Goal: Task Accomplishment & Management: Manage account settings

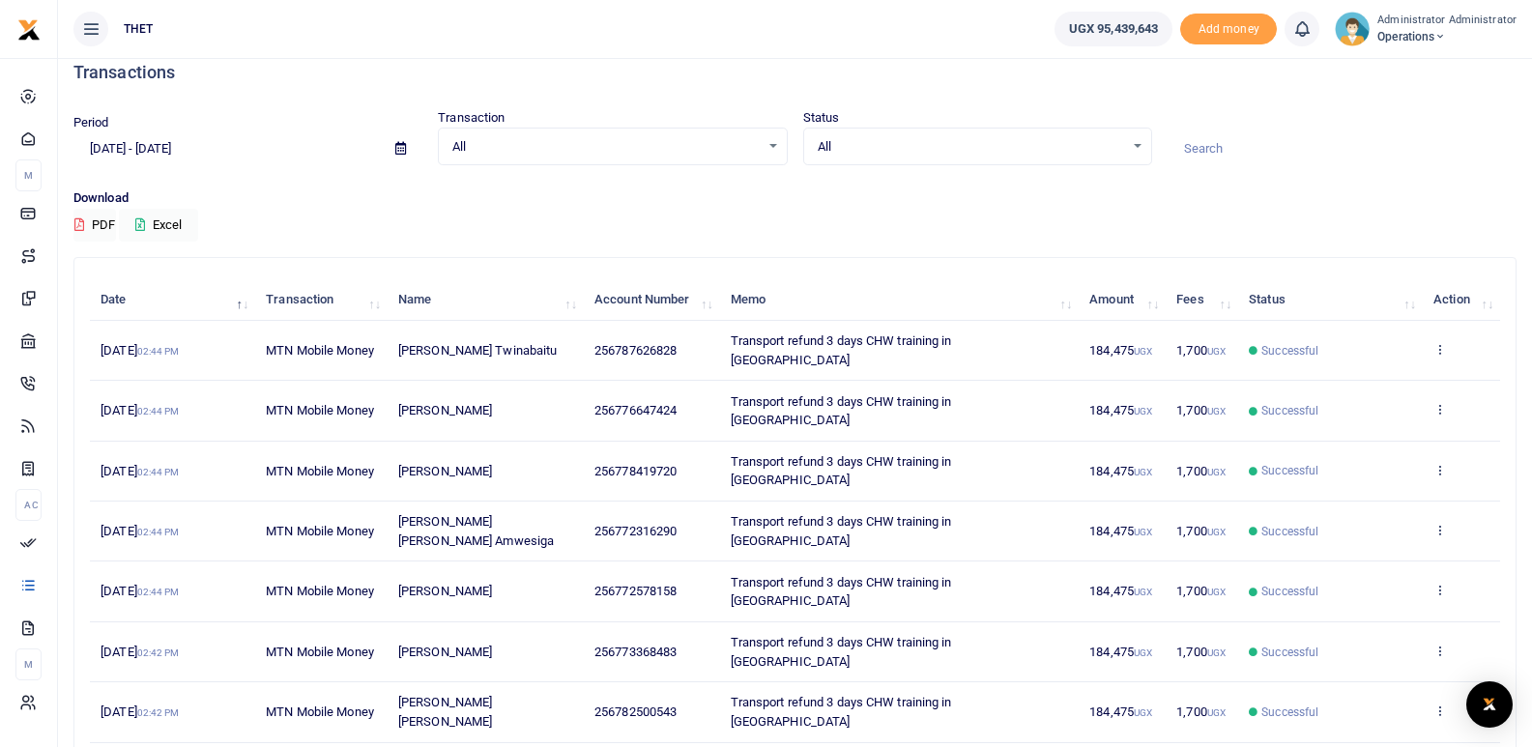
scroll to position [5, 0]
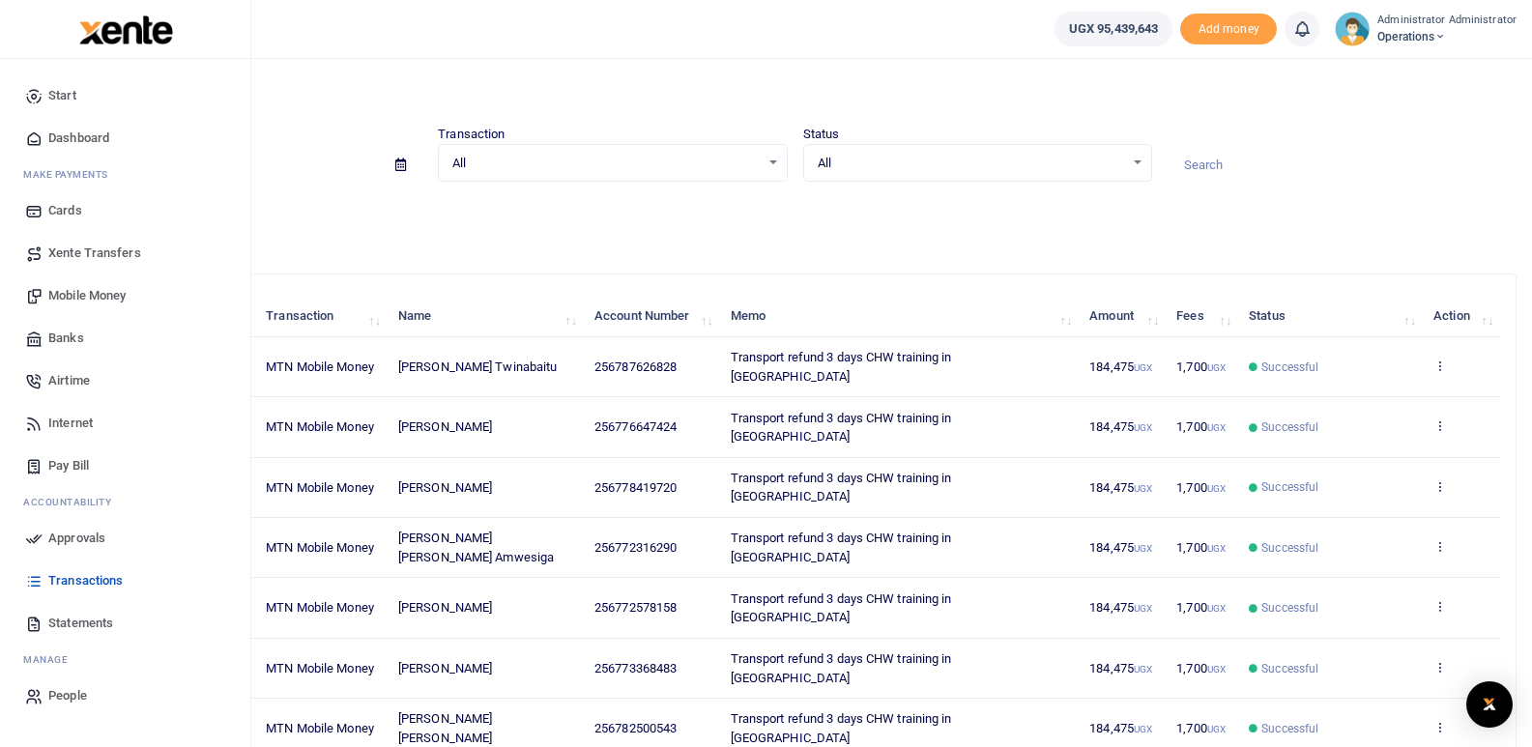
click at [102, 288] on span "Mobile Money" at bounding box center [86, 295] width 77 height 19
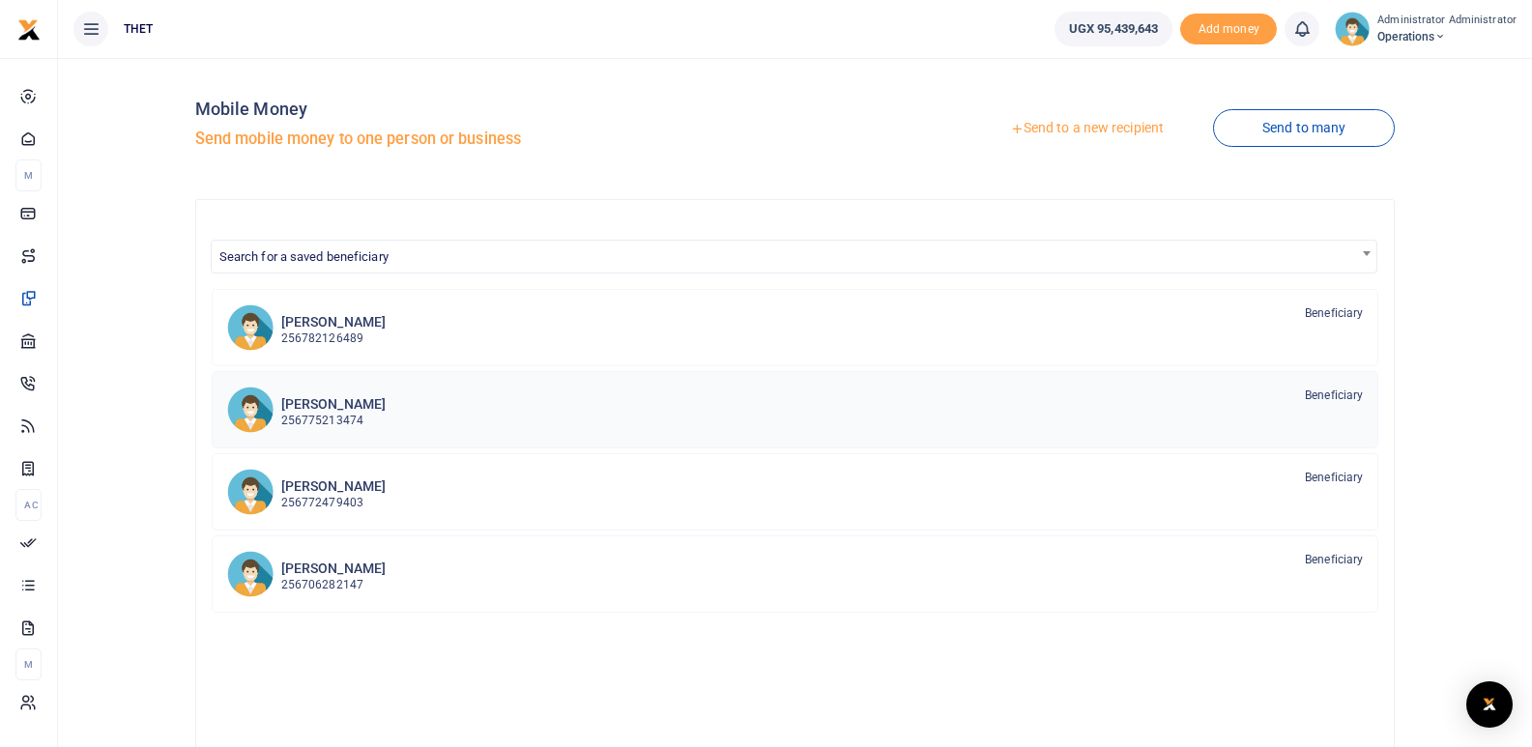
click at [307, 409] on h6 "Sheila Aryatuha" at bounding box center [333, 404] width 104 height 16
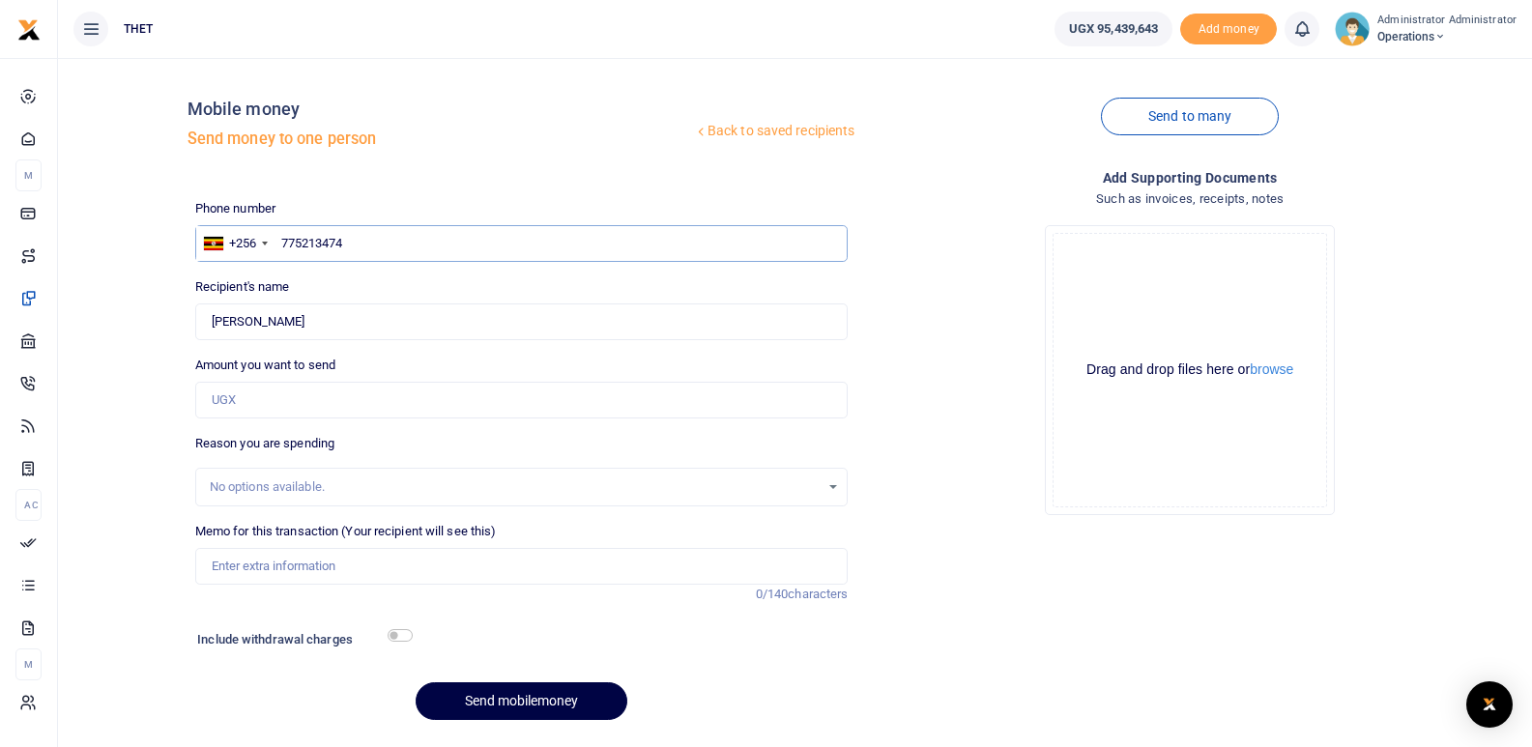
click at [377, 249] on input "775213474" at bounding box center [521, 243] width 653 height 37
type input "7"
click at [760, 123] on link "Back to saved recipients" at bounding box center [774, 131] width 163 height 35
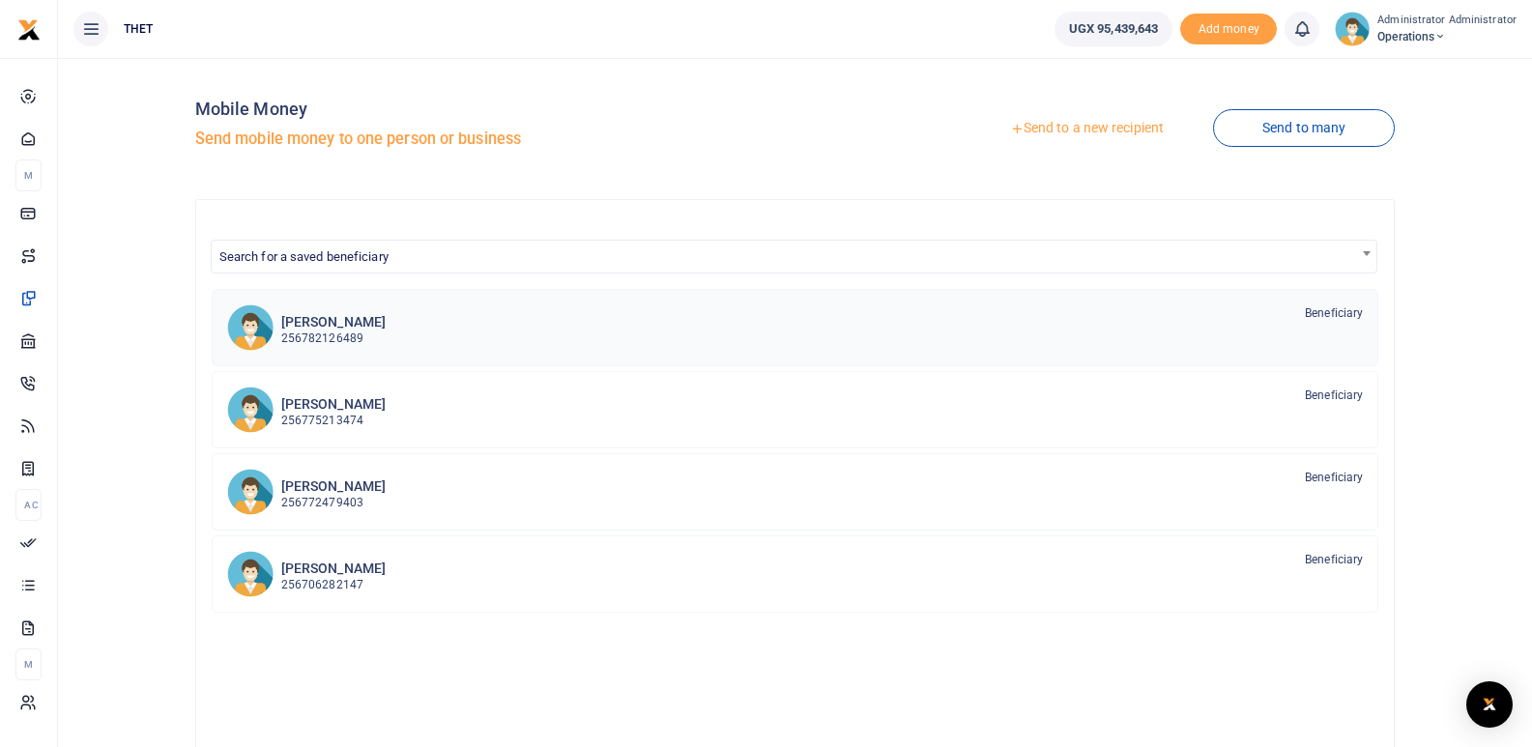
click at [363, 327] on h6 "[PERSON_NAME]" at bounding box center [333, 322] width 104 height 16
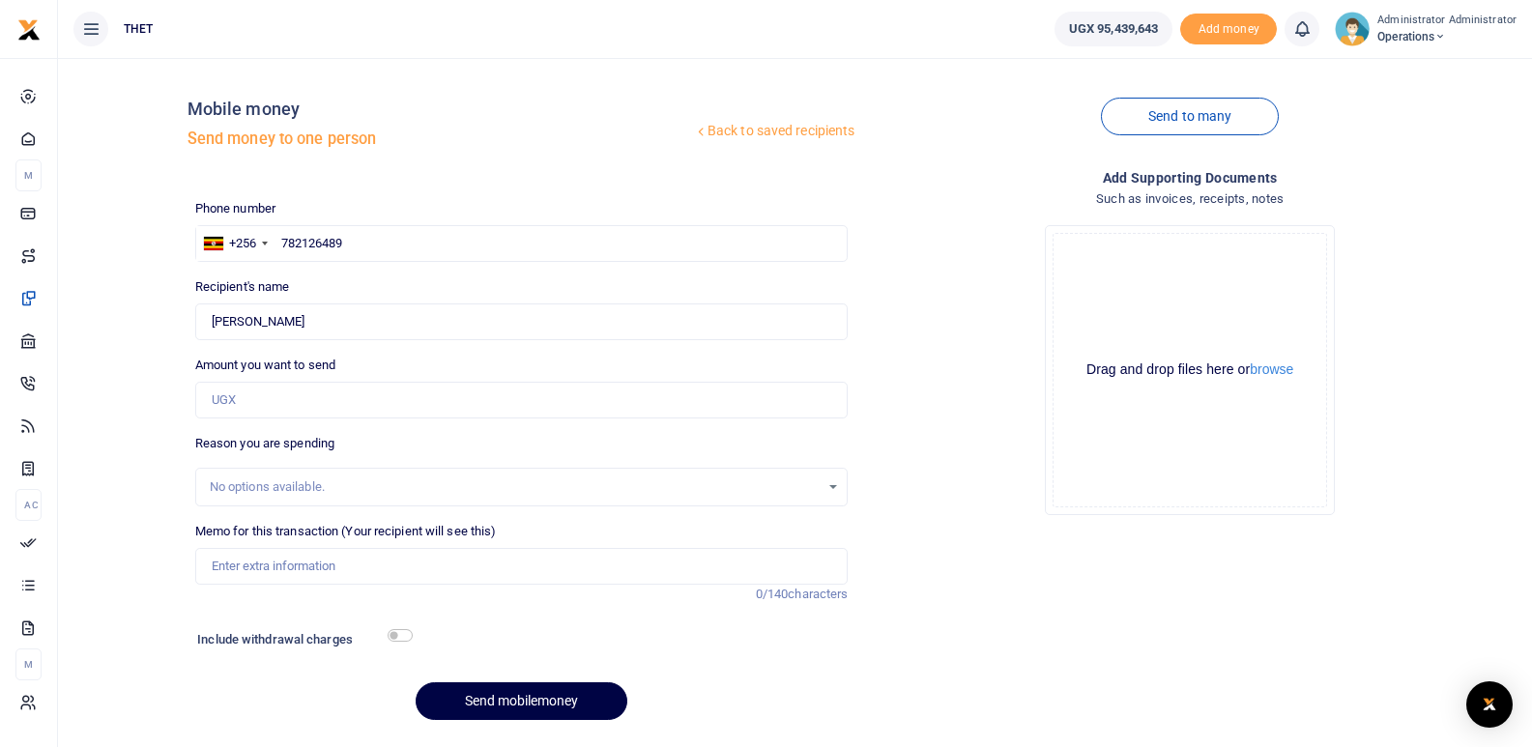
click at [767, 194] on div "Back to saved recipients Mobile money Send money to one person Send to many Pho…" at bounding box center [856, 404] width 1337 height 662
click at [357, 243] on input "782126489" at bounding box center [521, 243] width 653 height 37
type input "7"
click at [785, 130] on link "Back to saved recipients" at bounding box center [774, 131] width 163 height 35
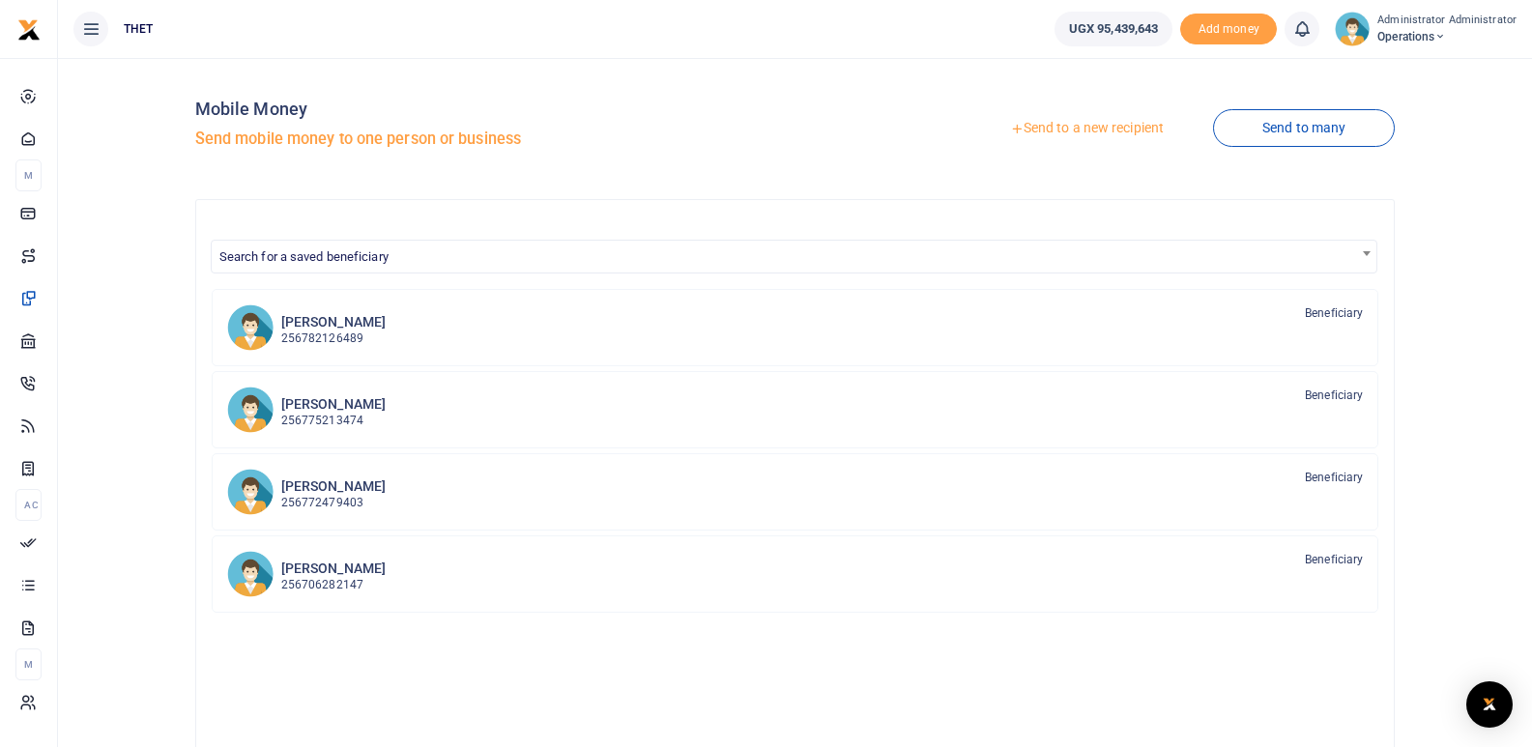
click at [1083, 127] on link "Send to a new recipient" at bounding box center [1087, 128] width 252 height 35
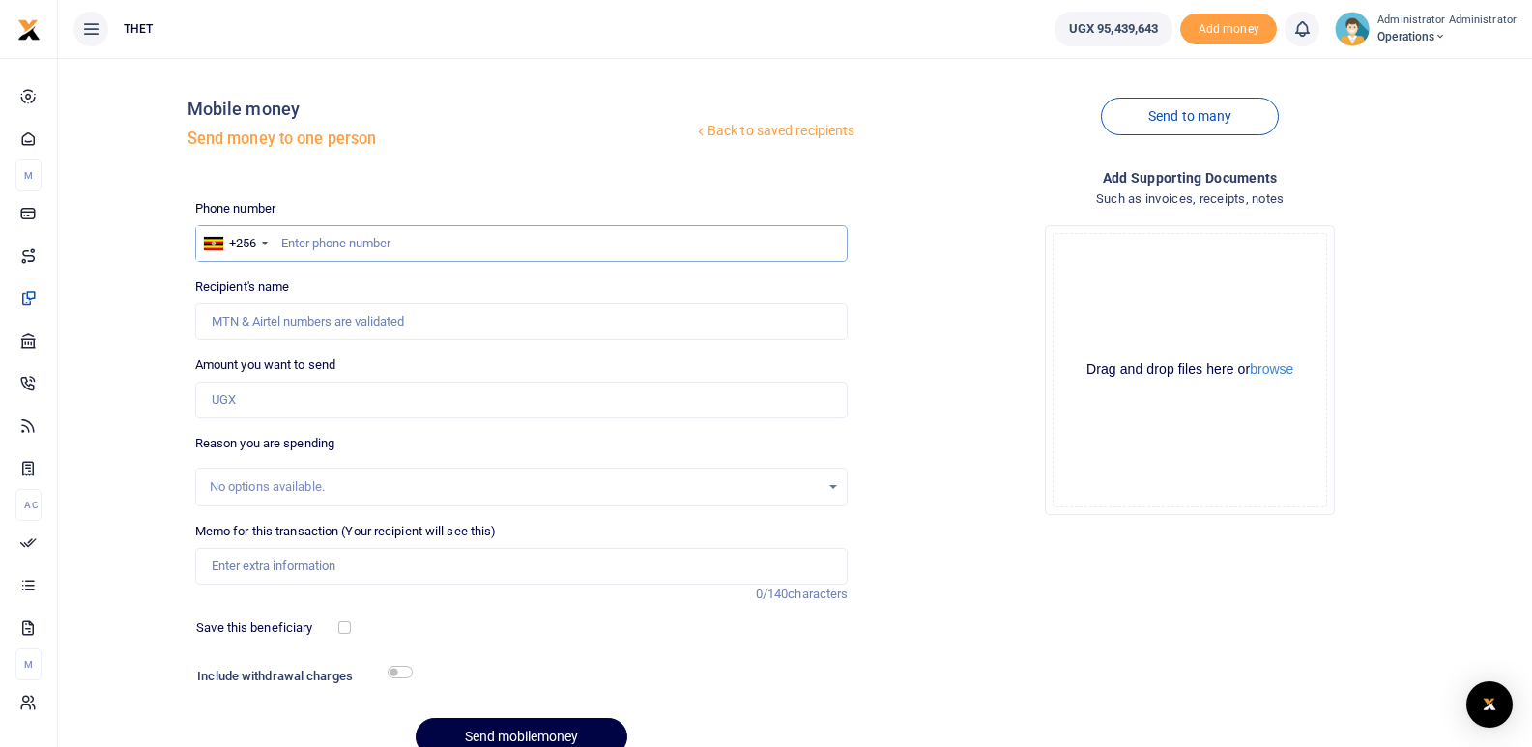
click at [372, 251] on input "text" at bounding box center [521, 243] width 653 height 37
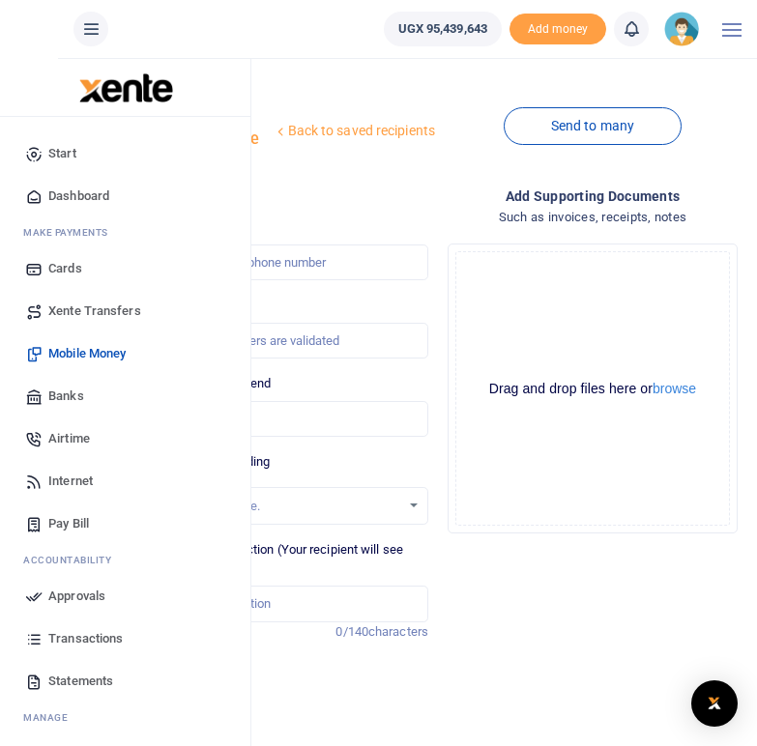
click at [69, 349] on span "Mobile Money" at bounding box center [86, 353] width 77 height 19
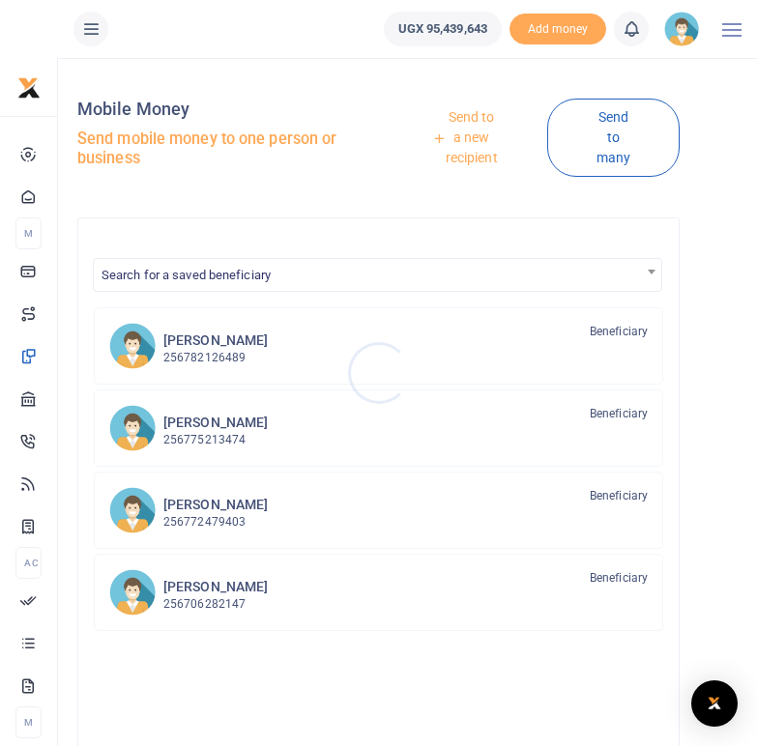
click at [475, 139] on div at bounding box center [378, 373] width 757 height 746
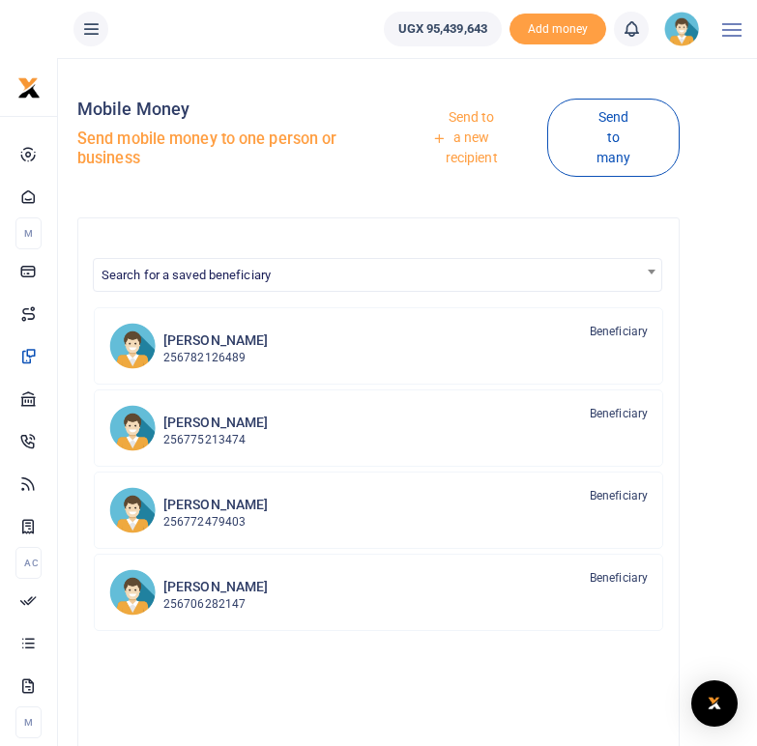
click at [465, 131] on link "Send to a new recipient" at bounding box center [465, 138] width 164 height 75
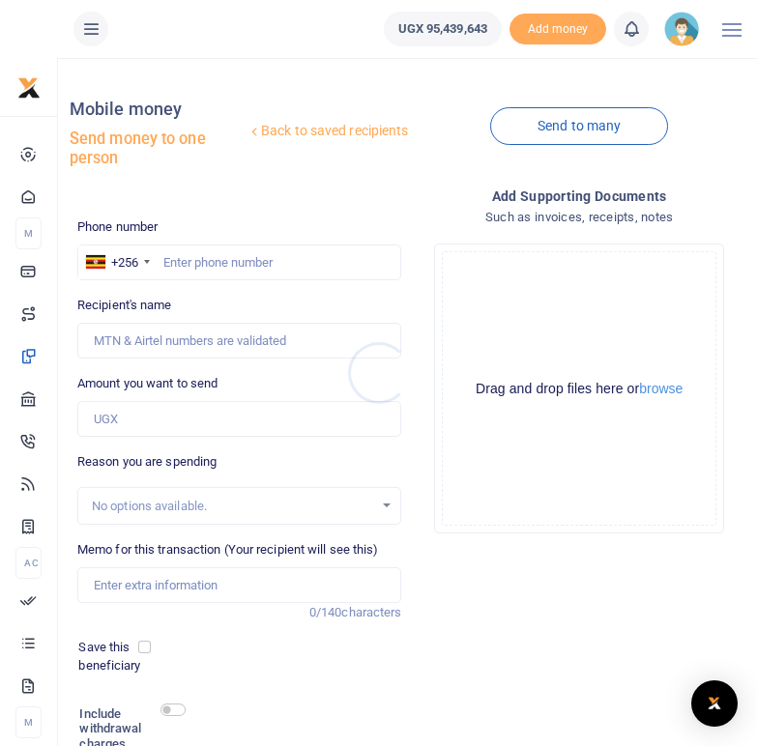
click at [194, 261] on div at bounding box center [378, 373] width 757 height 746
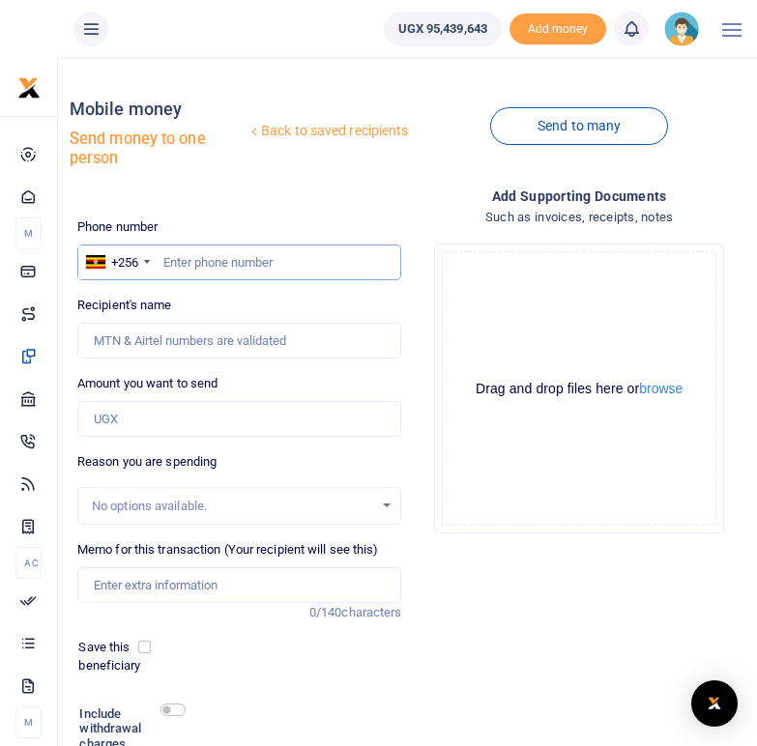
click at [194, 261] on input "text" at bounding box center [239, 263] width 325 height 37
type input "0704168573"
click at [389, 294] on div "Phone number +256 [GEOGRAPHIC_DATA] [PHONE_NUMBER] Phone is required. Recipient…" at bounding box center [240, 529] width 340 height 622
type input "[PERSON_NAME]"
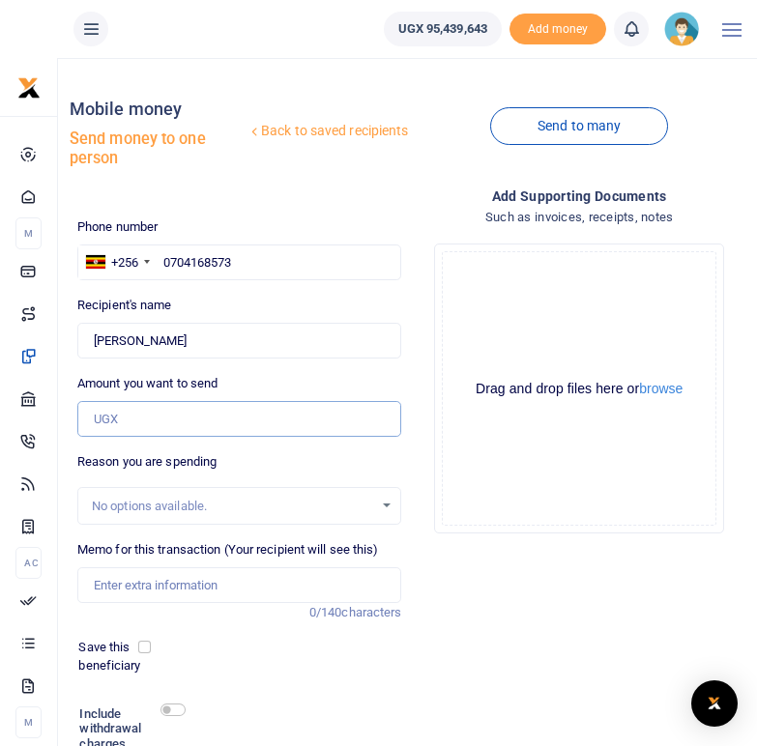
click at [119, 418] on input "Amount you want to send" at bounding box center [239, 419] width 325 height 37
click at [129, 419] on input "Amount you want to send" at bounding box center [239, 419] width 325 height 37
type input "482,000"
click at [416, 448] on div "Add supporting Documents Such as invoices, receipts, notes Drop your files here…" at bounding box center [579, 512] width 340 height 653
click at [179, 588] on input "Memo for this transaction (Your recipient will see this)" at bounding box center [239, 585] width 325 height 37
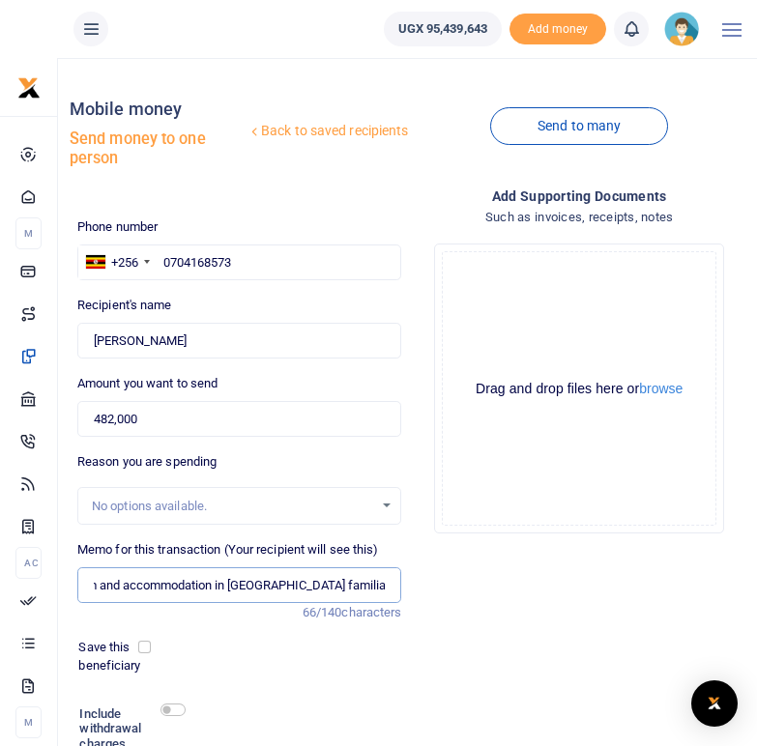
scroll to position [0, 83]
type input "Per diem and accommodation in Arua familiarisation visit with Nick"
click at [169, 710] on input "checkbox" at bounding box center [172, 710] width 25 height 13
checkbox input "true"
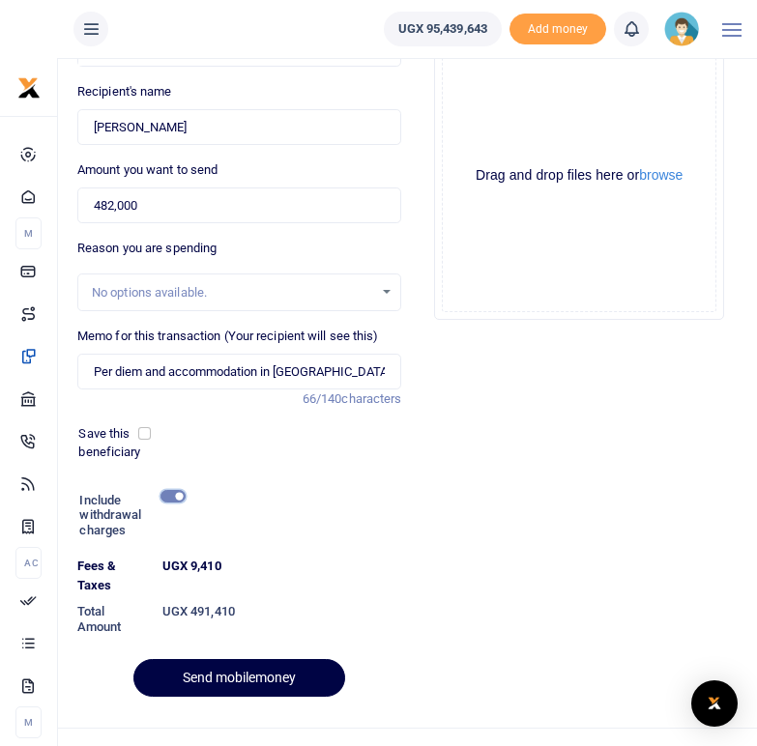
scroll to position [225, 0]
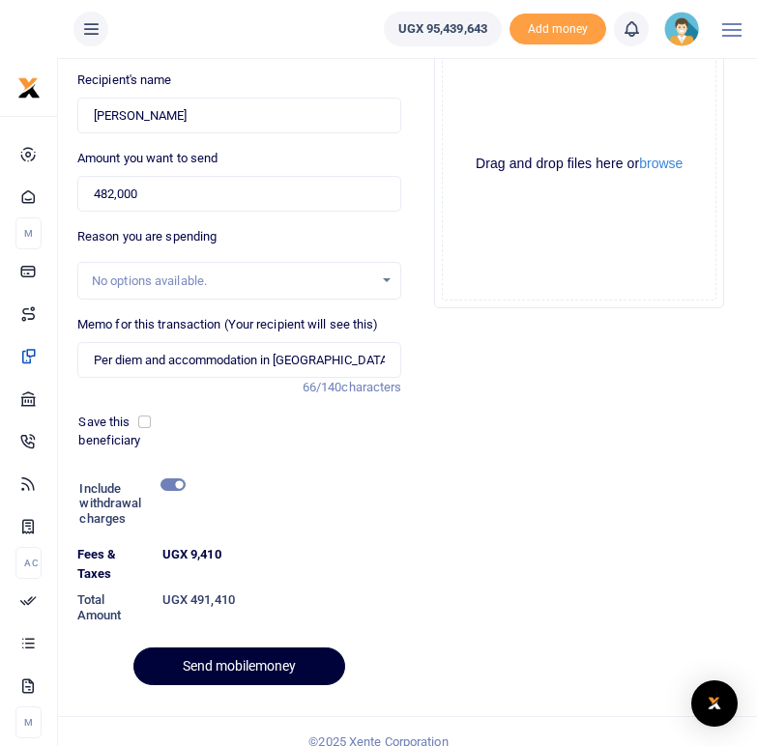
click at [218, 668] on button "Send mobilemoney" at bounding box center [239, 667] width 212 height 38
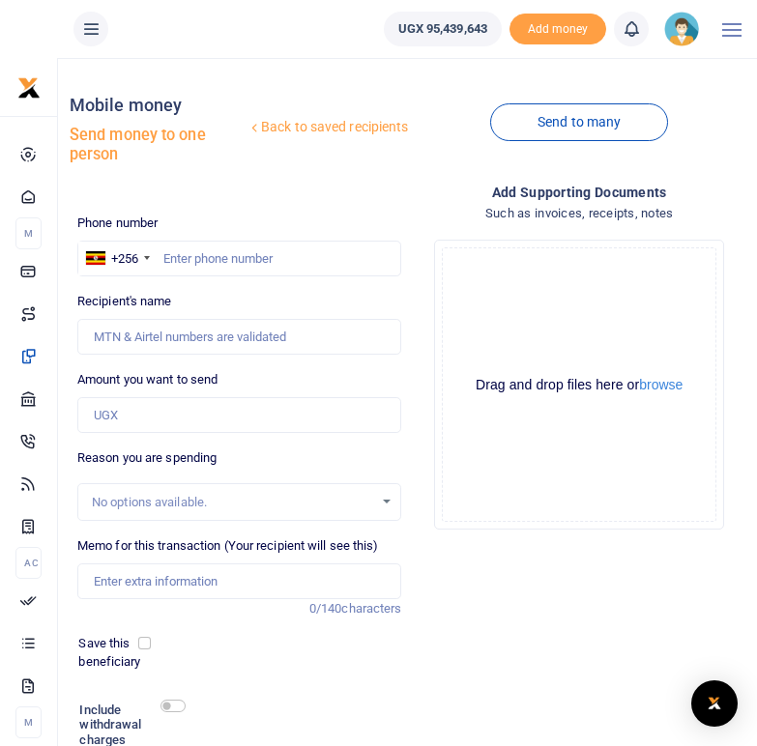
scroll to position [1, 0]
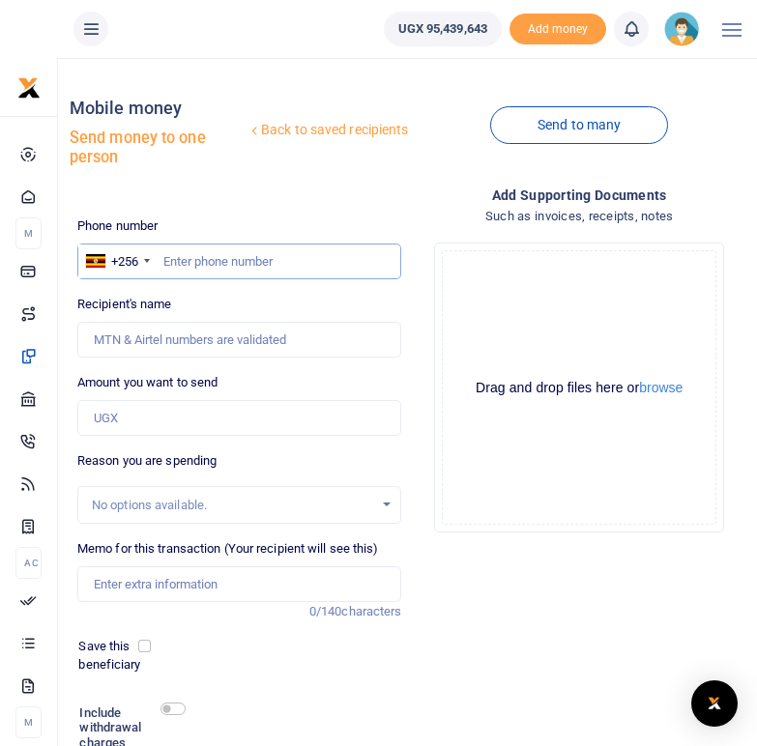
click at [197, 256] on input "text" at bounding box center [239, 262] width 325 height 37
click at [219, 262] on input "text" at bounding box center [239, 262] width 325 height 37
type input "0779903441"
type input "[PERSON_NAME]"
type input "0779903441"
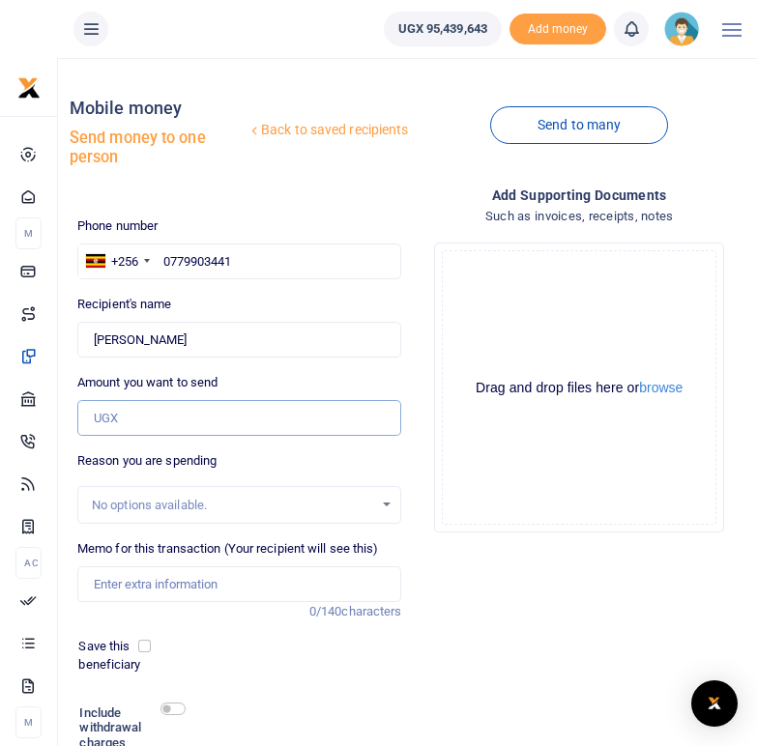
click at [131, 417] on input "Amount you want to send" at bounding box center [239, 418] width 325 height 37
type input "51,750"
click at [488, 610] on div "Add supporting Documents Such as invoices, receipts, notes Drop your files here…" at bounding box center [579, 511] width 340 height 653
click at [118, 581] on input "Memo for this transaction (Your recipient will see this)" at bounding box center [239, 584] width 325 height 37
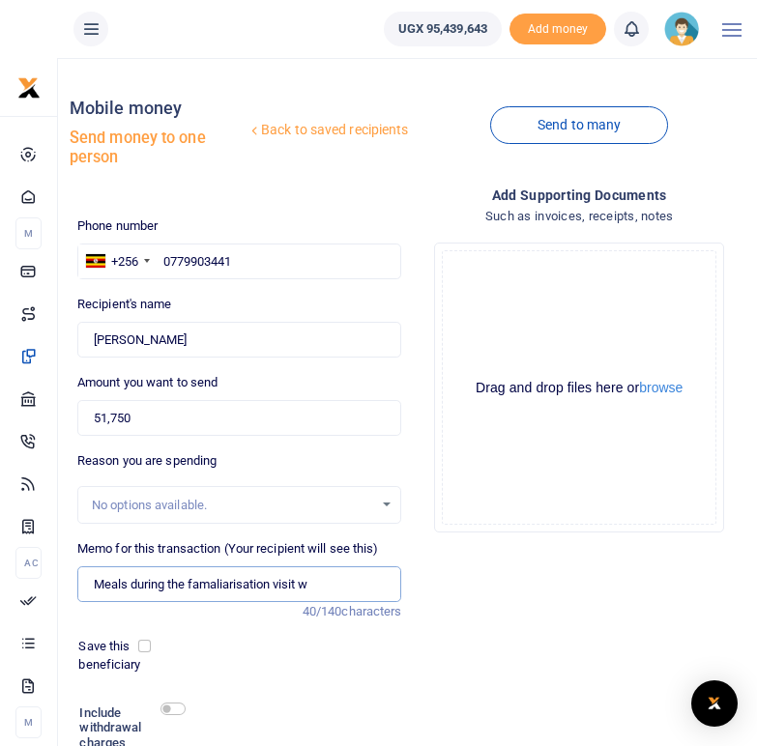
click at [219, 588] on input "Meals during the famaliarisation visit w" at bounding box center [239, 584] width 325 height 37
click at [320, 586] on input "Meals during the familiarisation visit w" at bounding box center [239, 584] width 325 height 37
type input "Meals during the familiarisation visit with [PERSON_NAME]"
click at [421, 703] on div "Add supporting Documents Such as invoices, receipts, notes Drop your files here…" at bounding box center [579, 511] width 340 height 653
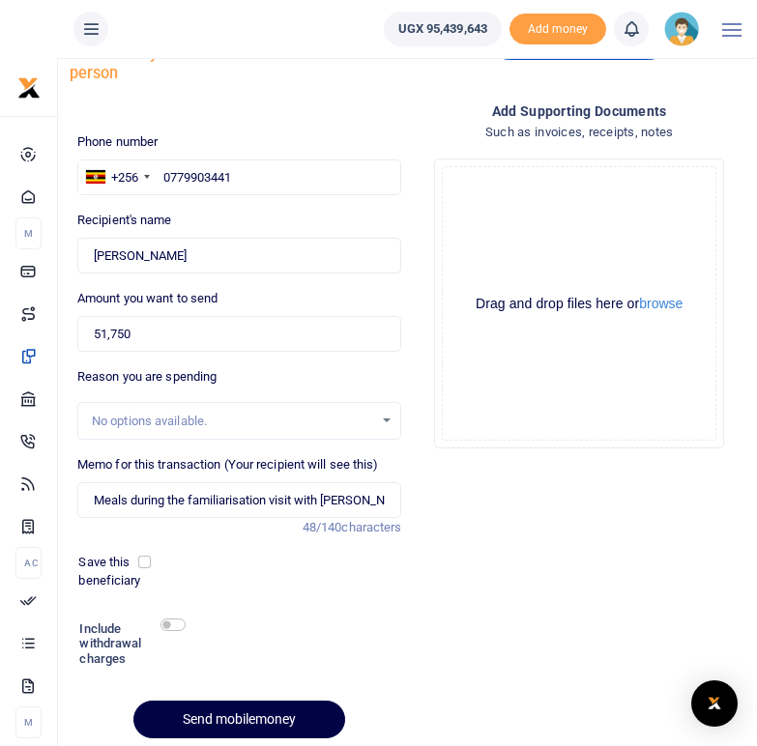
scroll to position [100, 0]
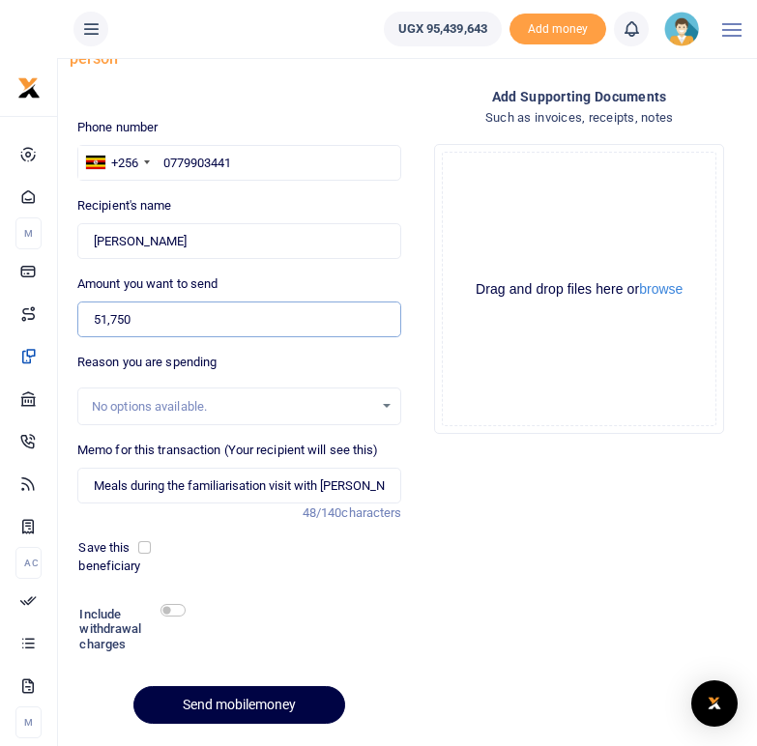
click at [133, 324] on input "51,750" at bounding box center [239, 320] width 325 height 37
type input "50,000"
click at [223, 586] on div "Phone number +256 Uganda +256 0779903441 Phone is required. Recipient's name Fo…" at bounding box center [240, 429] width 340 height 622
click at [175, 606] on input "checkbox" at bounding box center [172, 610] width 25 height 13
checkbox input "true"
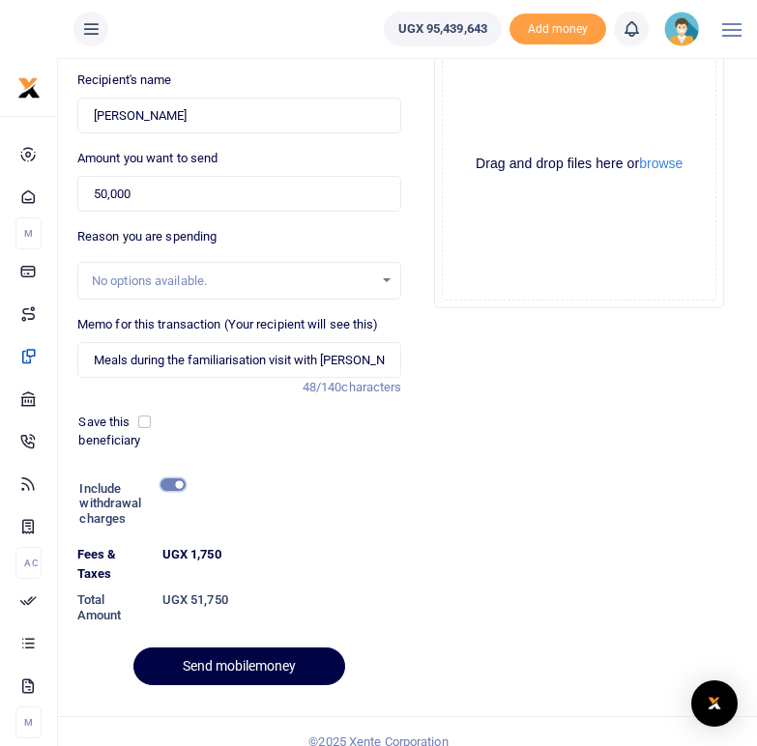
scroll to position [226, 0]
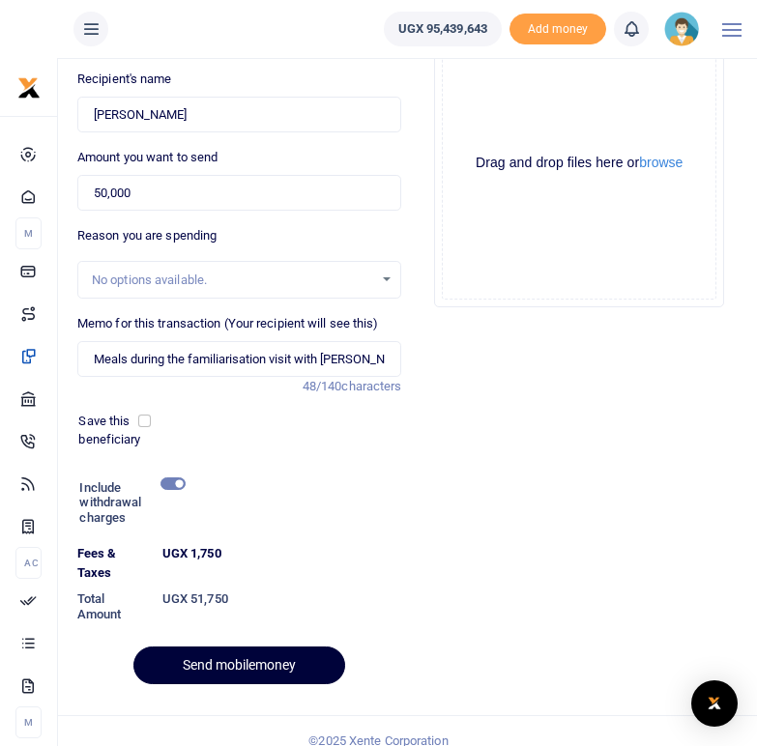
click at [219, 664] on button "Send mobilemoney" at bounding box center [239, 666] width 212 height 38
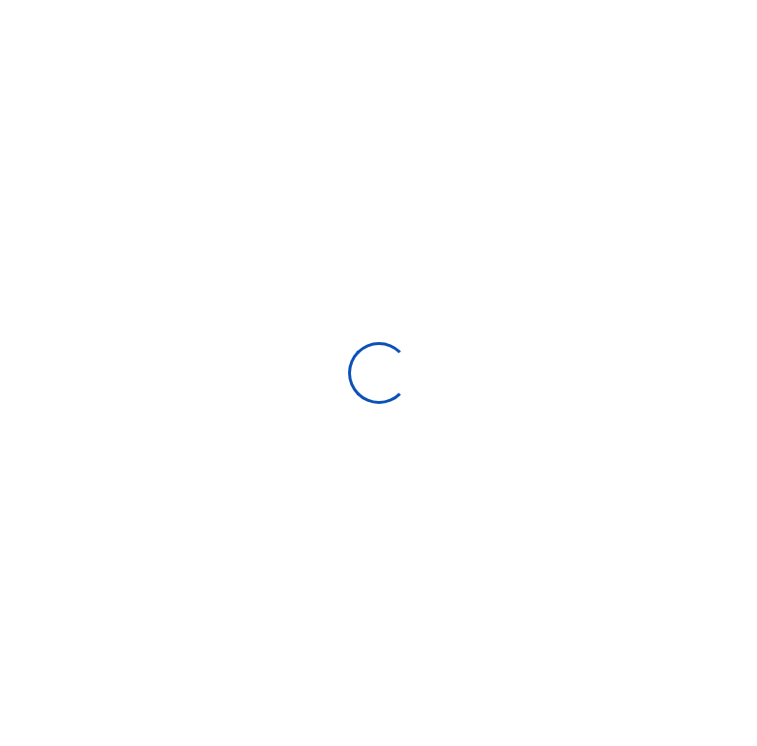
scroll to position [159, 0]
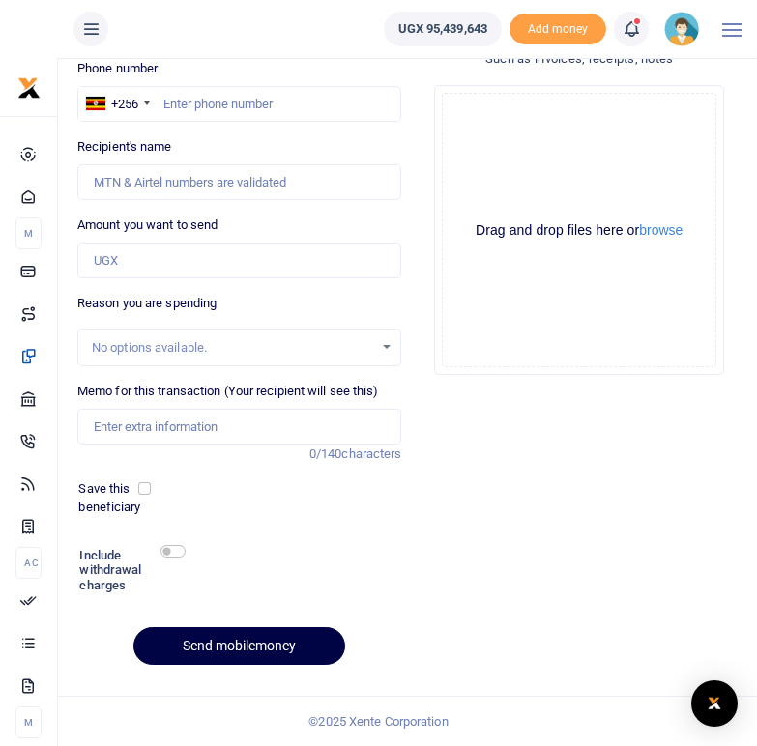
click at [631, 22] on icon at bounding box center [631, 28] width 19 height 21
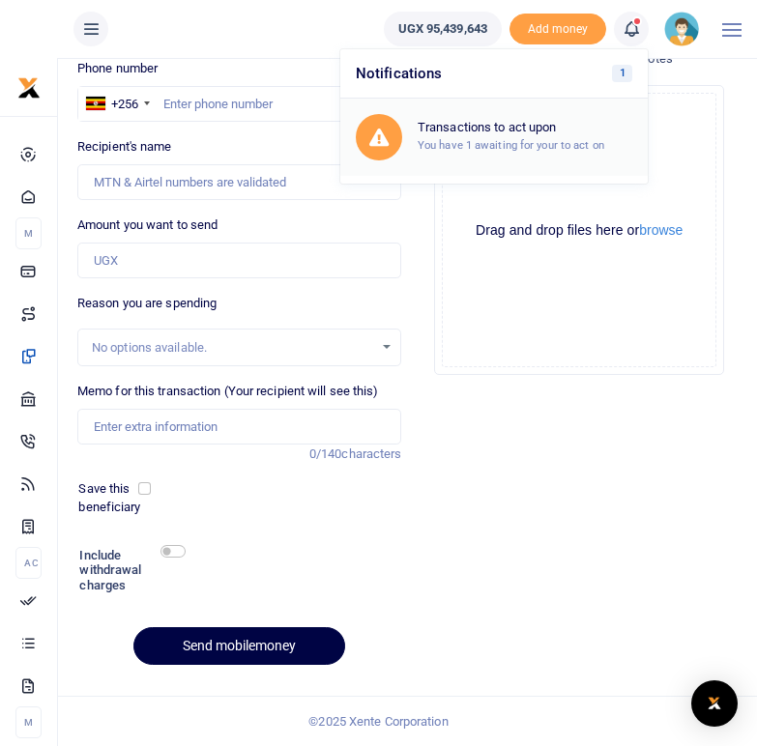
click at [482, 141] on small "You have 1 awaiting for your to act on" at bounding box center [511, 145] width 187 height 14
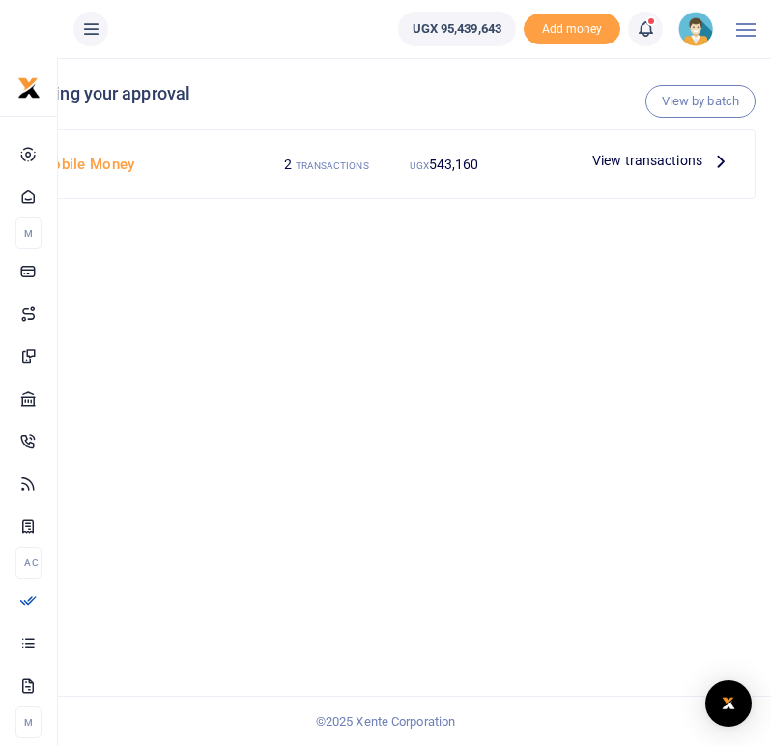
click at [719, 161] on icon at bounding box center [721, 160] width 21 height 21
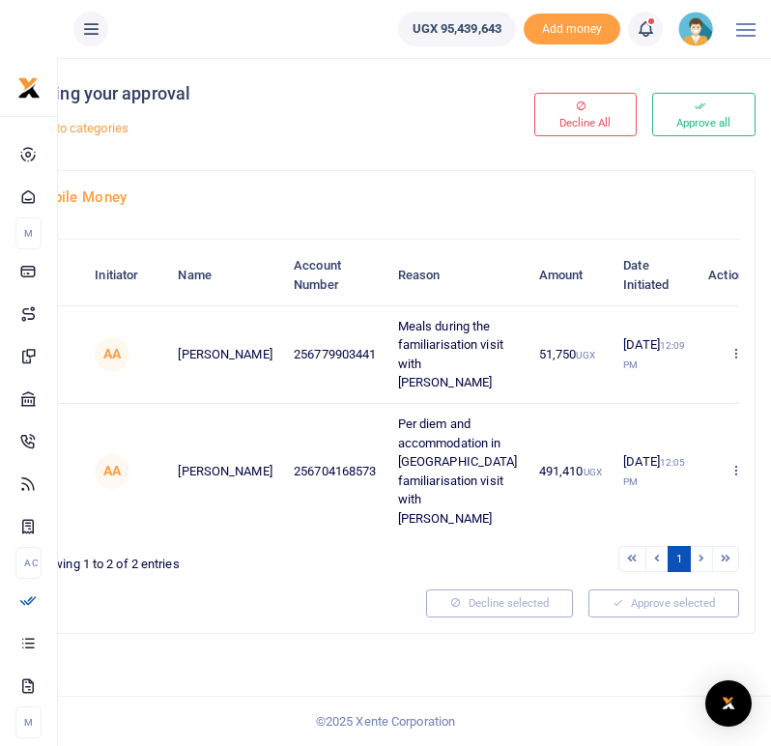
click at [216, 640] on div "Pending your approval Back to categories Decline All Approve all Mobile Money I…" at bounding box center [385, 402] width 771 height 688
click at [695, 108] on icon at bounding box center [700, 107] width 11 height 14
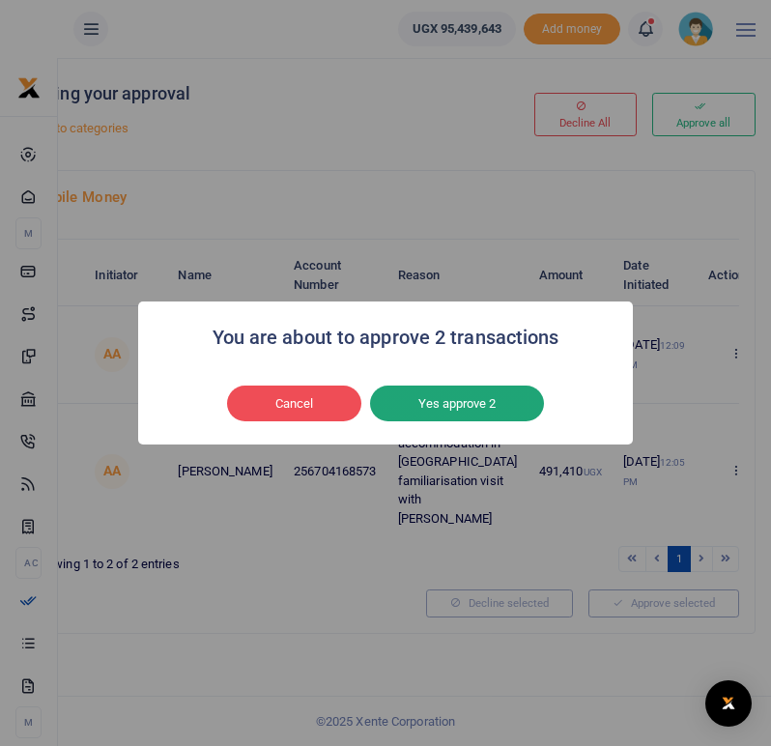
click at [440, 403] on button "Yes approve 2" at bounding box center [457, 404] width 174 height 37
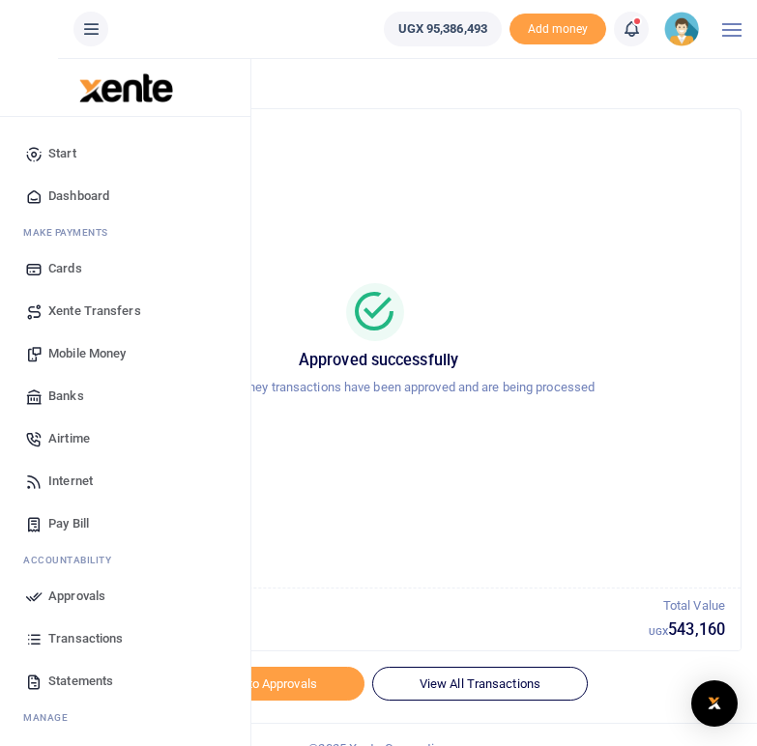
click at [86, 354] on span "Mobile Money" at bounding box center [86, 353] width 77 height 19
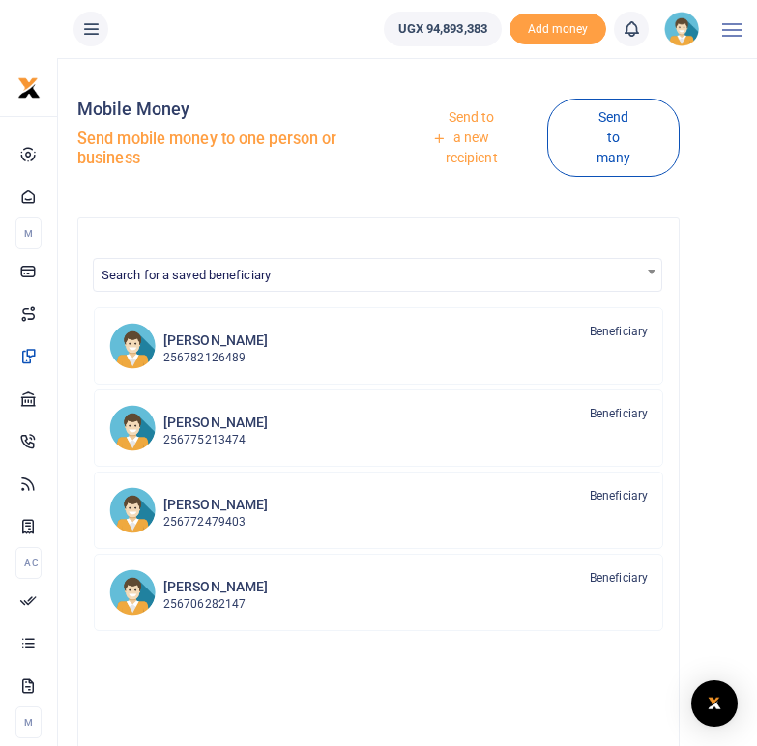
click at [479, 143] on link "Send to a new recipient" at bounding box center [465, 138] width 164 height 75
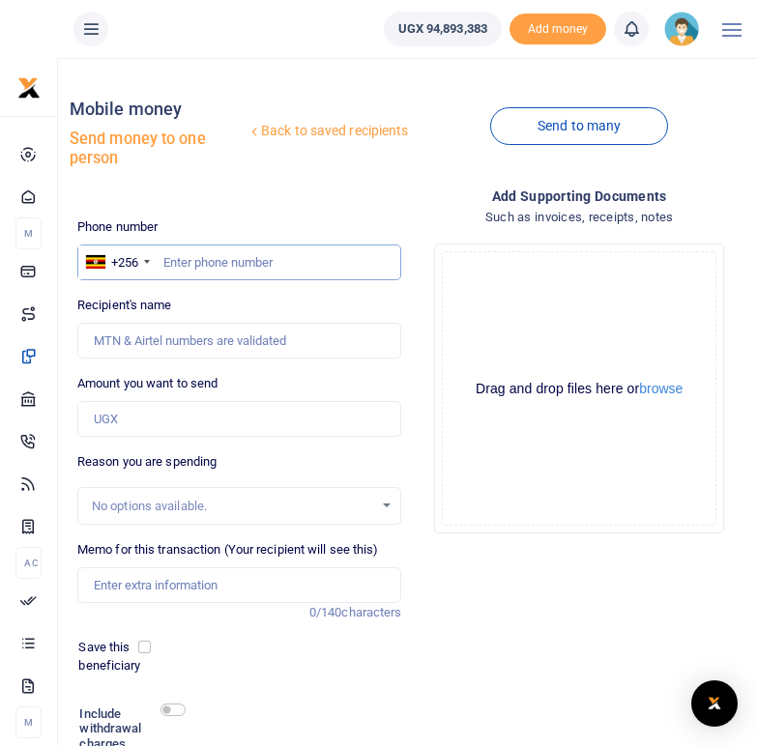
click at [228, 270] on input "text" at bounding box center [239, 263] width 325 height 37
type input "0782743312"
type input "[PERSON_NAME]"
type input "0782743312"
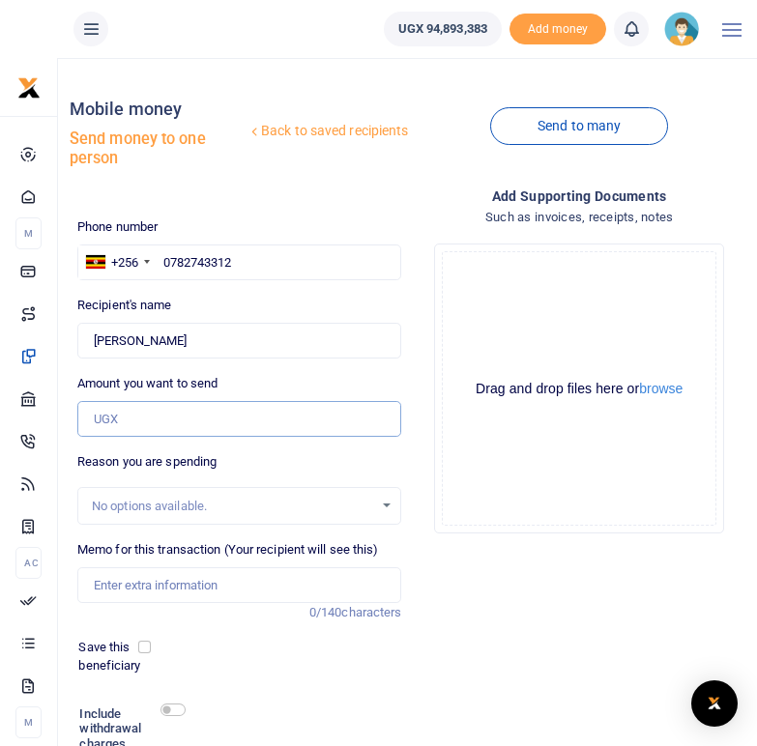
click at [163, 420] on input "Amount you want to send" at bounding box center [239, 419] width 325 height 37
type input "150,000"
click at [491, 634] on div "Add supporting Documents Such as invoices, receipts, notes Drop your files here…" at bounding box center [579, 512] width 340 height 653
click at [133, 588] on input "Memo for this transaction (Your recipient will see this)" at bounding box center [239, 585] width 325 height 37
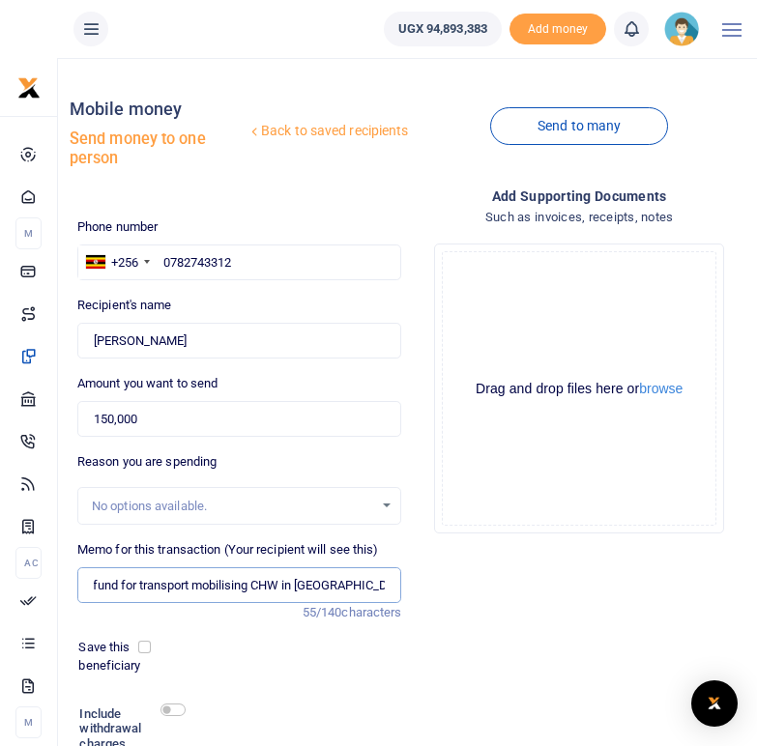
scroll to position [0, 19]
type input "Refund for transport mobilising CHW in Mbarara District"
click at [358, 705] on div at bounding box center [283, 731] width 197 height 61
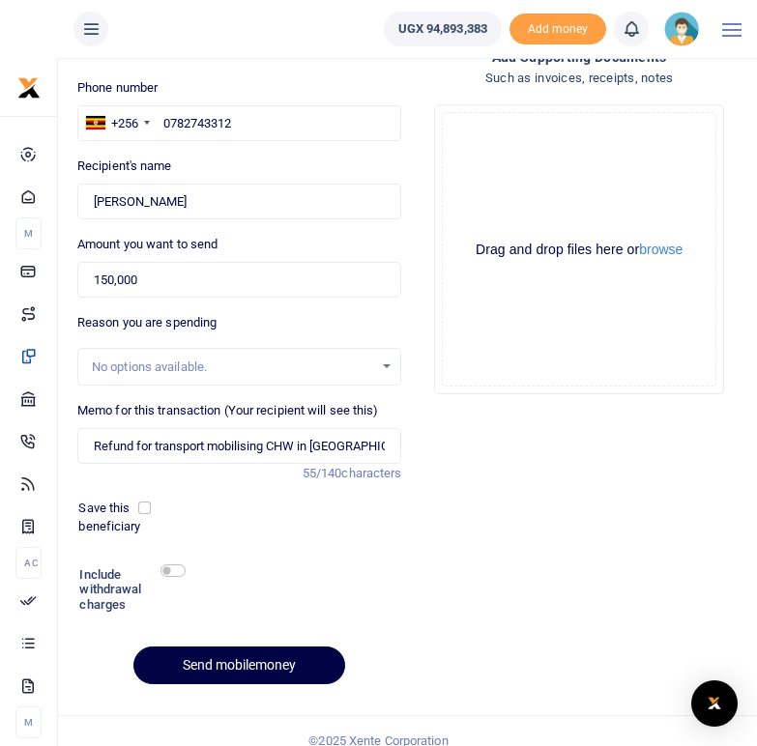
scroll to position [140, 0]
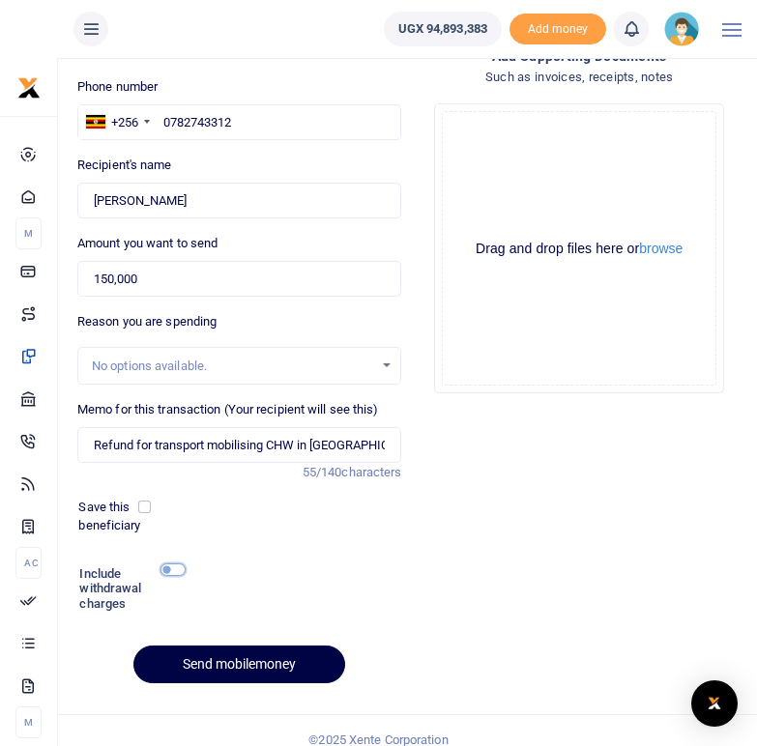
click at [170, 569] on input "checkbox" at bounding box center [172, 570] width 25 height 13
checkbox input "true"
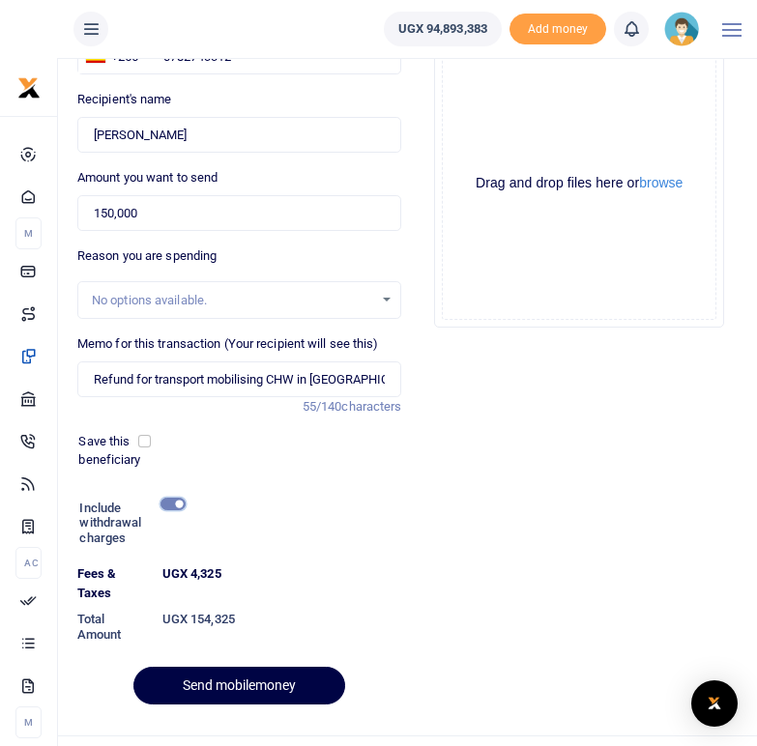
scroll to position [246, 0]
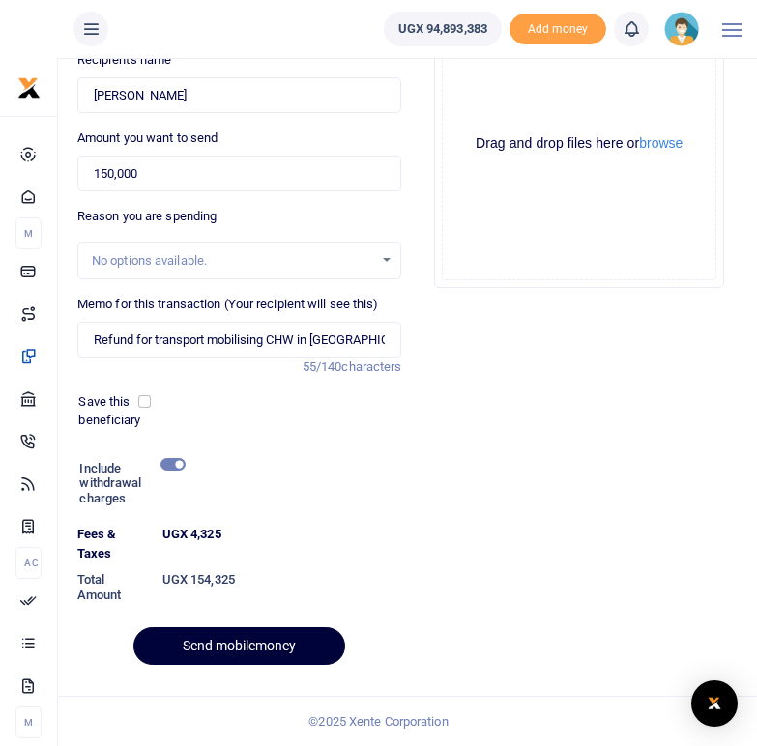
click at [257, 649] on button "Send mobilemoney" at bounding box center [239, 646] width 212 height 38
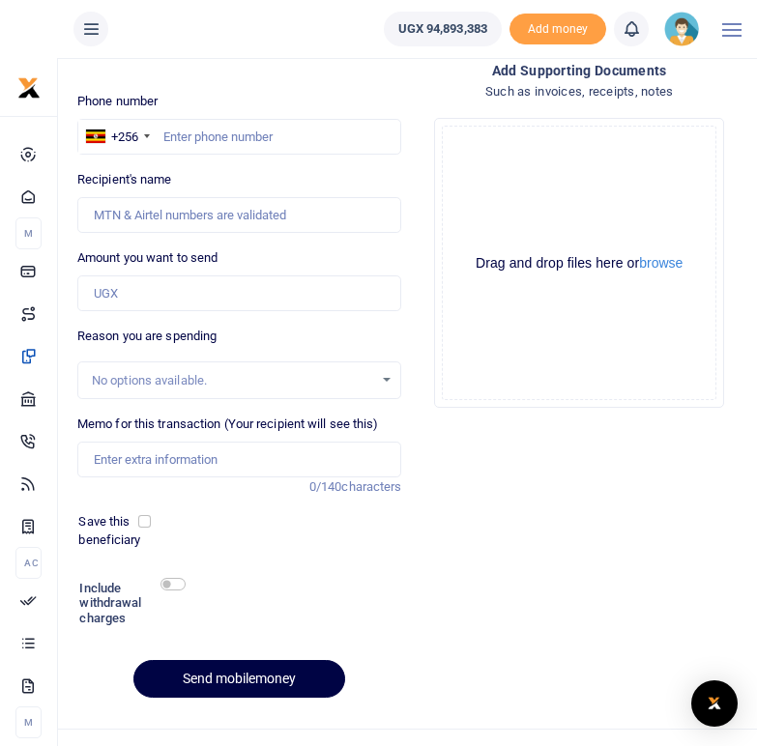
scroll to position [159, 0]
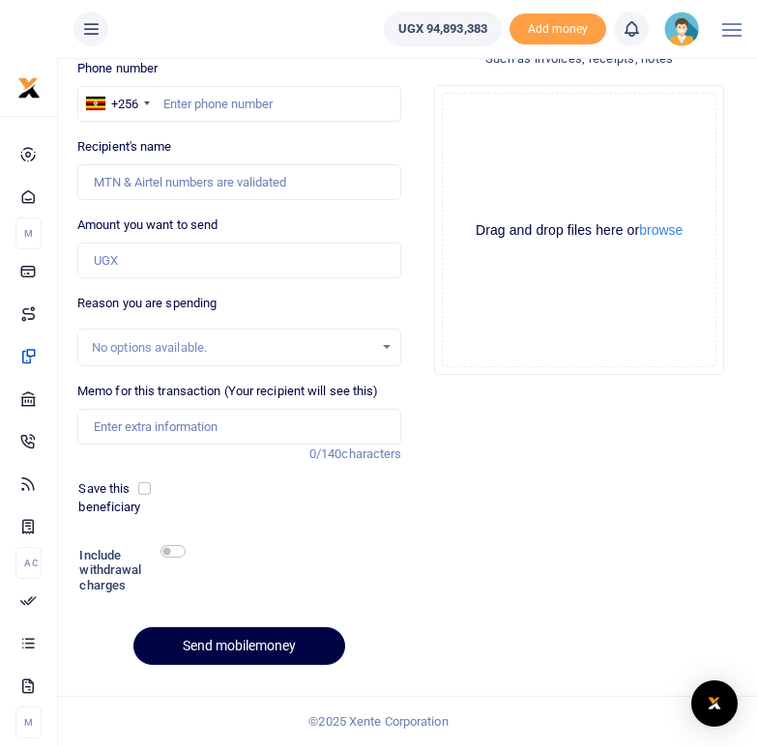
click at [633, 33] on icon at bounding box center [631, 28] width 19 height 21
click at [529, 499] on div "Add supporting Documents Such as invoices, receipts, notes Drop your files here…" at bounding box center [579, 353] width 340 height 653
click at [630, 31] on icon at bounding box center [631, 28] width 19 height 21
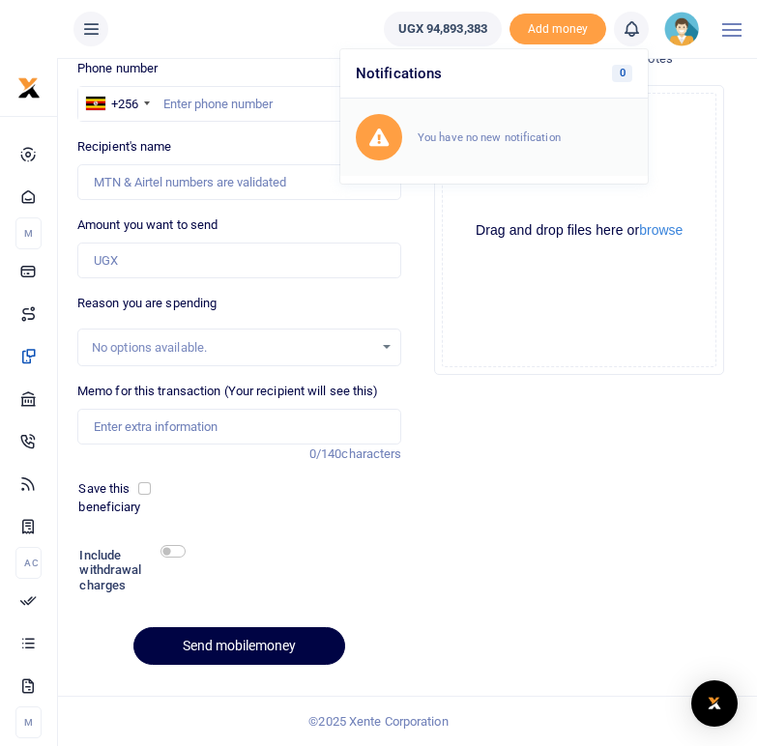
click at [518, 140] on small "You have no new notification" at bounding box center [489, 138] width 143 height 14
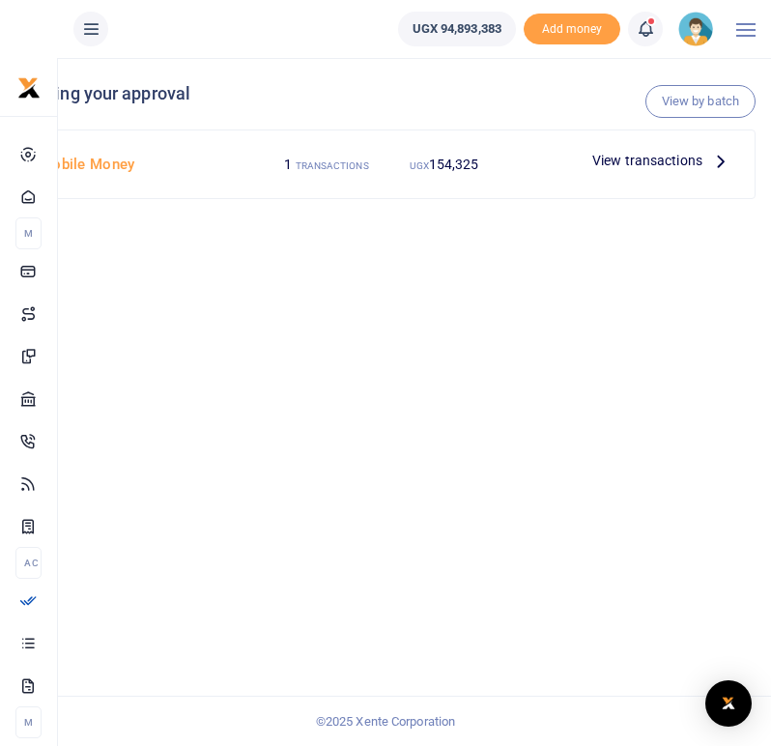
click at [677, 160] on span "View transactions" at bounding box center [648, 160] width 110 height 21
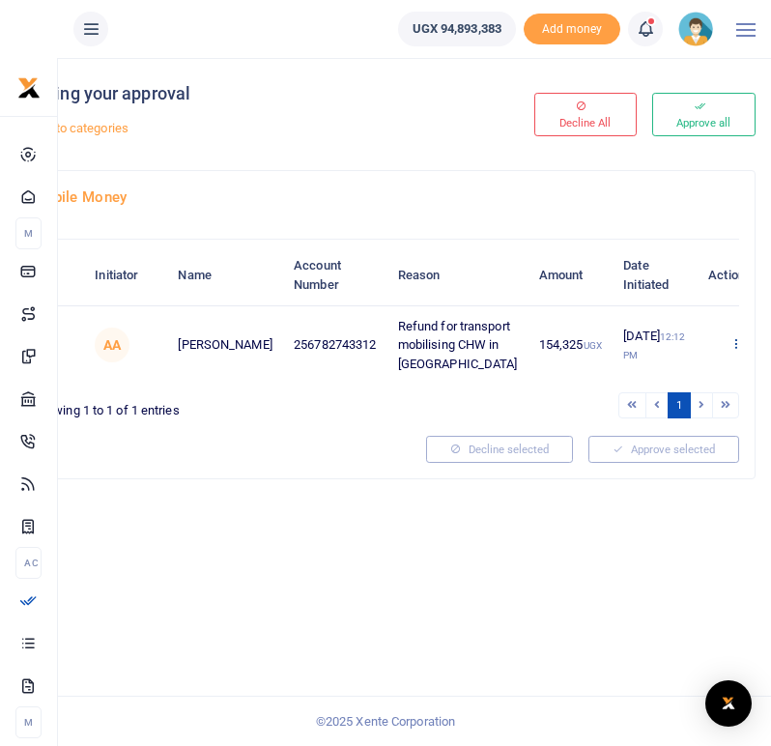
click at [730, 350] on icon at bounding box center [736, 343] width 13 height 14
click at [615, 402] on link "Approve" at bounding box center [629, 404] width 153 height 27
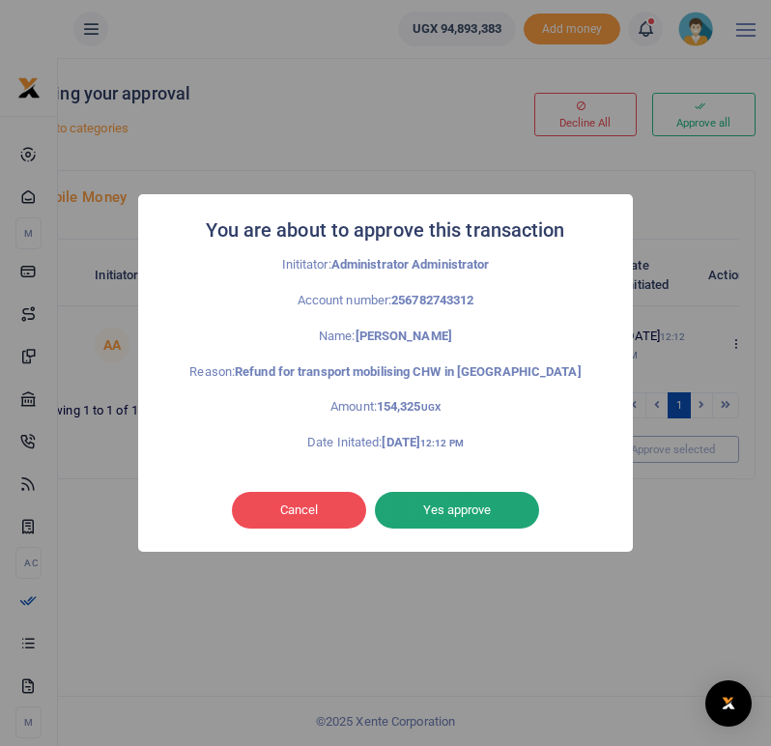
click at [448, 509] on button "Yes approve" at bounding box center [457, 510] width 164 height 37
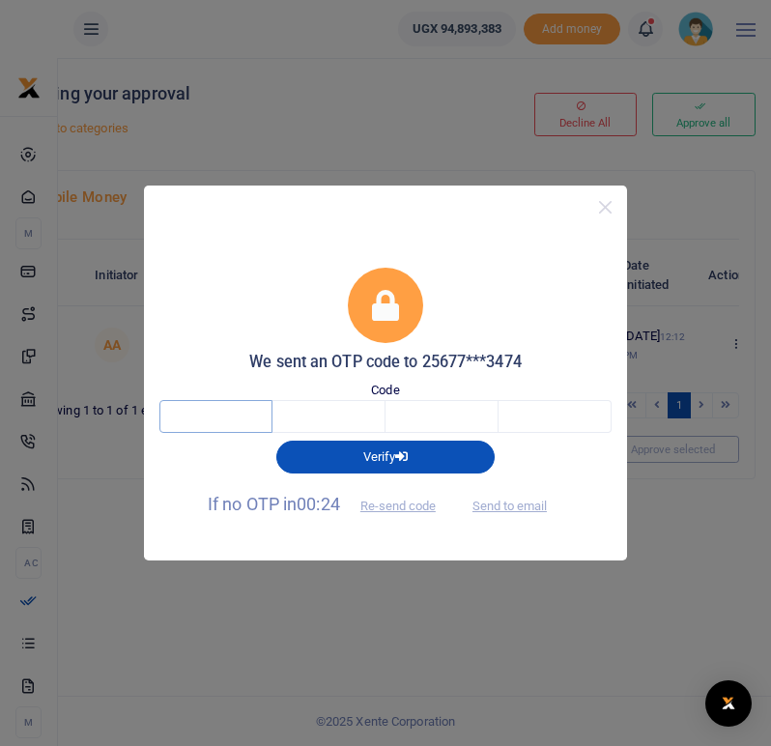
click at [236, 418] on input "text" at bounding box center [216, 416] width 113 height 33
type input "7"
type input "8"
type input "7"
type input "5"
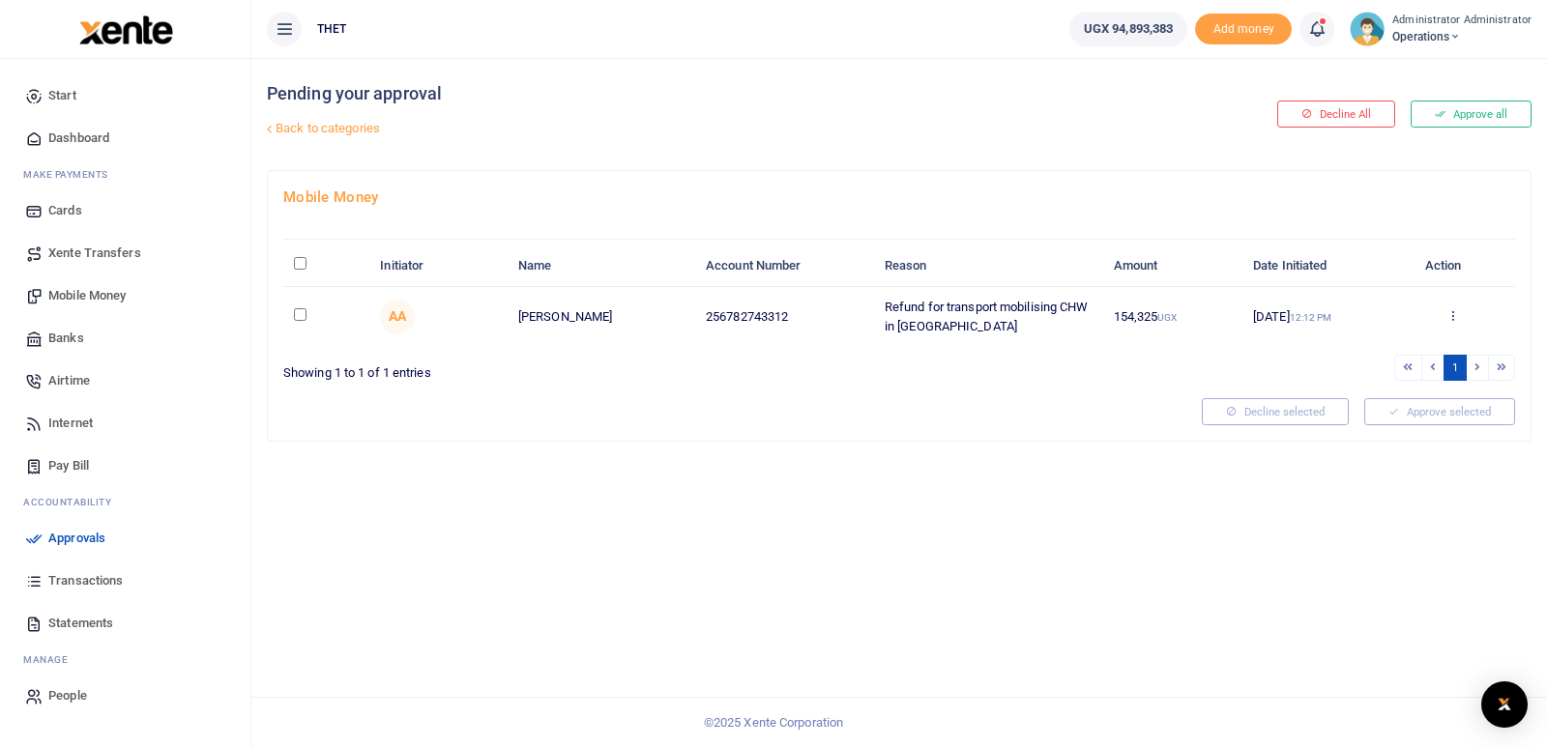
click at [96, 584] on span "Transactions" at bounding box center [85, 580] width 74 height 19
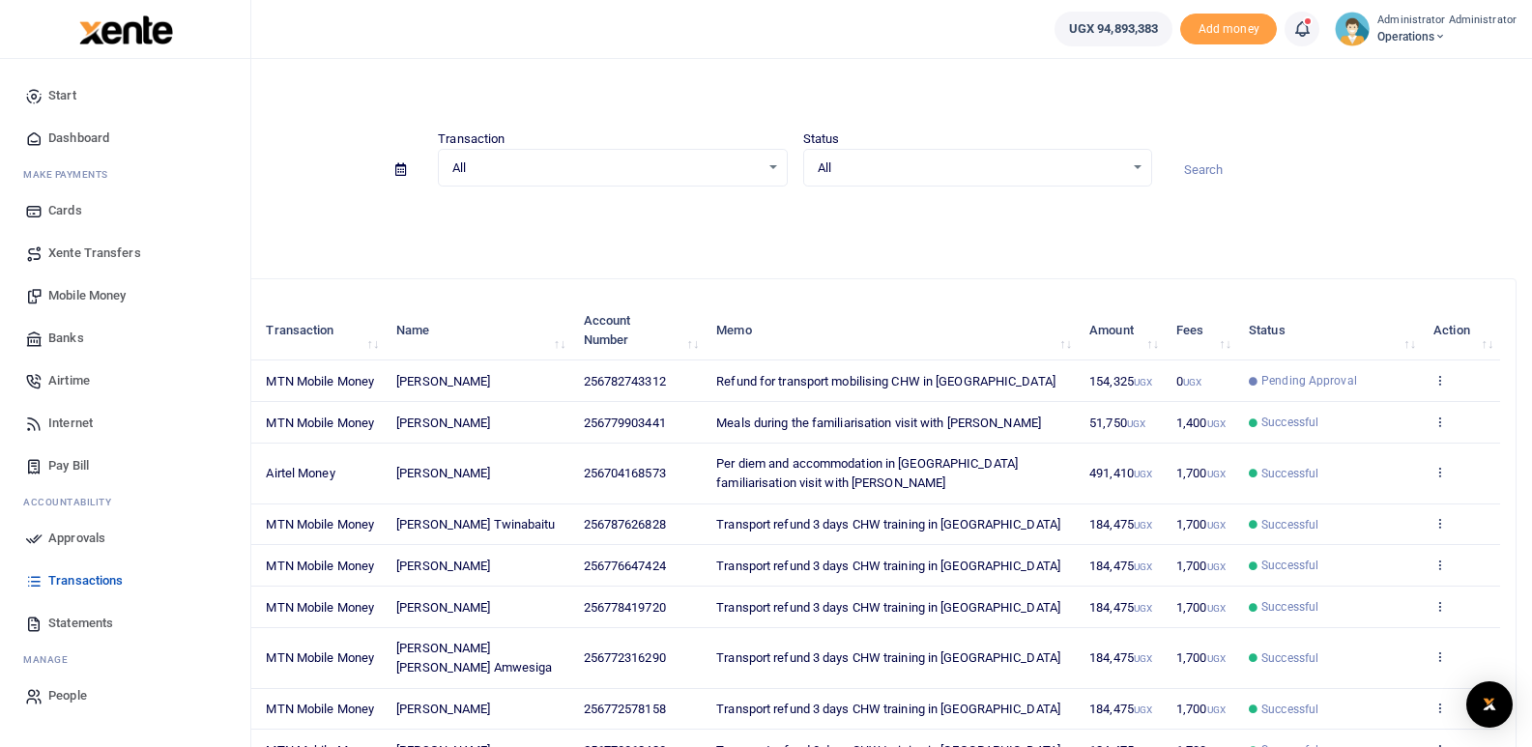
click at [69, 543] on span "Approvals" at bounding box center [76, 538] width 57 height 19
click at [69, 542] on span "Approvals" at bounding box center [76, 538] width 57 height 19
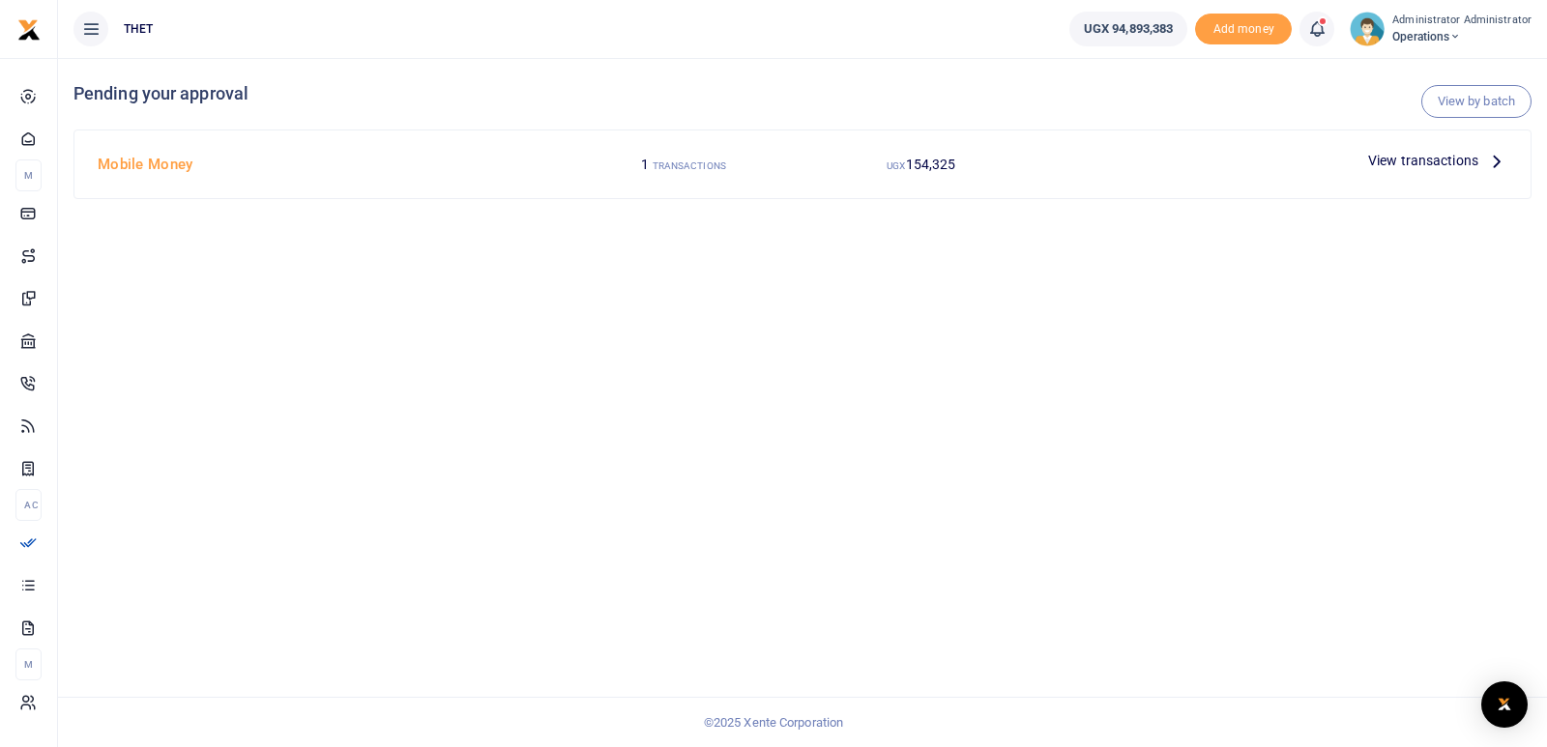
click at [1498, 161] on icon at bounding box center [1496, 160] width 21 height 21
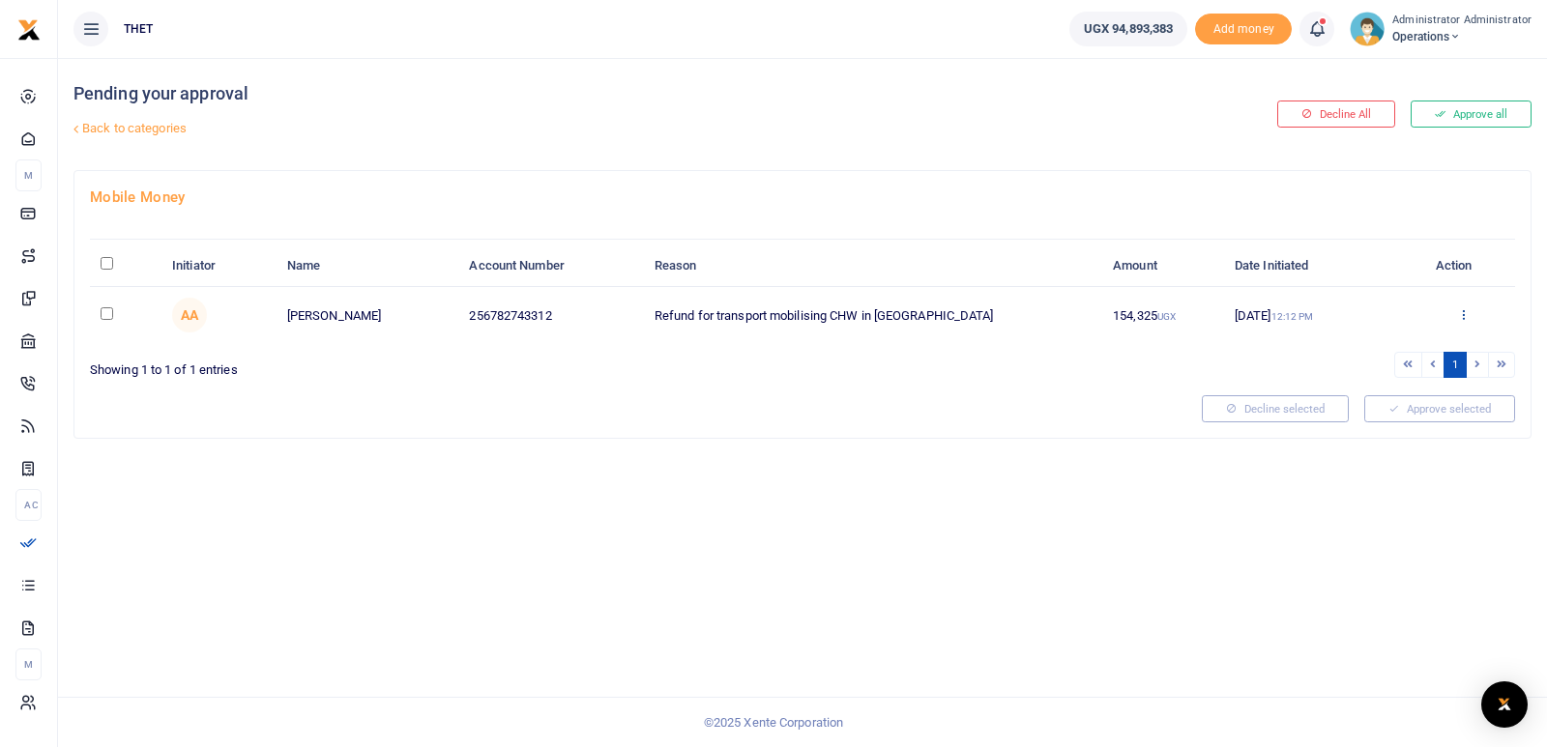
click at [1461, 312] on icon at bounding box center [1463, 314] width 13 height 14
click at [984, 531] on div "Pending your approval Back to categories Decline All Approve all Mobile Money I…" at bounding box center [802, 402] width 1489 height 689
click at [566, 545] on div "Pending your approval Back to categories Decline All Approve all Mobile Money I…" at bounding box center [802, 402] width 1489 height 689
click at [1365, 40] on img at bounding box center [1366, 29] width 35 height 35
click at [1434, 138] on link "Logout" at bounding box center [1449, 141] width 153 height 27
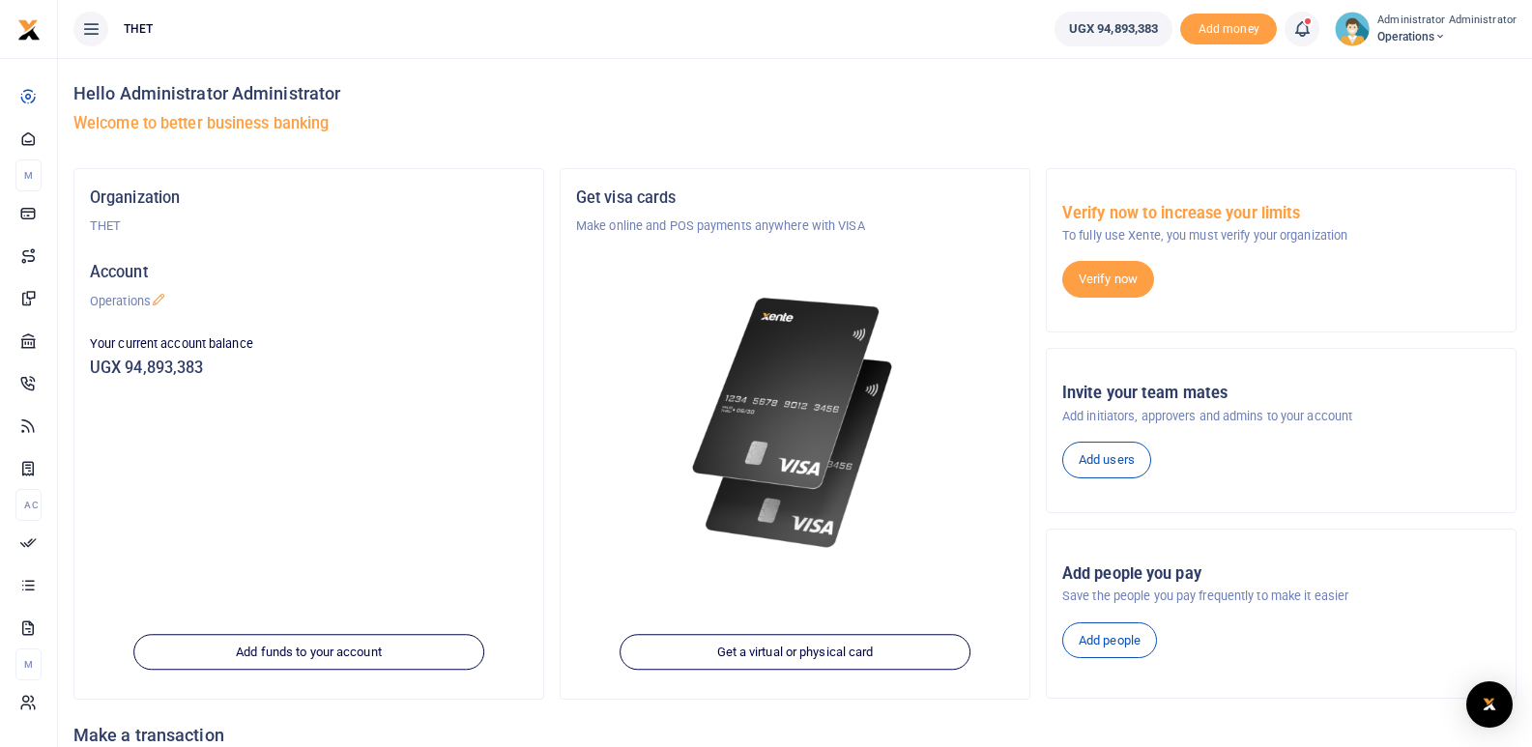
click at [1028, 94] on h4 "Hello Administrator Administrator" at bounding box center [794, 93] width 1443 height 21
click at [1302, 33] on icon at bounding box center [1301, 28] width 19 height 21
click at [1145, 134] on h6 "Transactions to act upon" at bounding box center [1195, 127] width 215 height 15
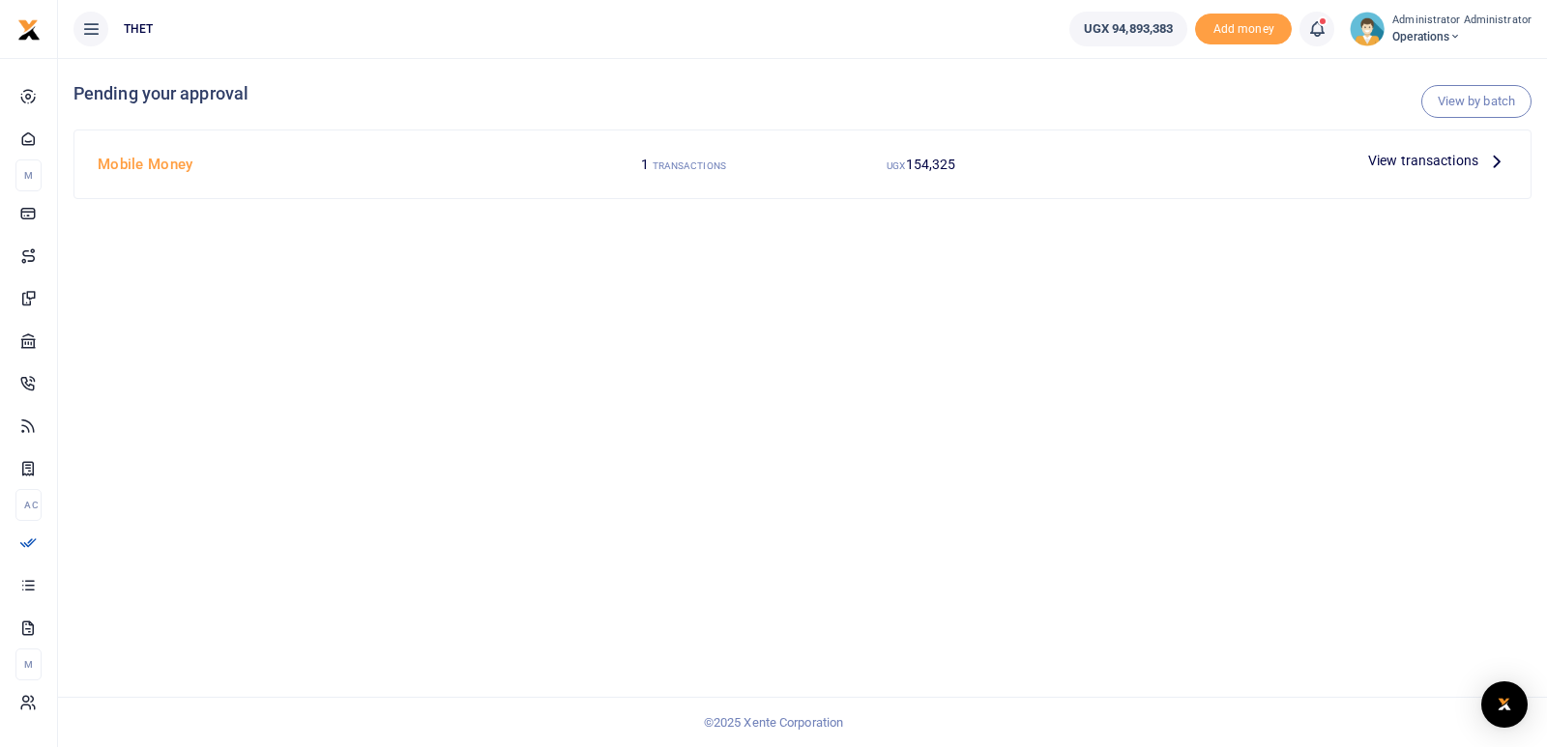
click at [1496, 161] on icon at bounding box center [1496, 160] width 21 height 21
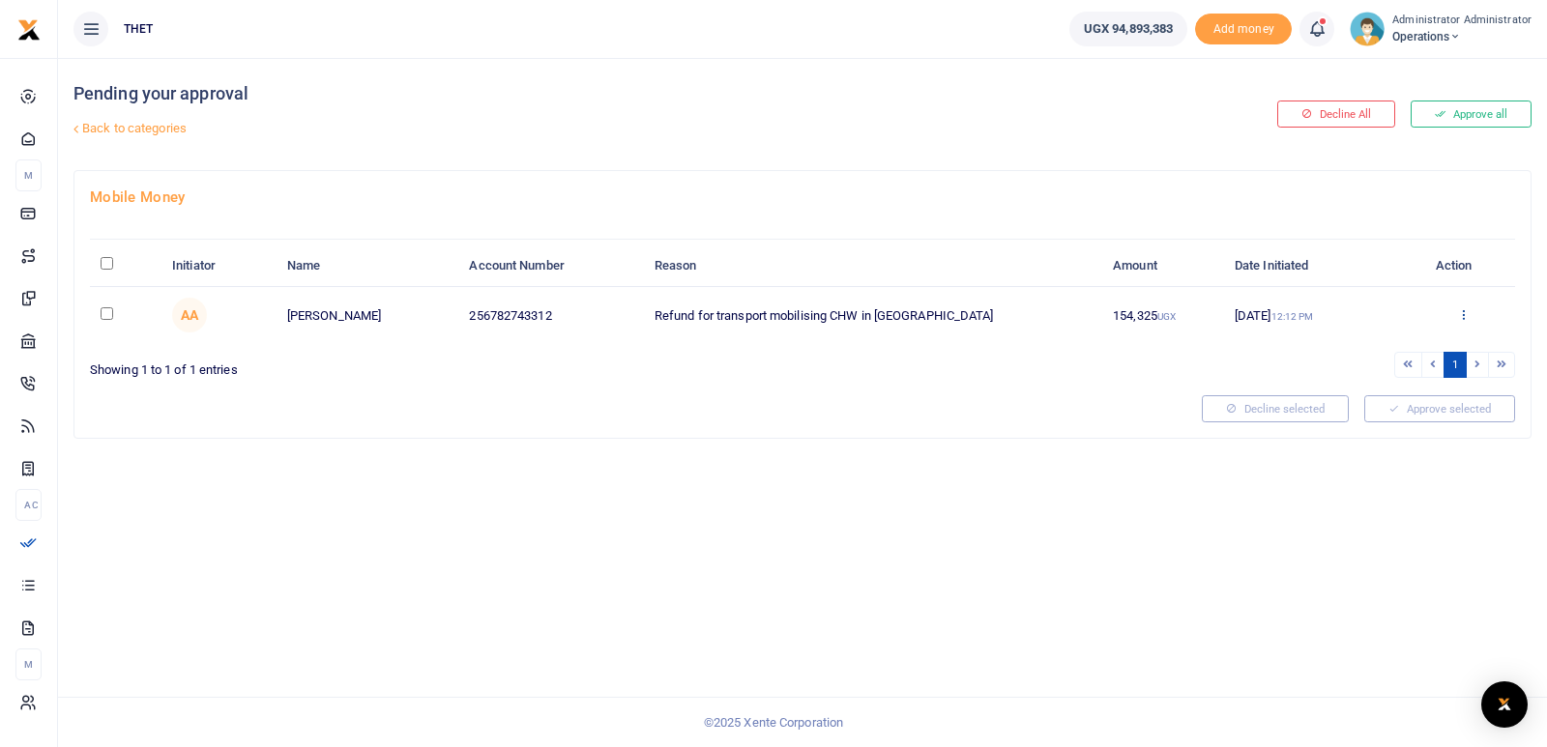
click at [1465, 315] on icon at bounding box center [1463, 314] width 13 height 14
click at [1024, 540] on div "Pending your approval Back to categories Decline All Approve all Mobile Money I…" at bounding box center [802, 402] width 1489 height 689
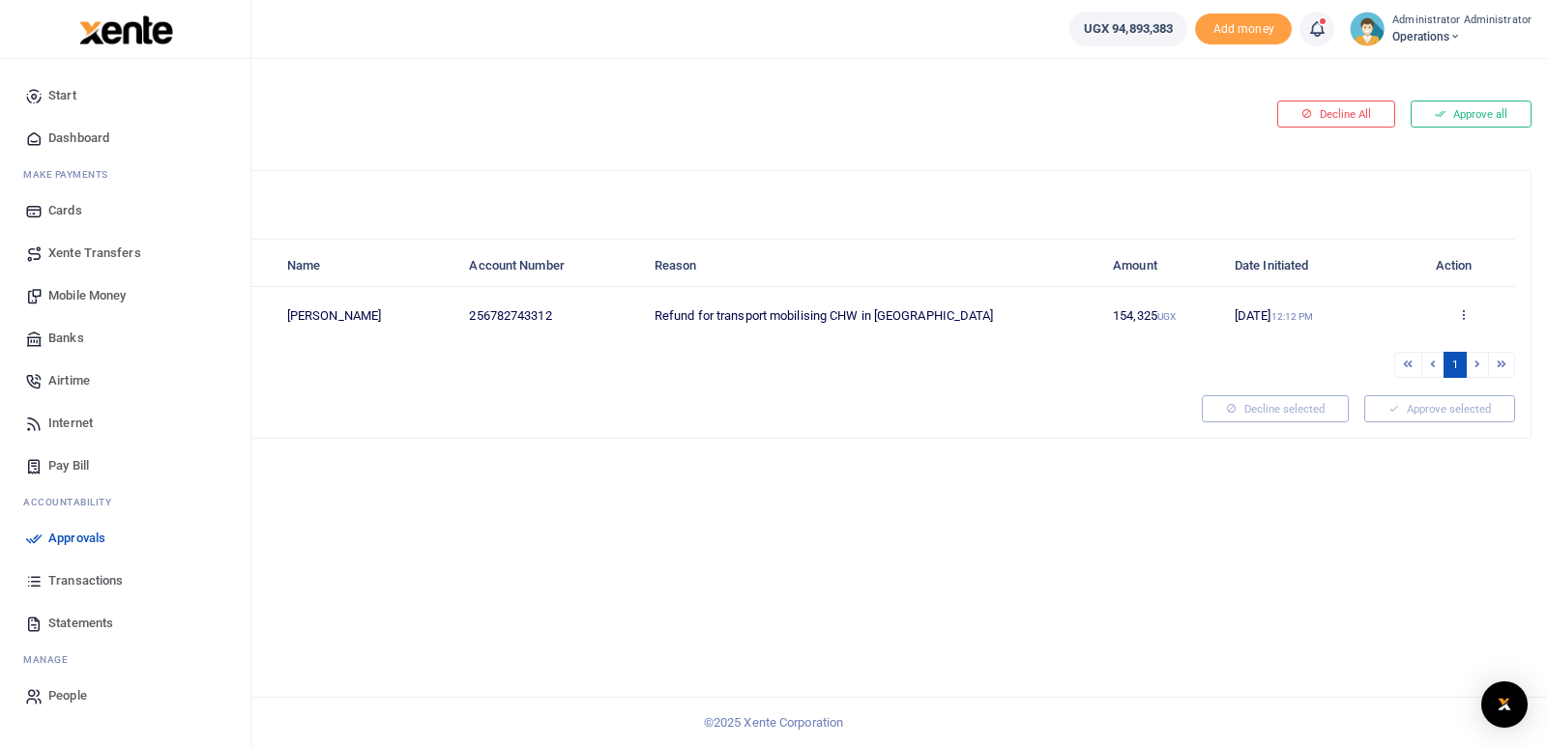
click at [87, 580] on span "Transactions" at bounding box center [85, 580] width 74 height 19
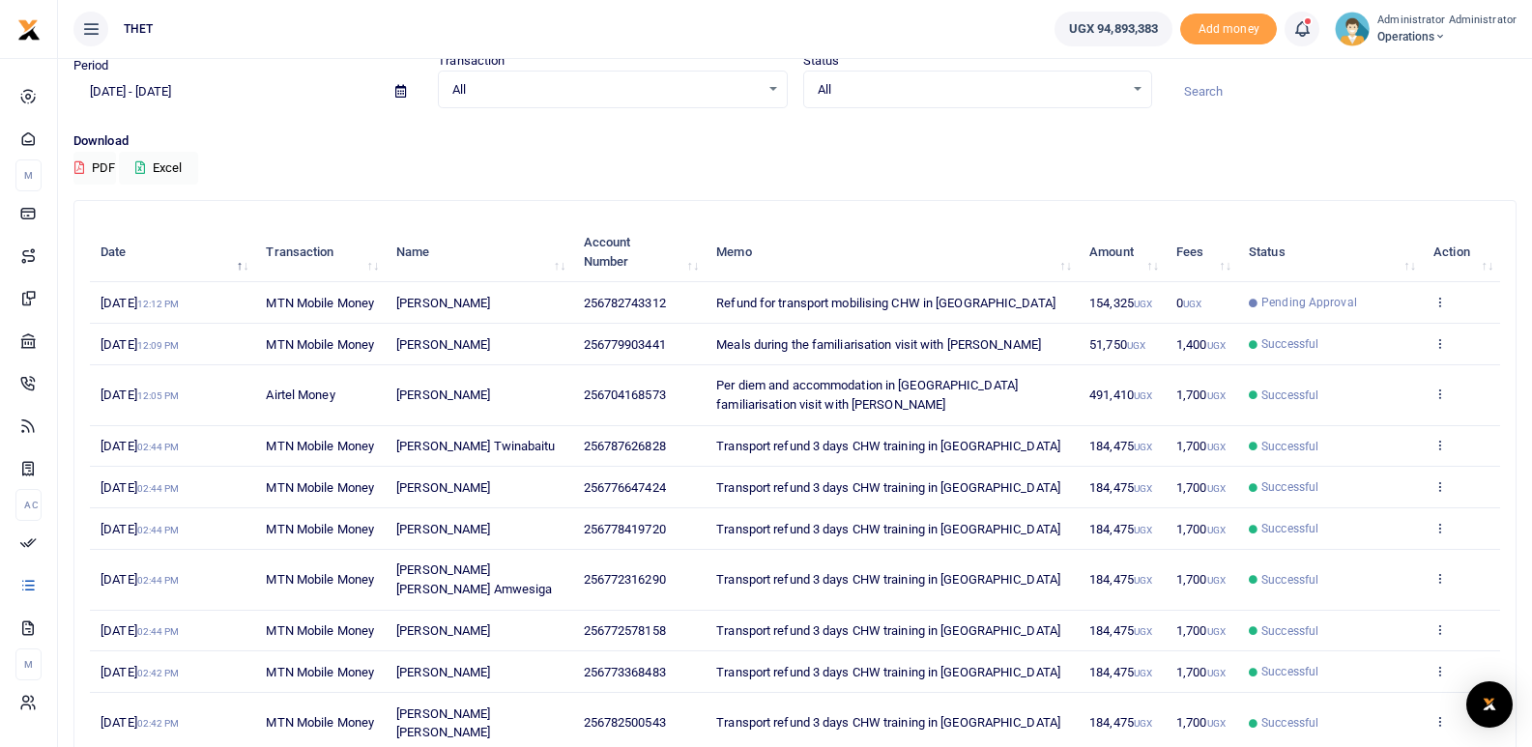
scroll to position [56, 0]
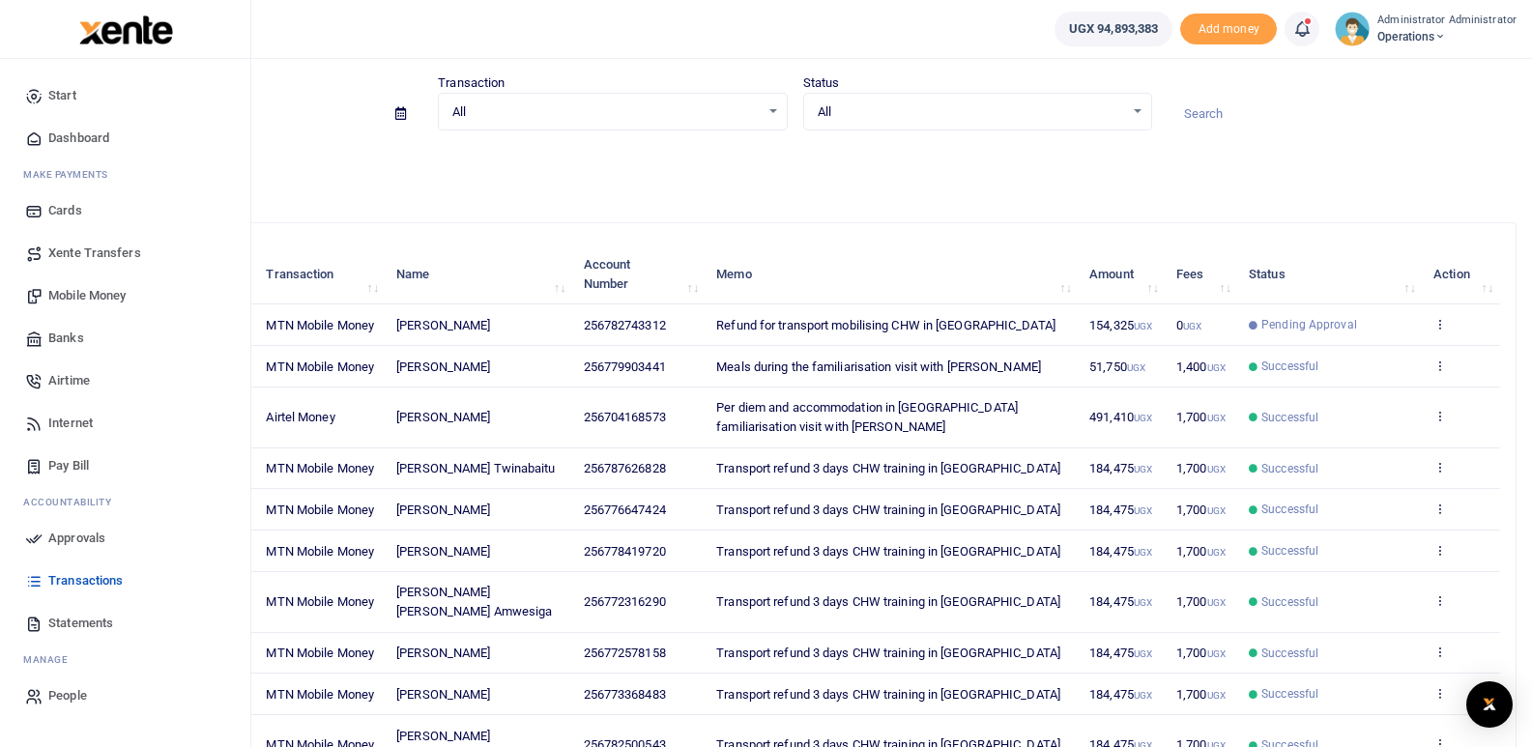
click at [64, 536] on span "Approvals" at bounding box center [76, 538] width 57 height 19
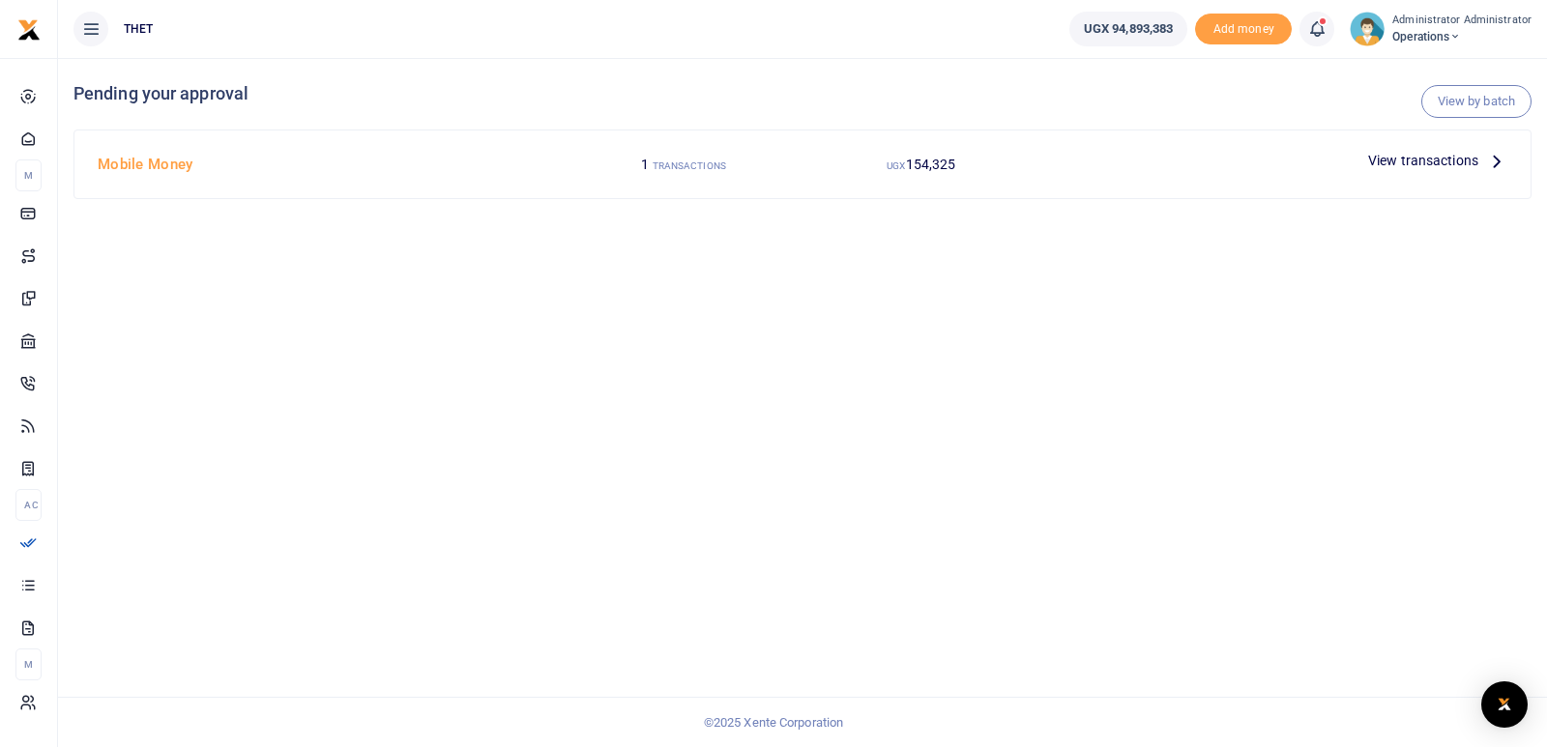
click at [1496, 160] on icon at bounding box center [1496, 160] width 21 height 21
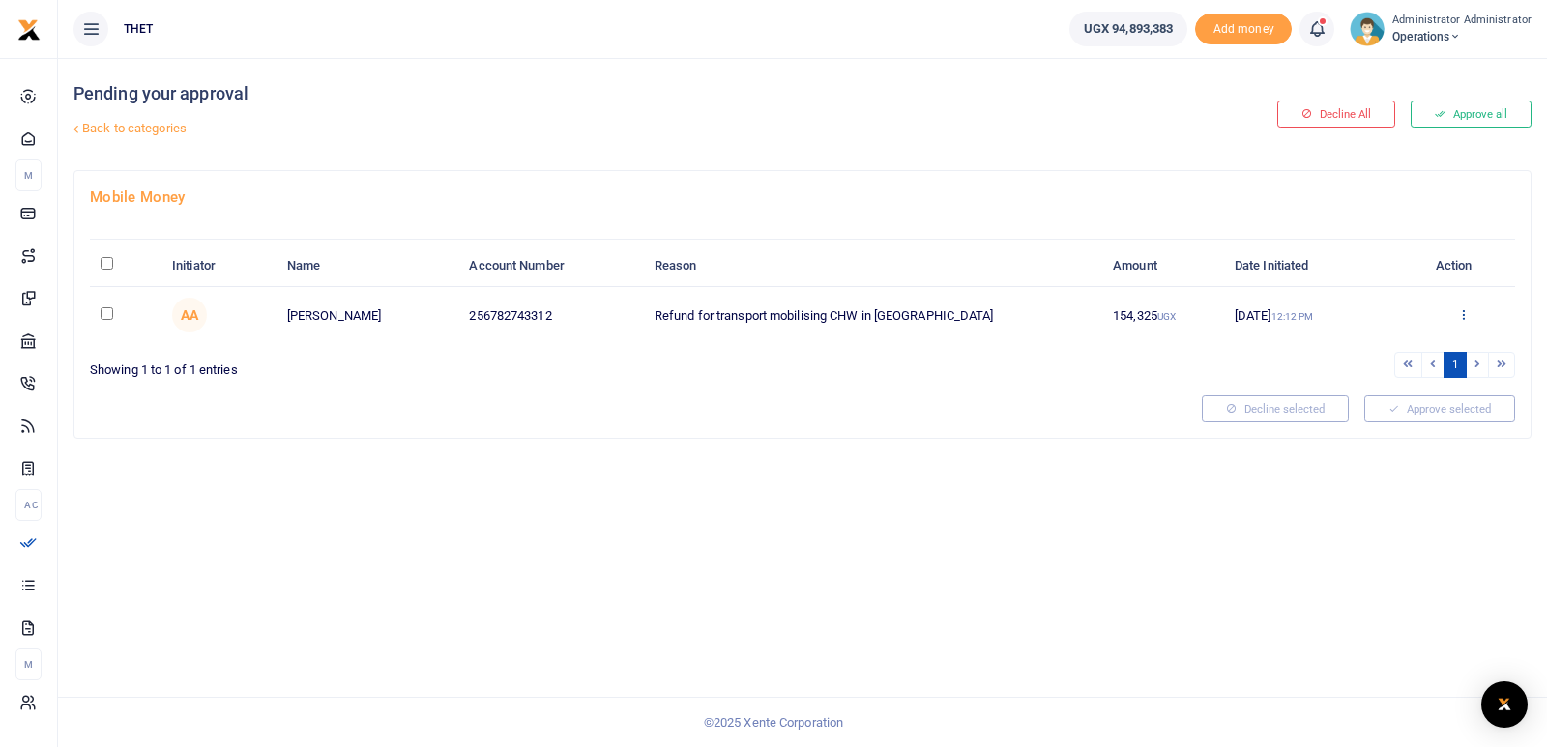
click at [1464, 314] on icon at bounding box center [1463, 314] width 13 height 14
click at [1378, 339] on link "Approve" at bounding box center [1392, 346] width 153 height 27
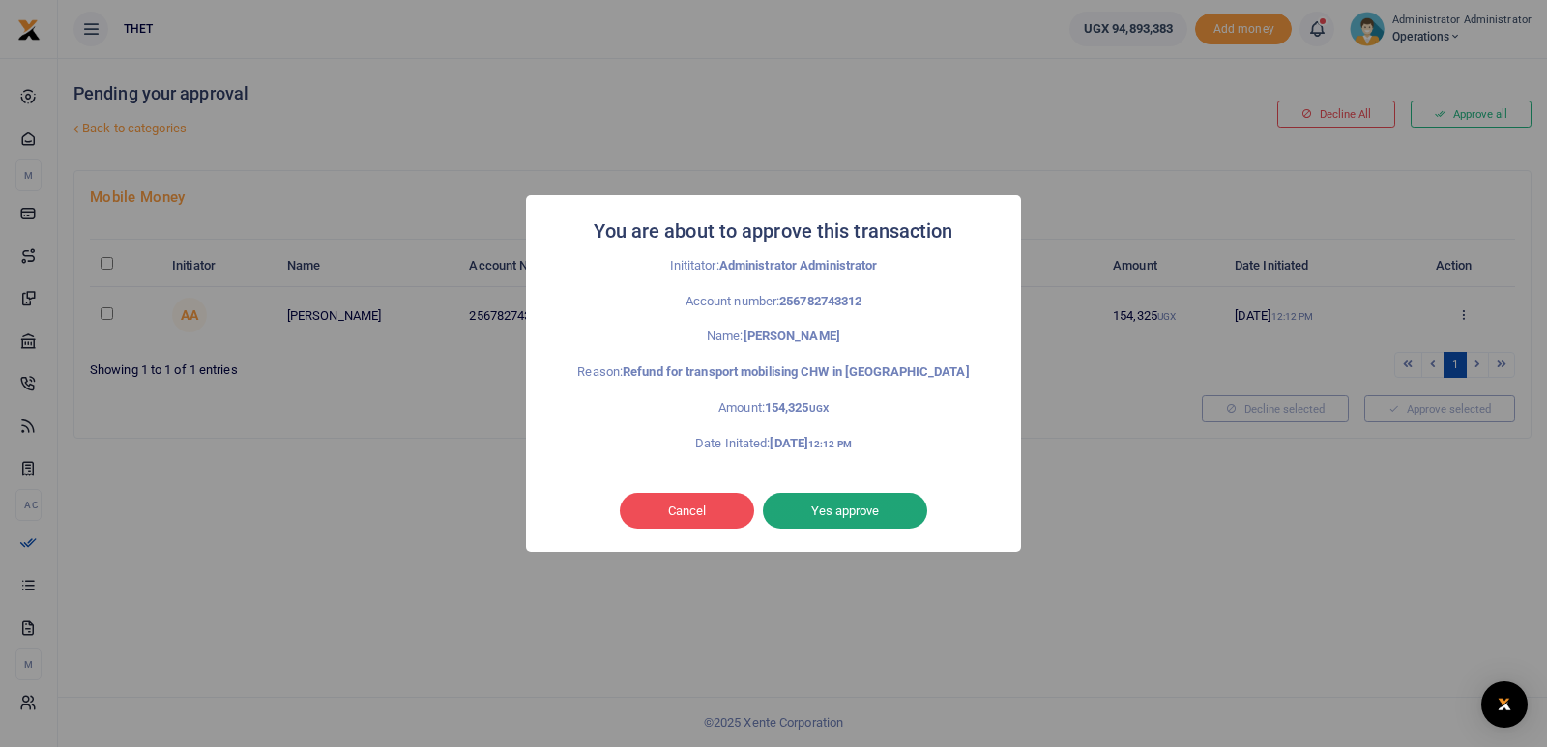
click at [826, 509] on button "Yes approve" at bounding box center [845, 511] width 164 height 37
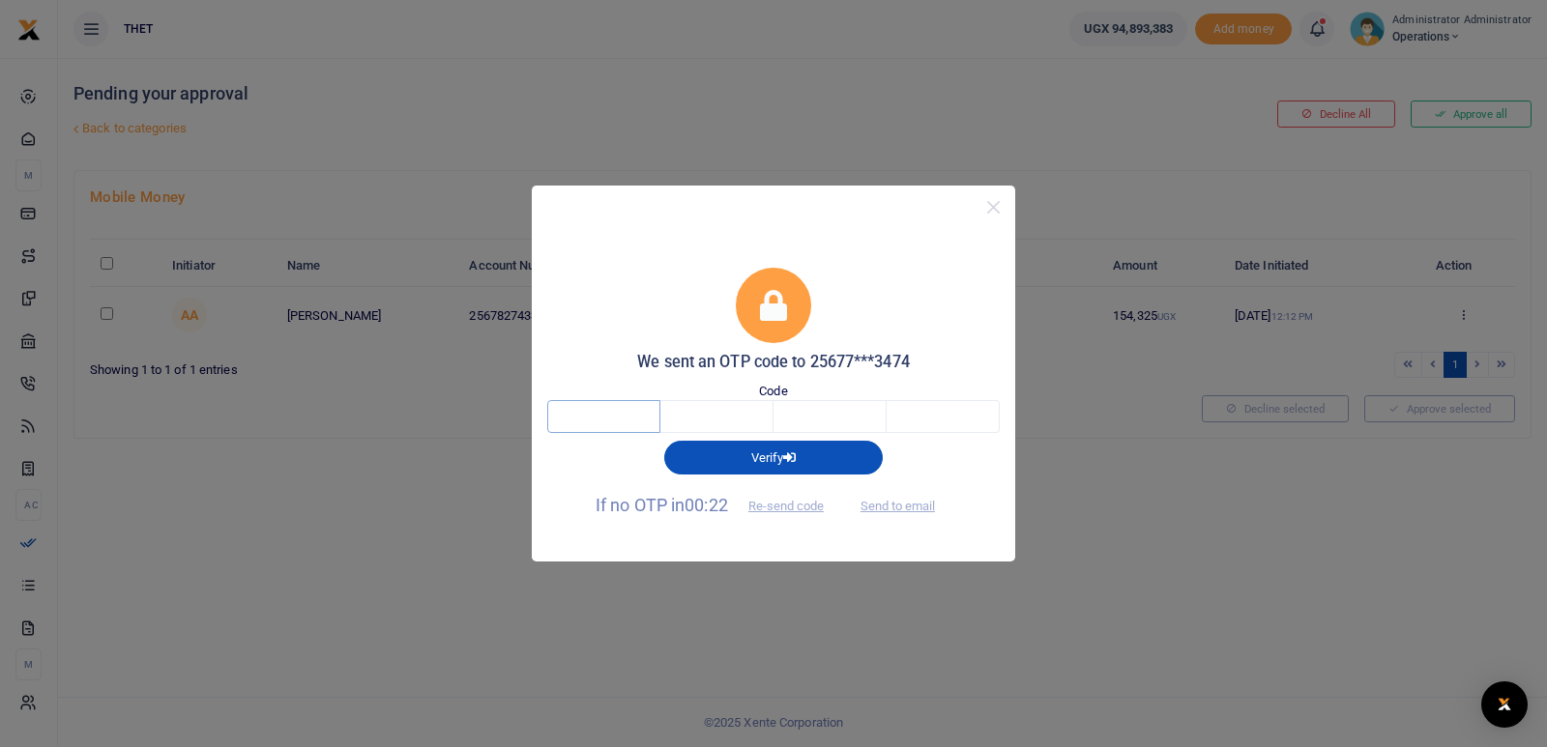
click at [637, 419] on input "text" at bounding box center [603, 416] width 113 height 33
type input "8"
type input "5"
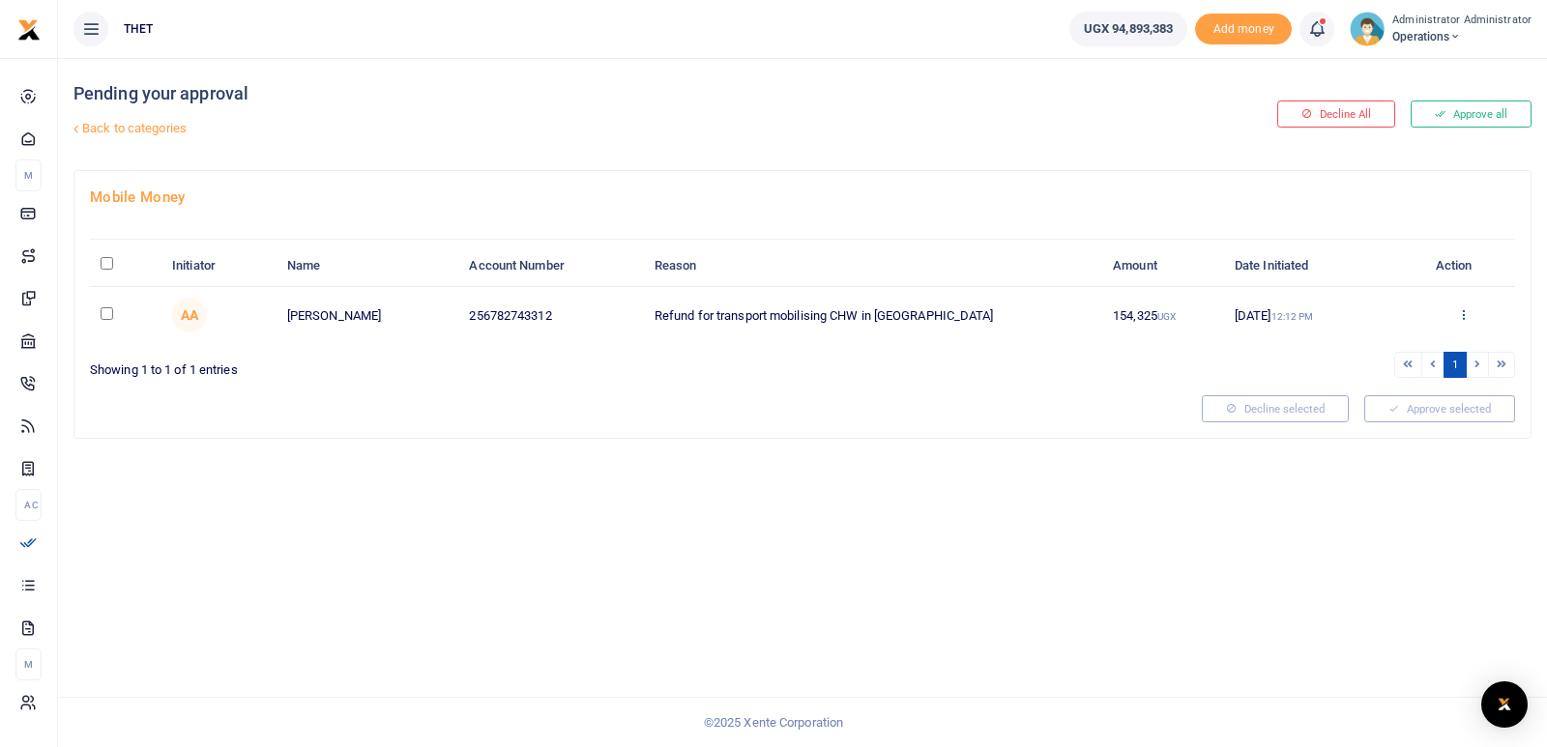
click at [1467, 314] on icon at bounding box center [1463, 314] width 13 height 14
click at [1374, 388] on link "Decline" at bounding box center [1392, 389] width 153 height 27
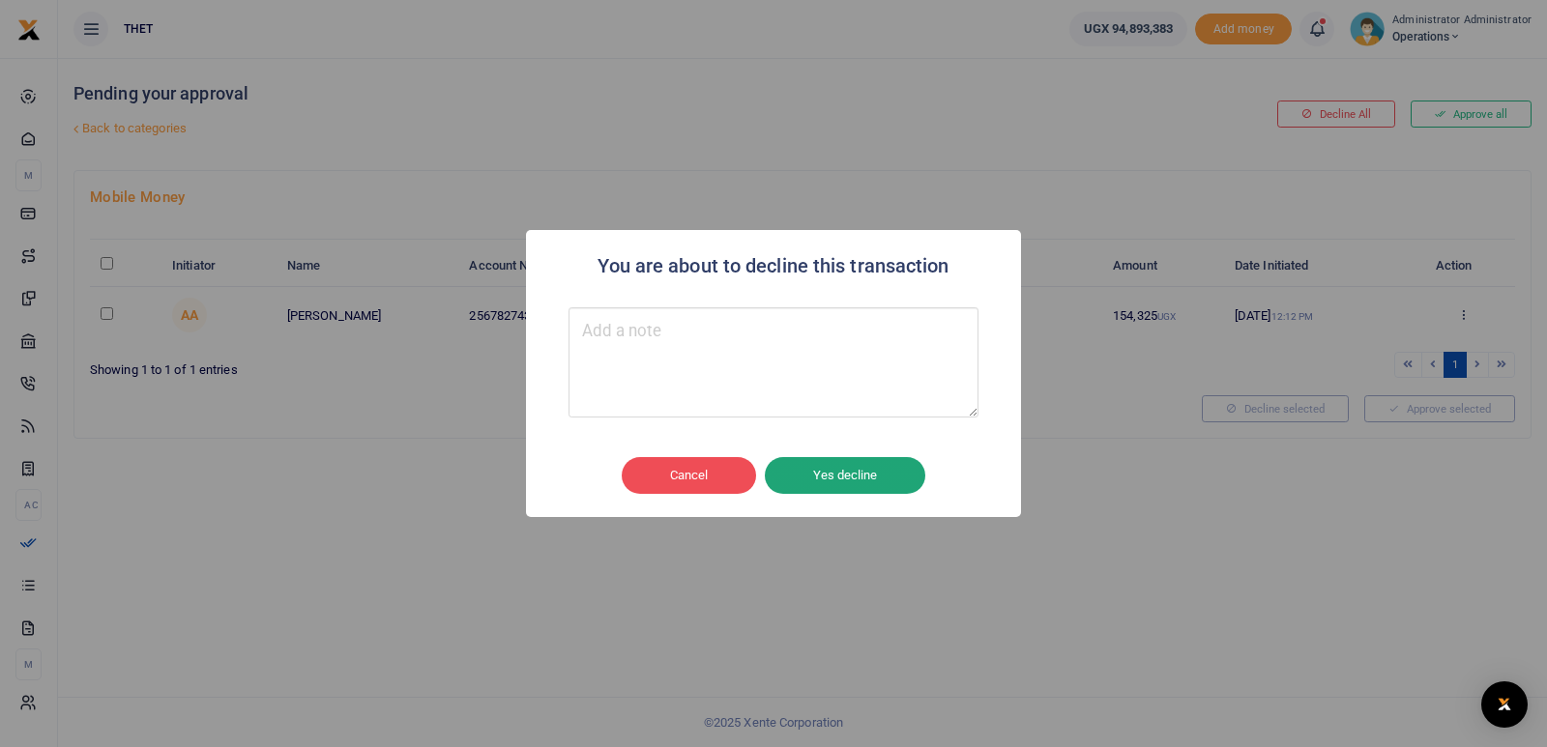
click at [865, 475] on button "Yes decline" at bounding box center [845, 475] width 160 height 37
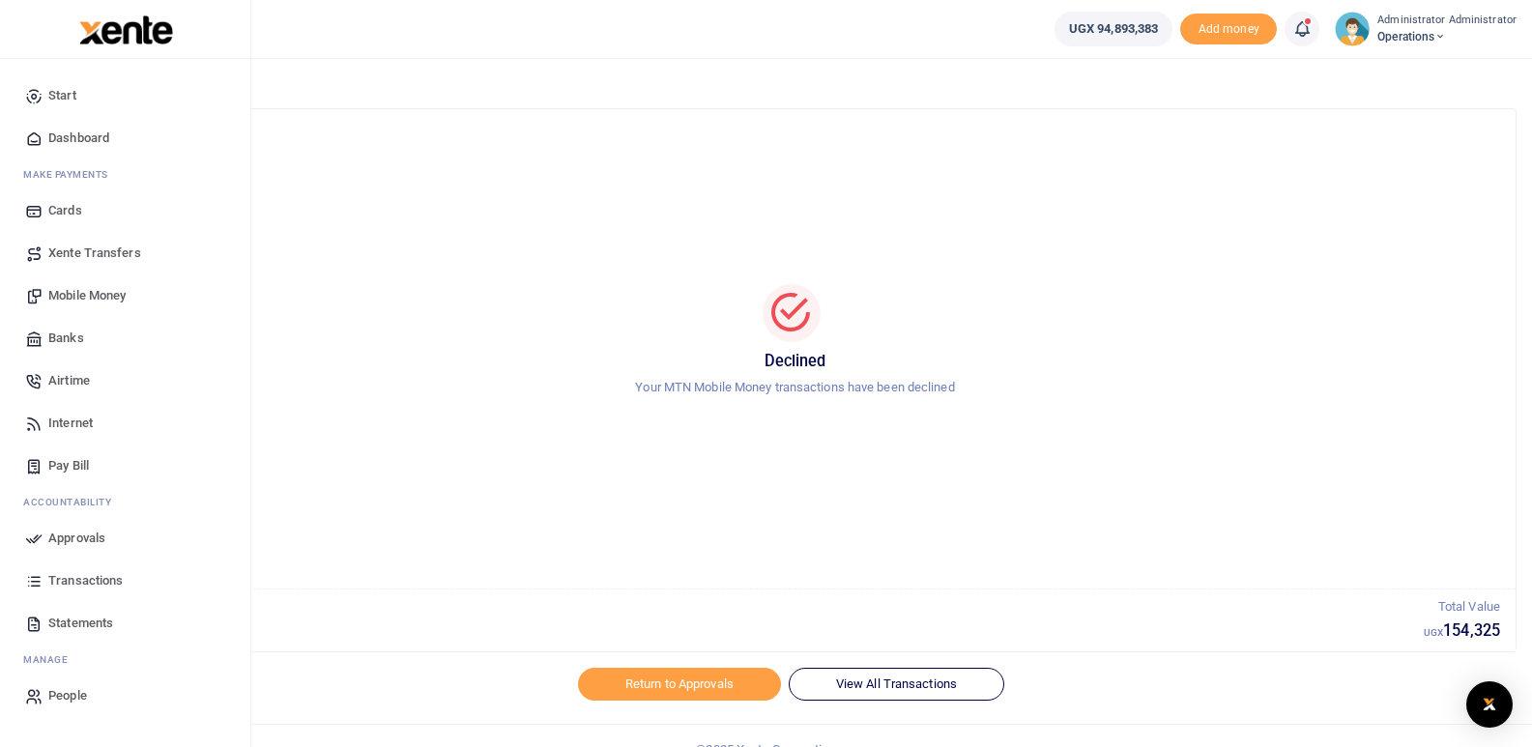
click at [87, 288] on span "Mobile Money" at bounding box center [86, 295] width 77 height 19
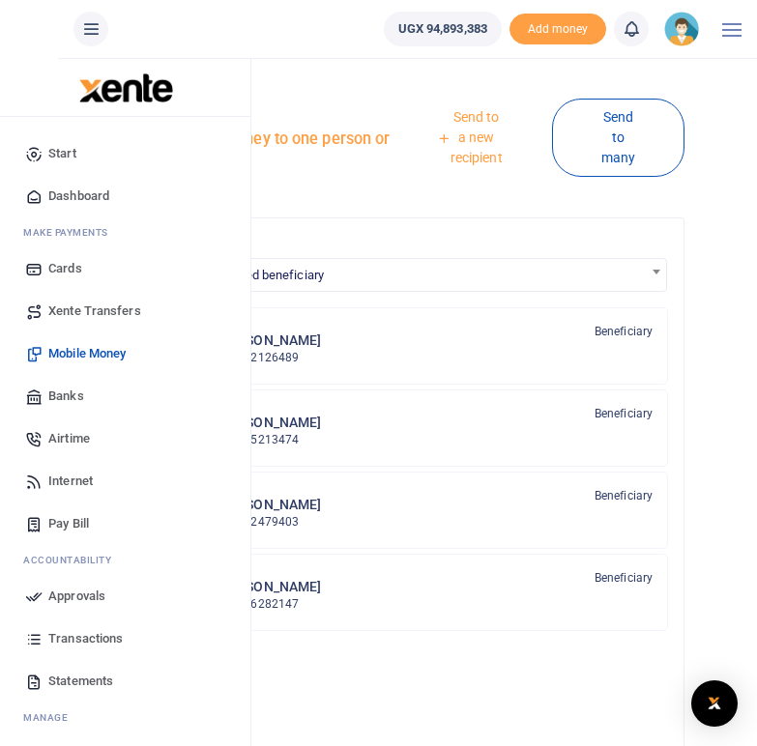
click at [78, 356] on span "Mobile Money" at bounding box center [86, 353] width 77 height 19
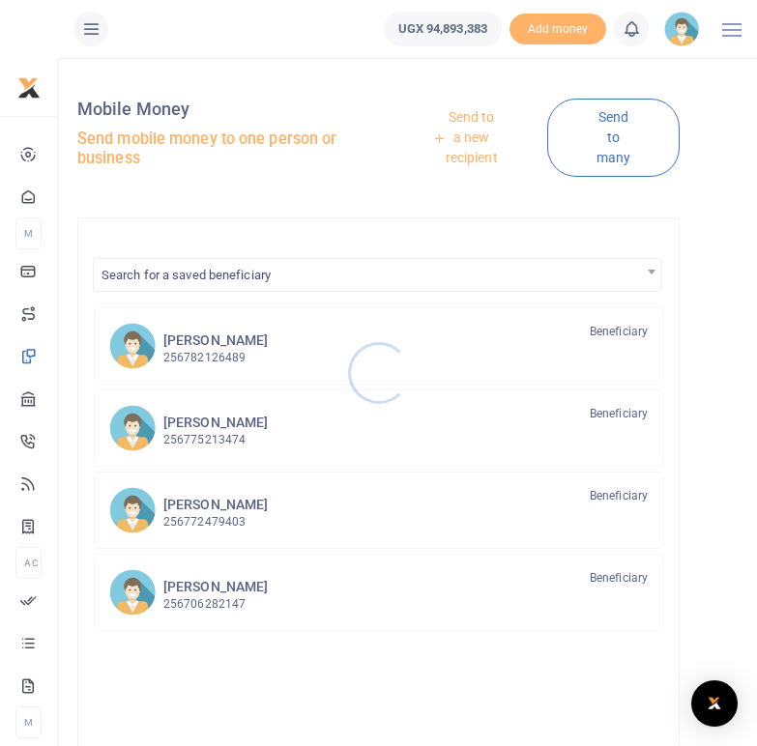
click at [478, 134] on div at bounding box center [378, 373] width 757 height 746
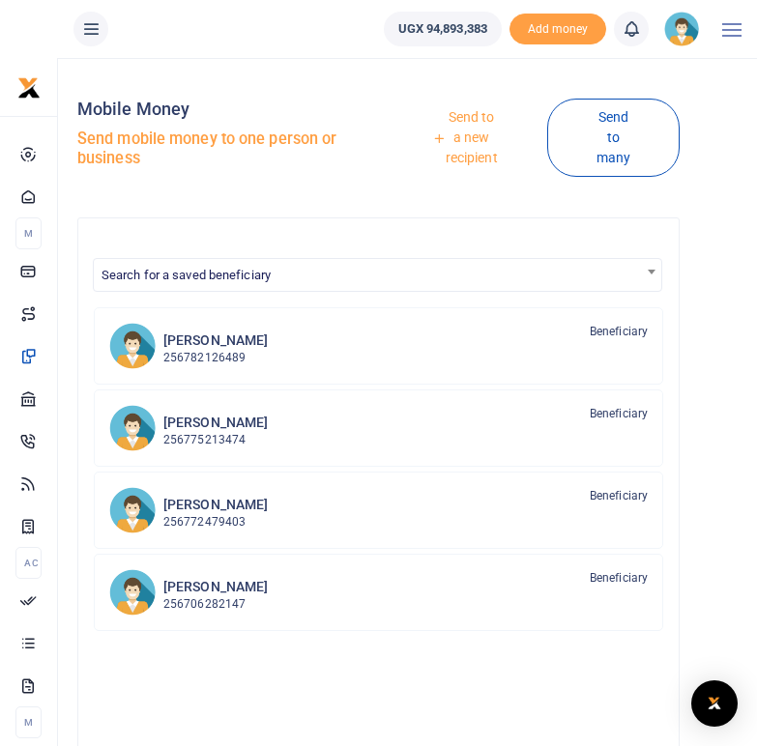
click at [478, 134] on link "Send to a new recipient" at bounding box center [465, 138] width 164 height 75
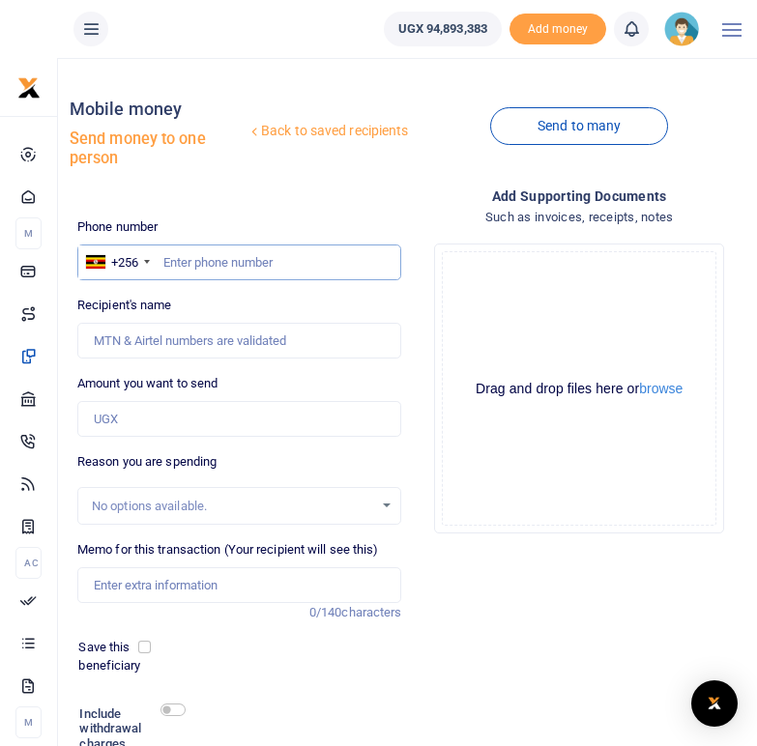
click at [202, 259] on input "text" at bounding box center [239, 263] width 325 height 37
click at [225, 256] on input "text" at bounding box center [239, 263] width 325 height 37
type input "0782668370"
type input "[PERSON_NAME]"
type input "0782668370"
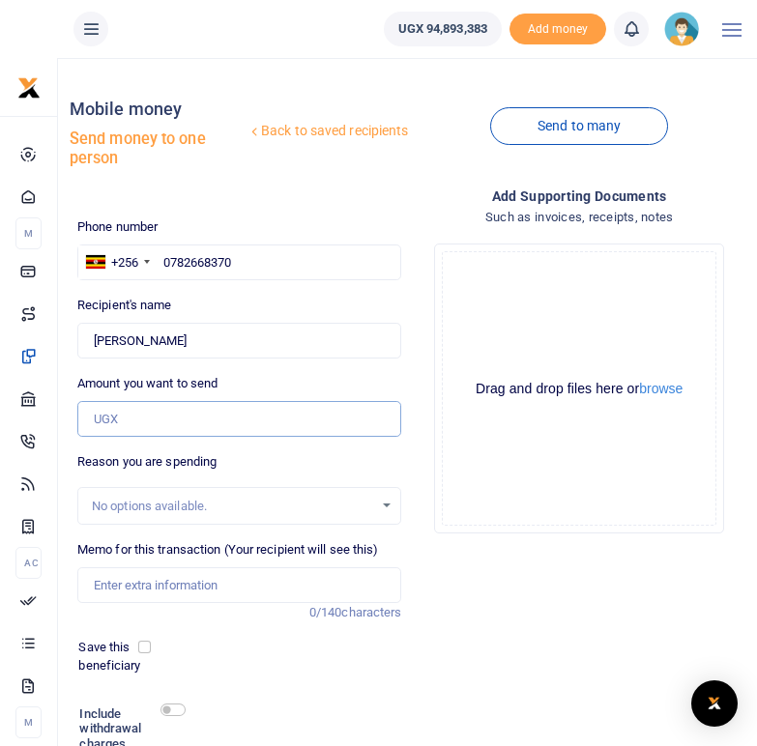
click at [142, 420] on input "Amount you want to send" at bounding box center [239, 419] width 325 height 37
type input "150,000"
click at [135, 583] on input "Memo for this transaction (Your recipient will see this)" at bounding box center [239, 585] width 325 height 37
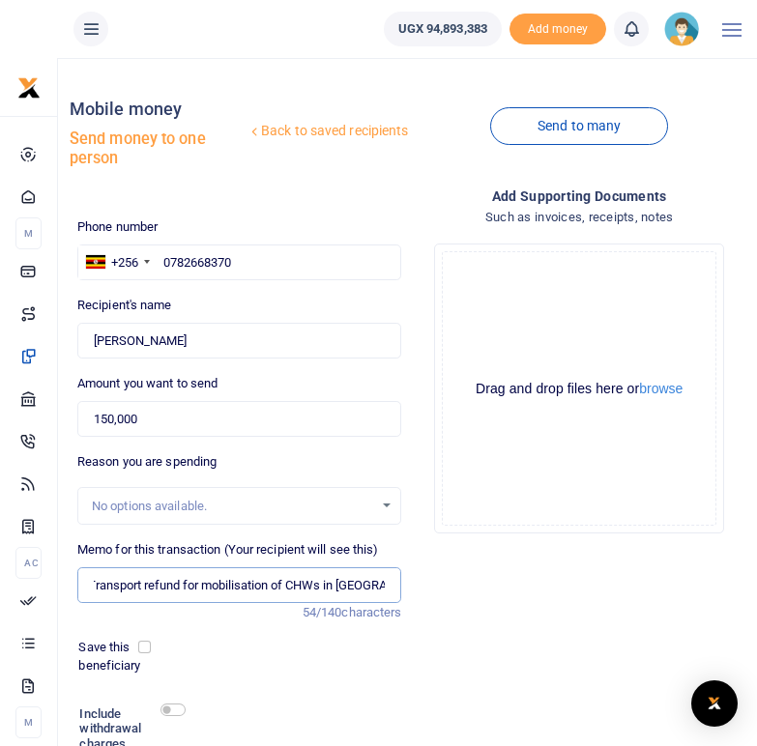
scroll to position [0, 12]
type input "Transport refund for mobilisation of CHWs in Arua City"
click at [323, 677] on div "Save this beneficiary" at bounding box center [232, 658] width 340 height 40
click at [171, 708] on input "checkbox" at bounding box center [172, 710] width 25 height 13
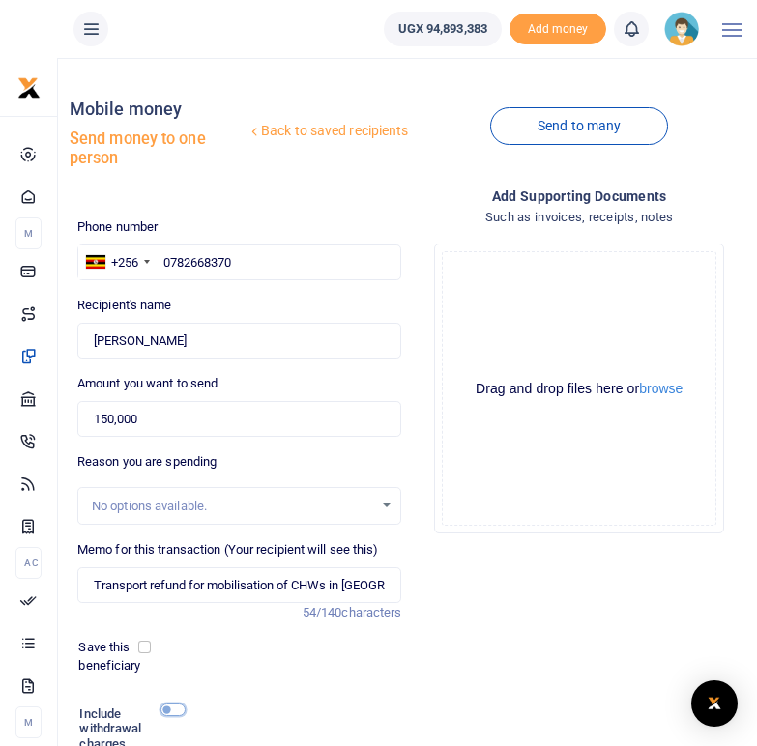
checkbox input "true"
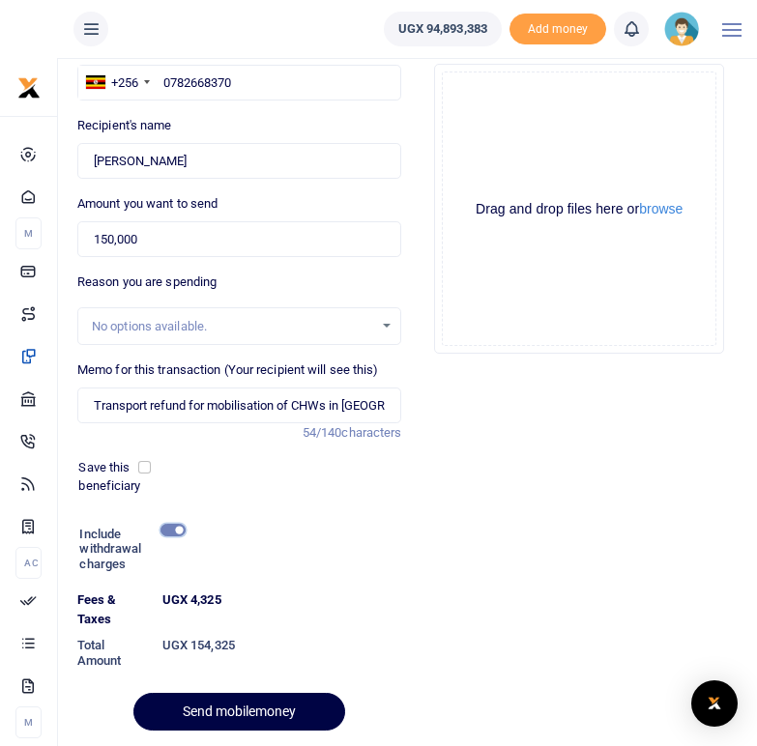
scroll to position [181, 0]
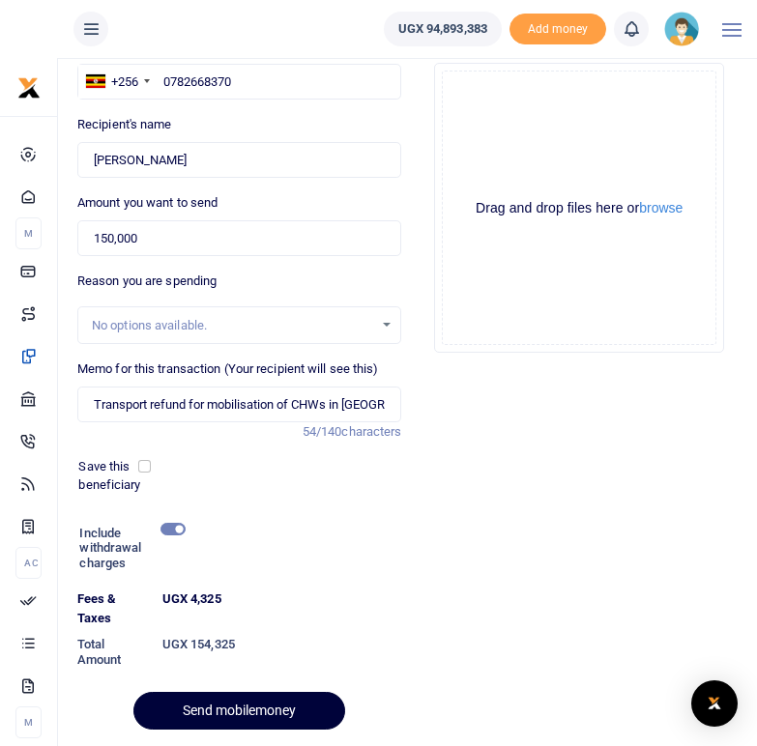
click at [200, 710] on button "Send mobilemoney" at bounding box center [239, 711] width 212 height 38
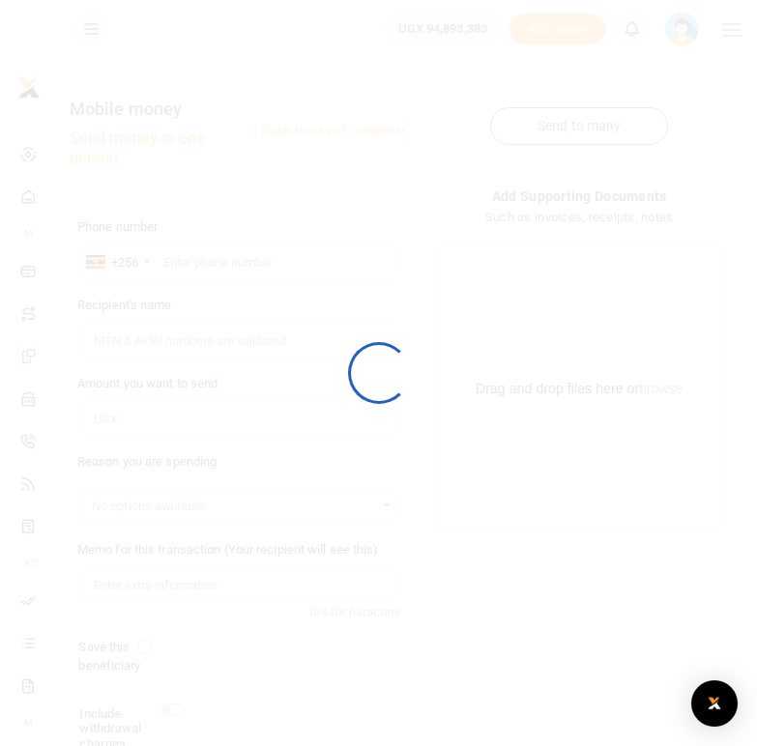
scroll to position [159, 0]
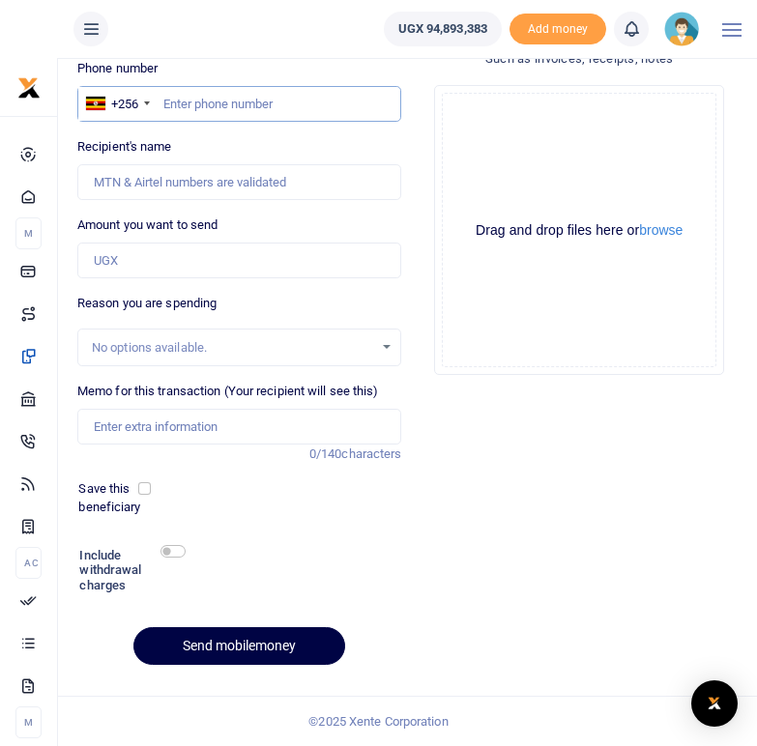
click at [216, 102] on input "text" at bounding box center [239, 104] width 325 height 37
type input "0784006800"
type input "[PERSON_NAME] Eyotaru"
type input "0784006800"
click at [458, 397] on div "Add supporting Documents Such as invoices, receipts, notes Drop your files here…" at bounding box center [579, 353] width 340 height 653
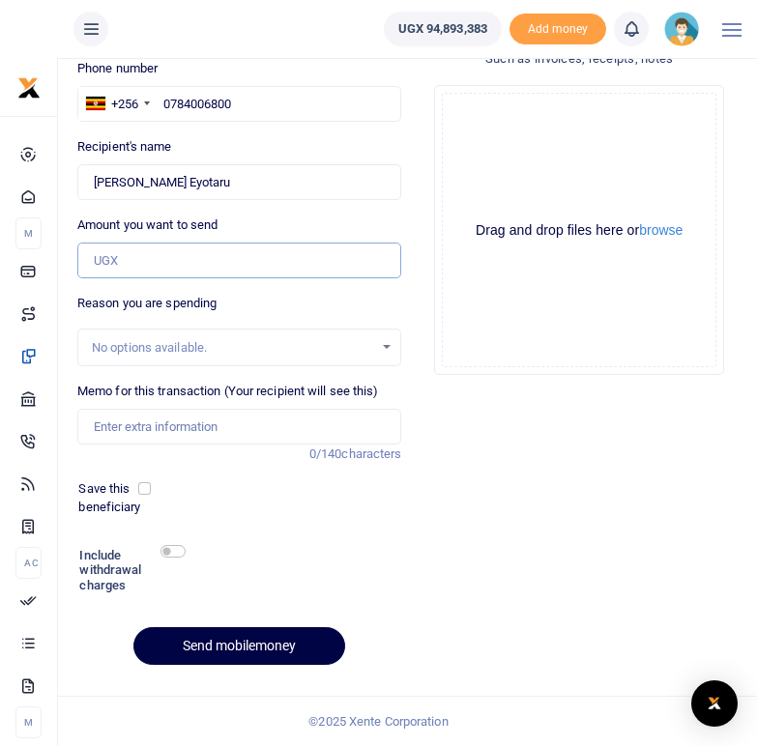
click at [121, 260] on input "Amount you want to send" at bounding box center [239, 261] width 325 height 37
click at [537, 455] on div "Add supporting Documents Such as invoices, receipts, notes Drop your files here…" at bounding box center [579, 353] width 340 height 653
click at [101, 261] on input "1,000" at bounding box center [239, 261] width 325 height 37
type input "200,000"
click at [187, 419] on input "Memo for this transaction (Your recipient will see this)" at bounding box center [239, 427] width 325 height 37
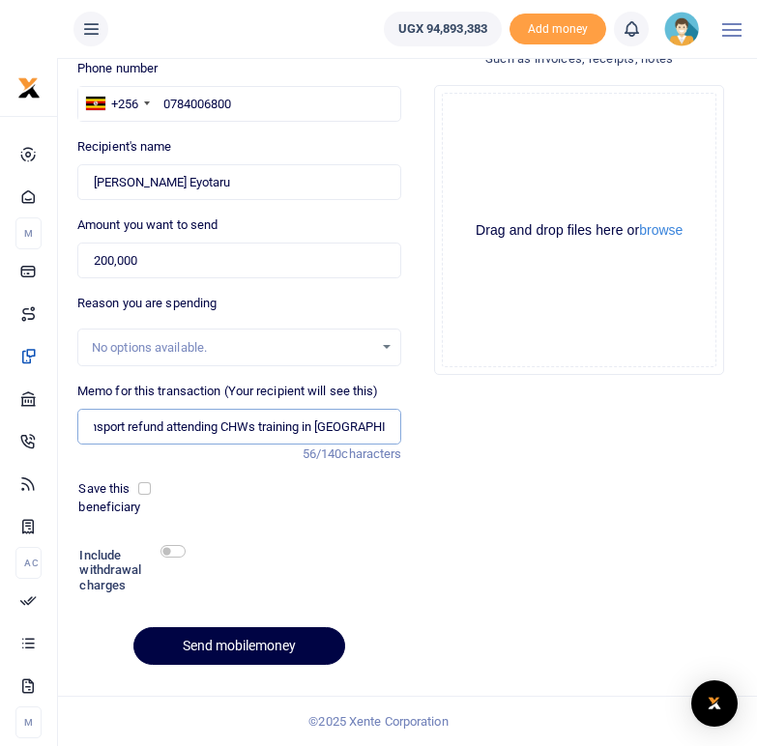
scroll to position [0, 26]
type input "Transport refund attending CHWs training in Arua District"
click at [178, 545] on input "checkbox" at bounding box center [172, 551] width 25 height 13
checkbox input "true"
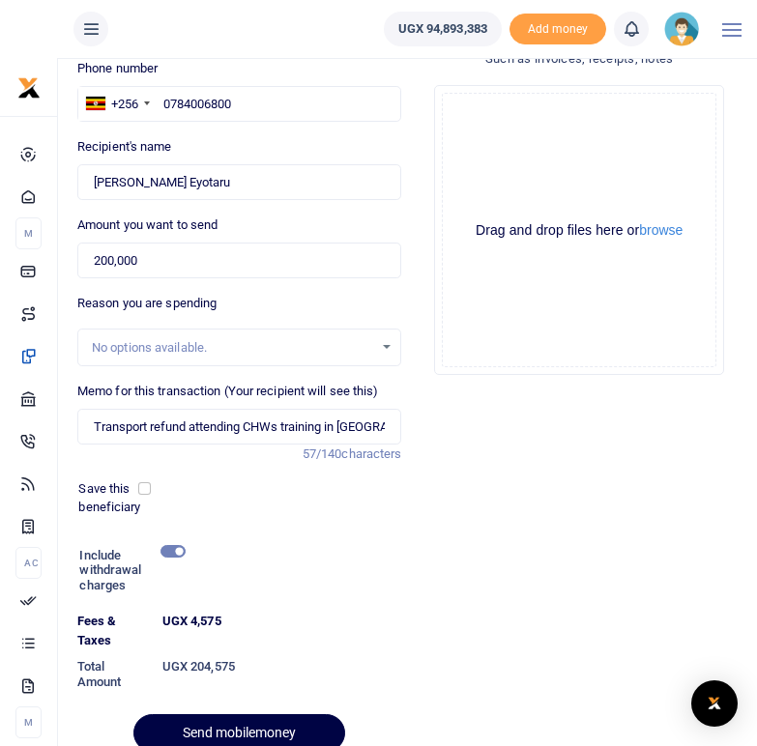
click at [249, 736] on div at bounding box center [379, 734] width 338 height 23
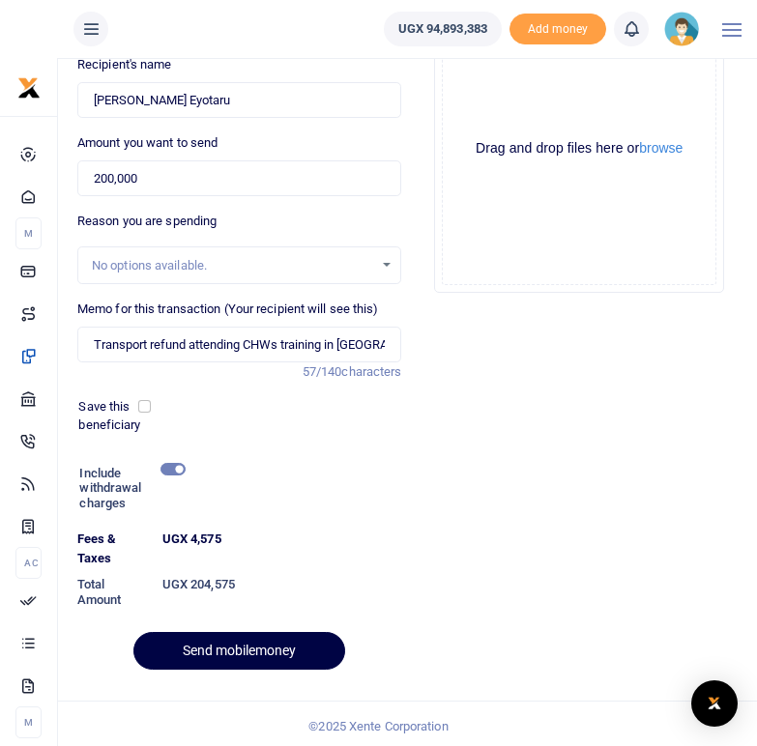
scroll to position [246, 0]
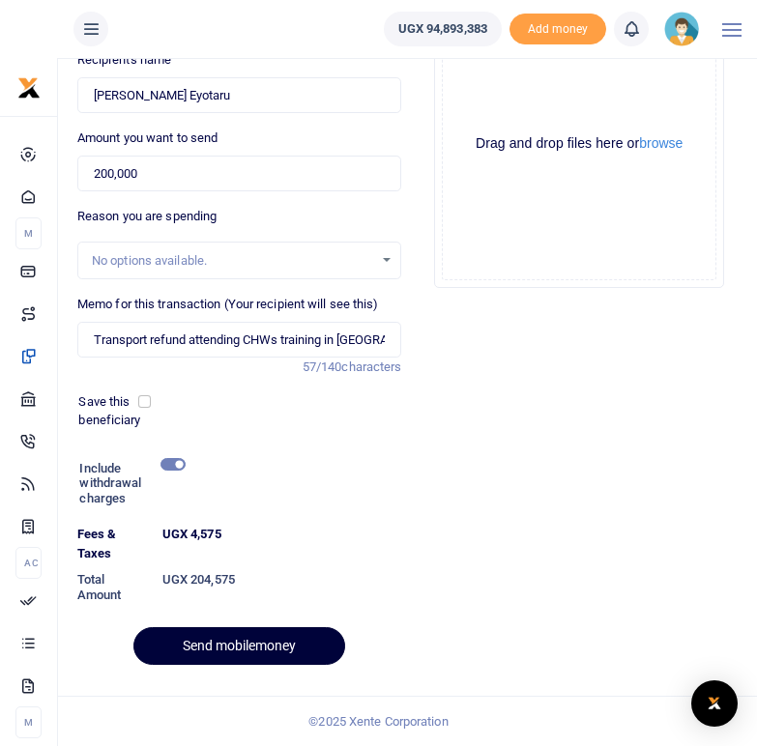
click at [222, 650] on button "Send mobilemoney" at bounding box center [239, 646] width 212 height 38
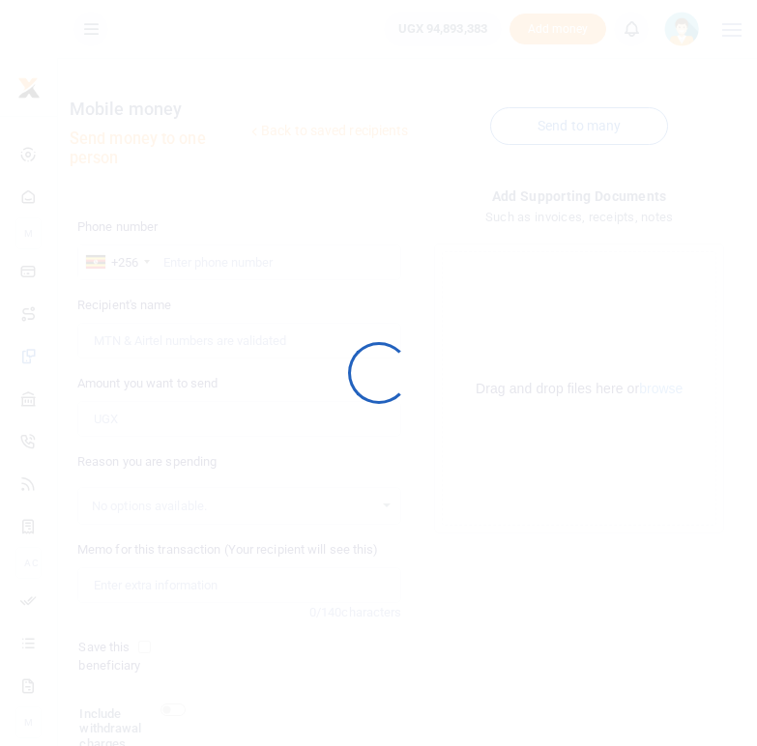
scroll to position [159, 0]
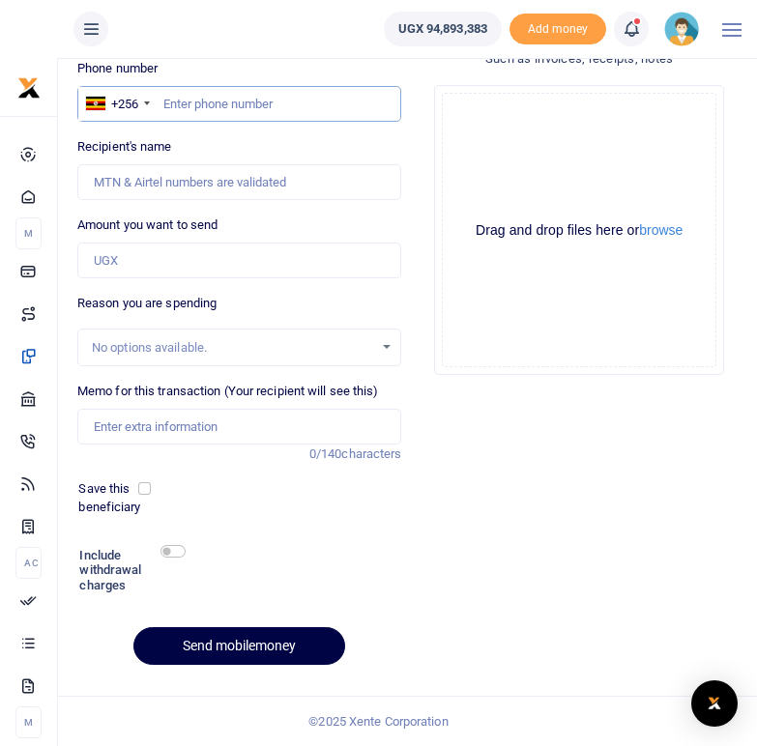
click at [168, 95] on input "text" at bounding box center [239, 104] width 325 height 37
type input "0787940318"
type input "Joyce Drijaru"
type input "0787940318"
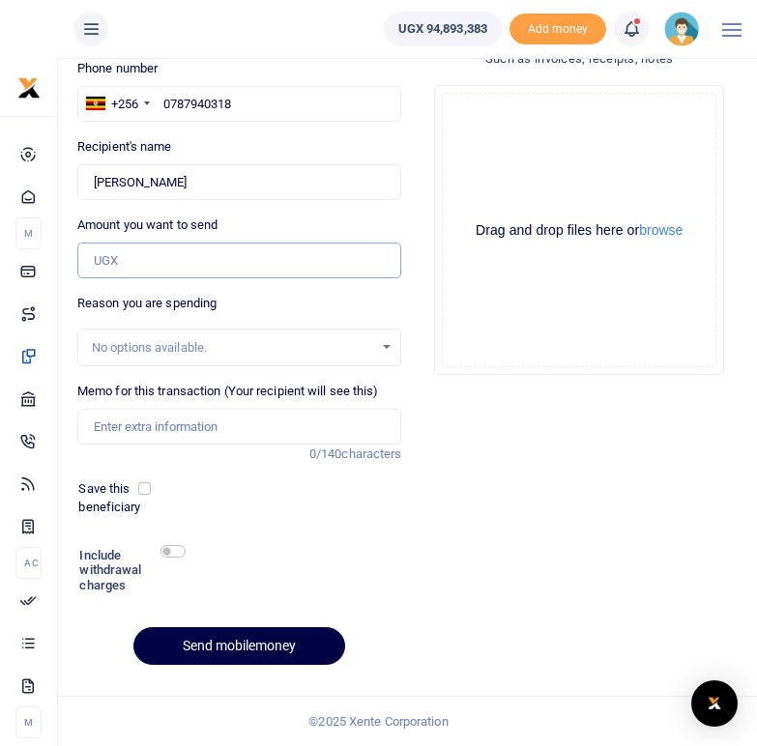
click at [156, 266] on input "Amount you want to send" at bounding box center [239, 261] width 325 height 37
type input "150,000"
click at [161, 414] on input "Memo for this transaction (Your recipient will see this)" at bounding box center [239, 427] width 325 height 37
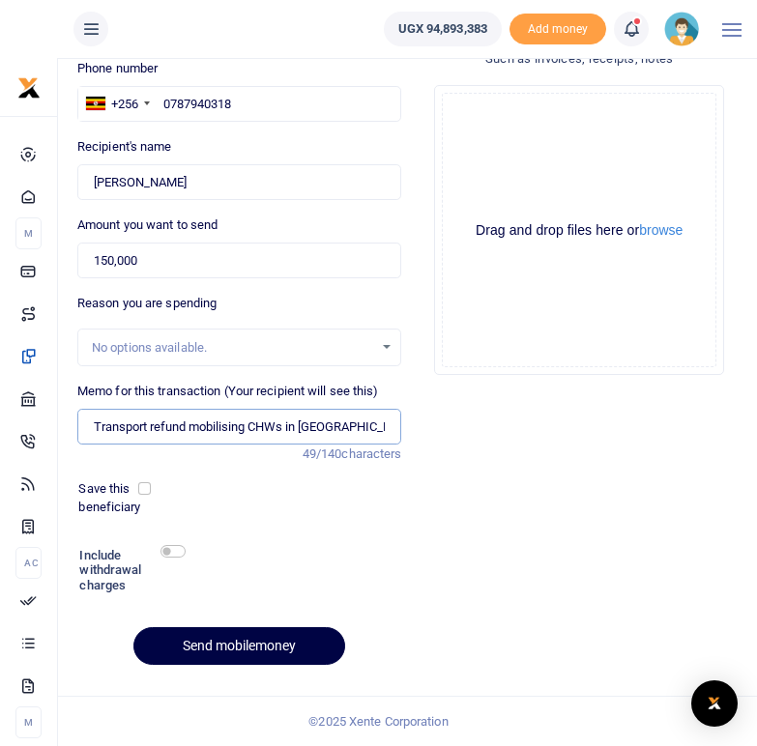
type input "Transport refund mobilising CHWs in Arua district"
click at [401, 532] on div "Phone number +256 Uganda +256 0787940318 Phone is required. Recipient's name Fo…" at bounding box center [240, 370] width 340 height 622
click at [176, 552] on input "checkbox" at bounding box center [172, 551] width 25 height 13
checkbox input "true"
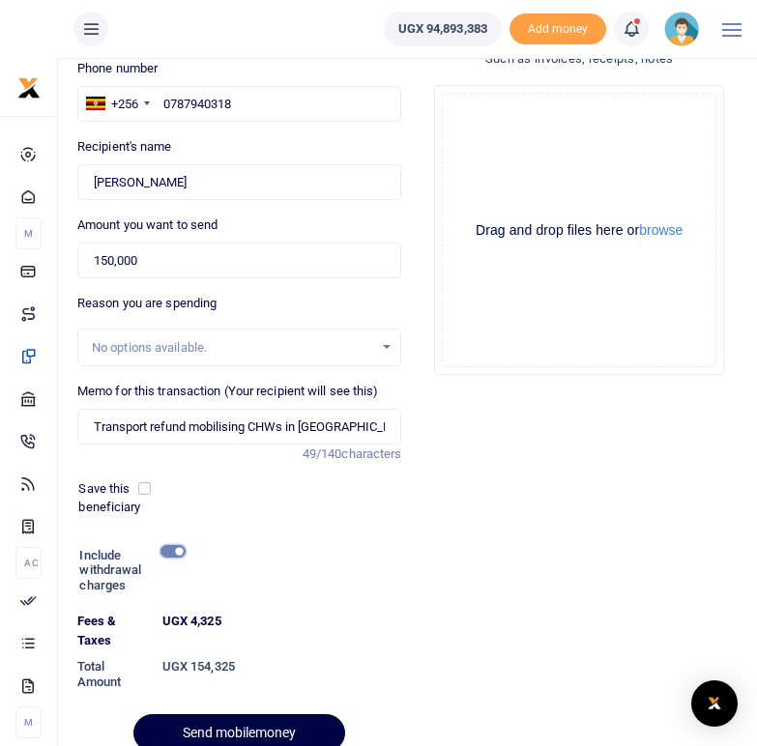
scroll to position [246, 0]
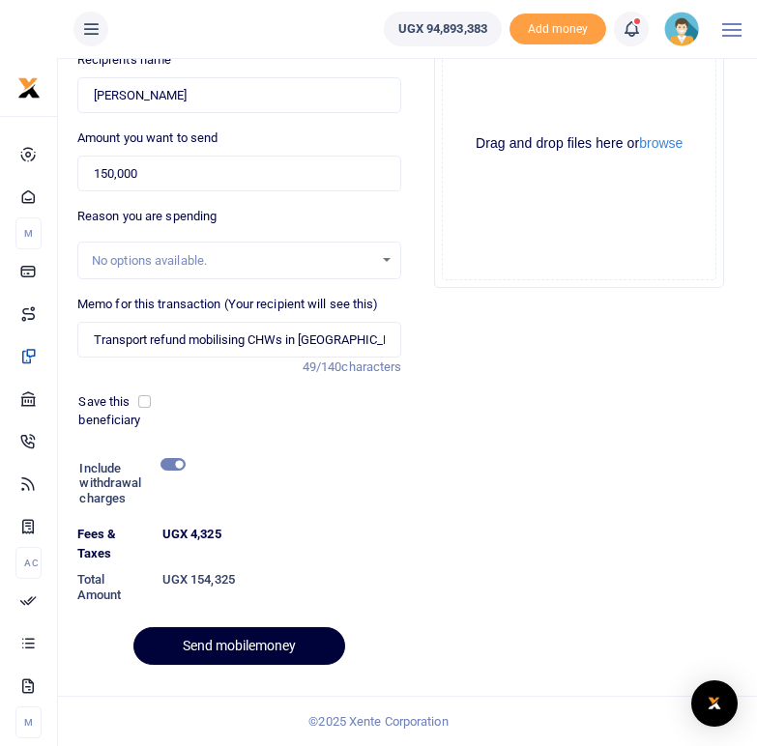
click at [243, 651] on button "Send mobilemoney" at bounding box center [239, 646] width 212 height 38
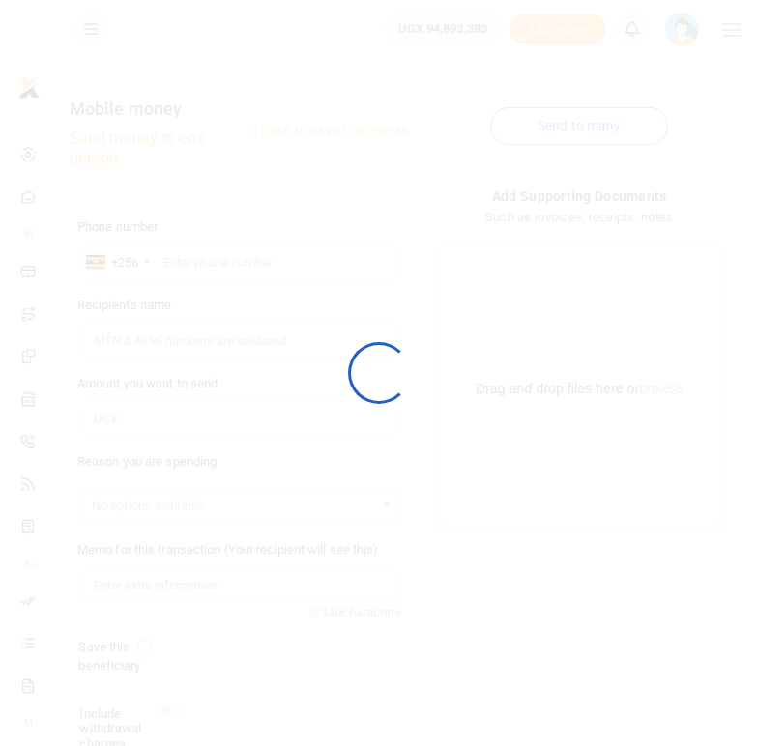
scroll to position [159, 0]
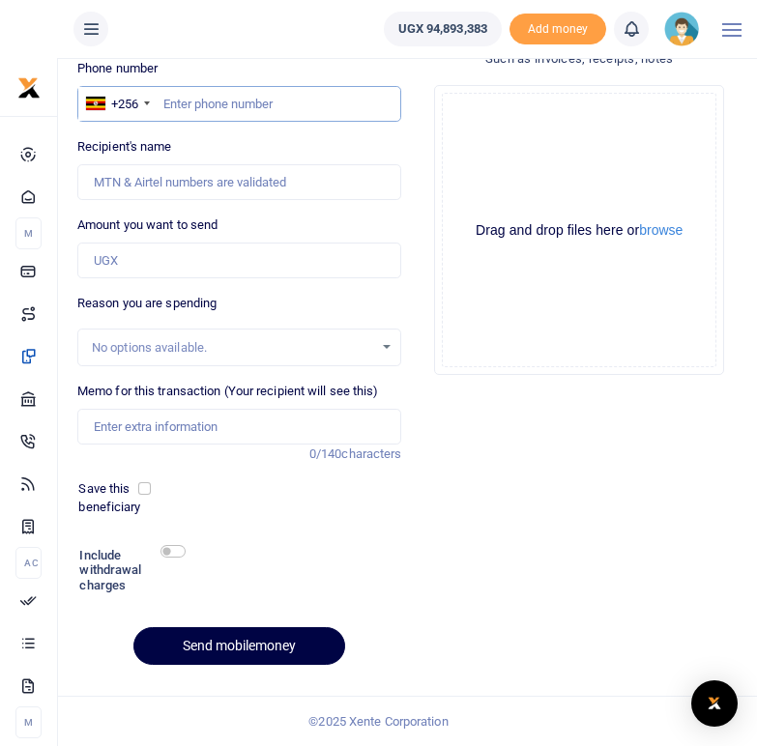
click at [216, 112] on input "text" at bounding box center [239, 104] width 325 height 37
type input "0752296112"
type input "[PERSON_NAME]"
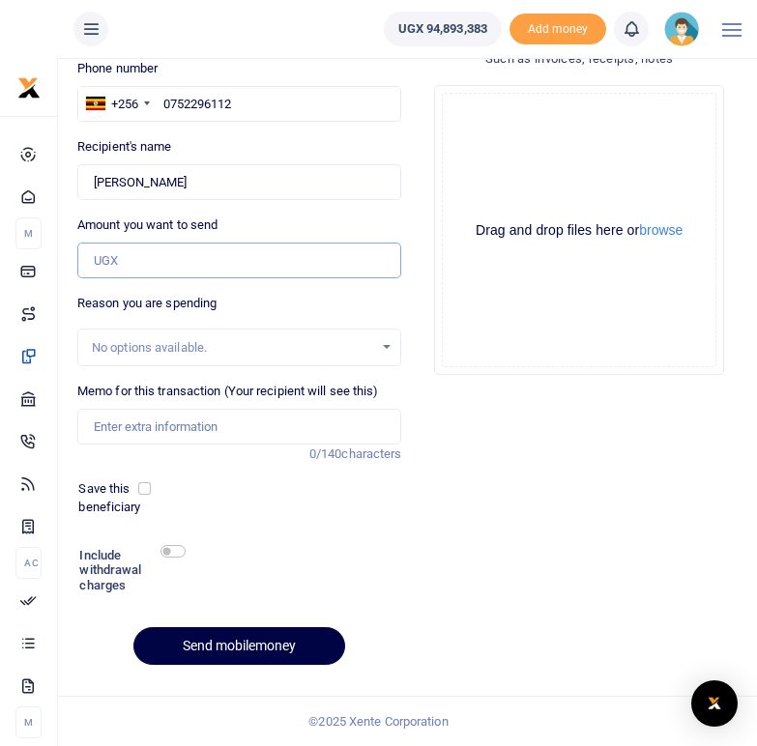
click at [151, 254] on input "Amount you want to send" at bounding box center [239, 261] width 325 height 37
click at [255, 106] on input "0752296112" at bounding box center [239, 104] width 325 height 37
type input "0"
click at [506, 456] on div "Add supporting Documents Such as invoices, receipts, notes Drop your files here…" at bounding box center [579, 353] width 340 height 653
click at [629, 28] on icon at bounding box center [631, 28] width 19 height 21
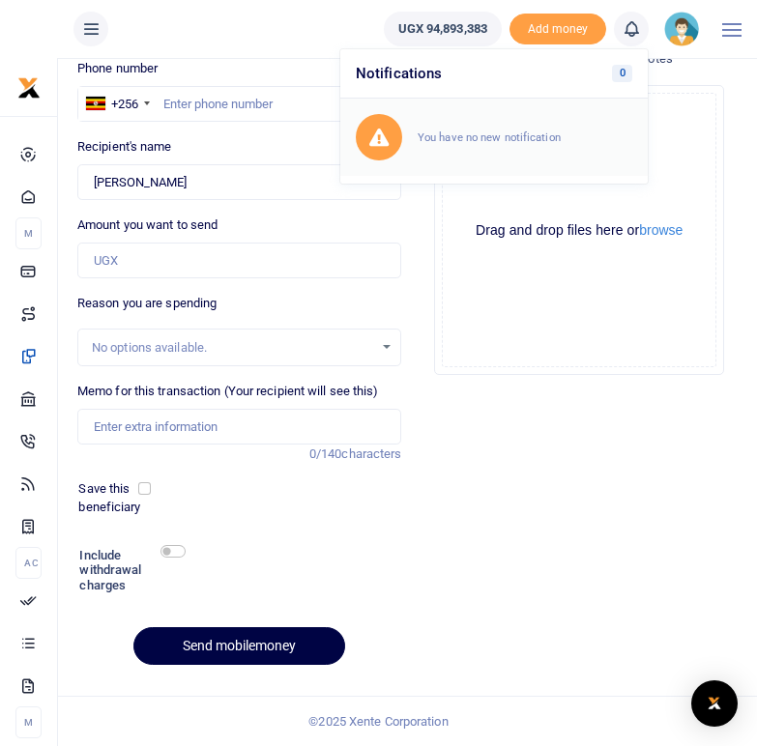
click at [475, 135] on small "You have no new notification" at bounding box center [489, 138] width 143 height 14
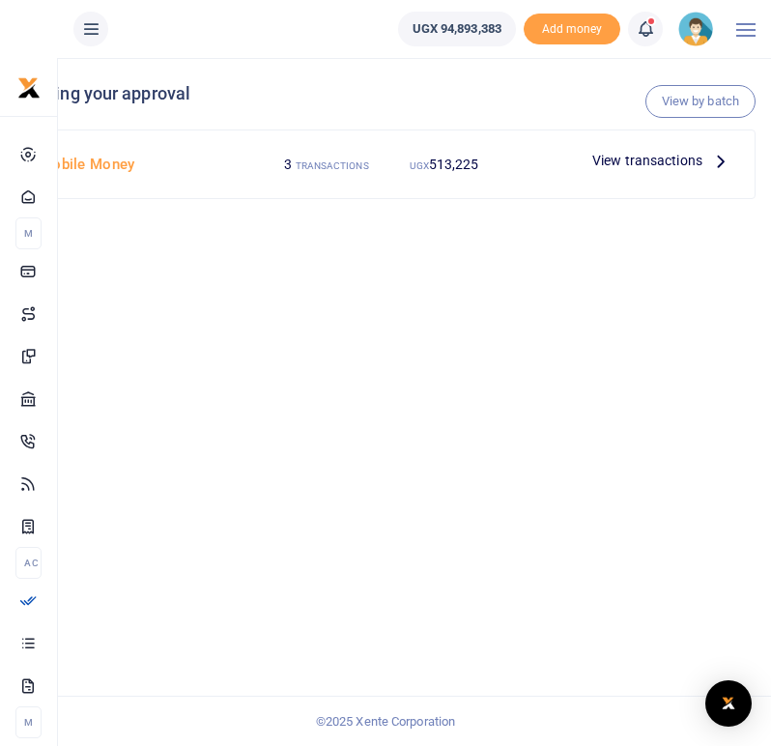
click at [682, 162] on span "View transactions" at bounding box center [648, 160] width 110 height 21
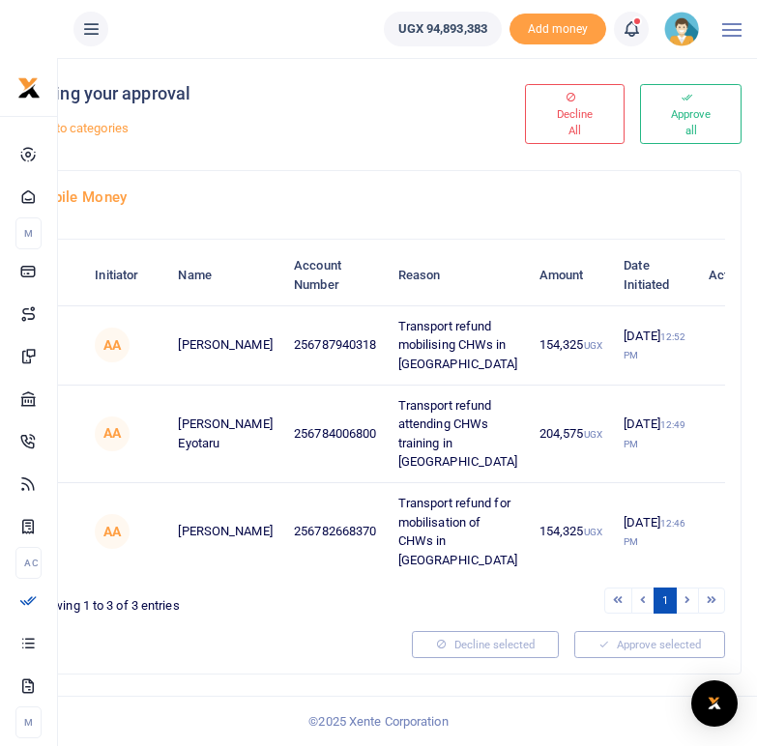
scroll to position [33, 0]
click at [680, 95] on button "Approve all" at bounding box center [691, 114] width 102 height 60
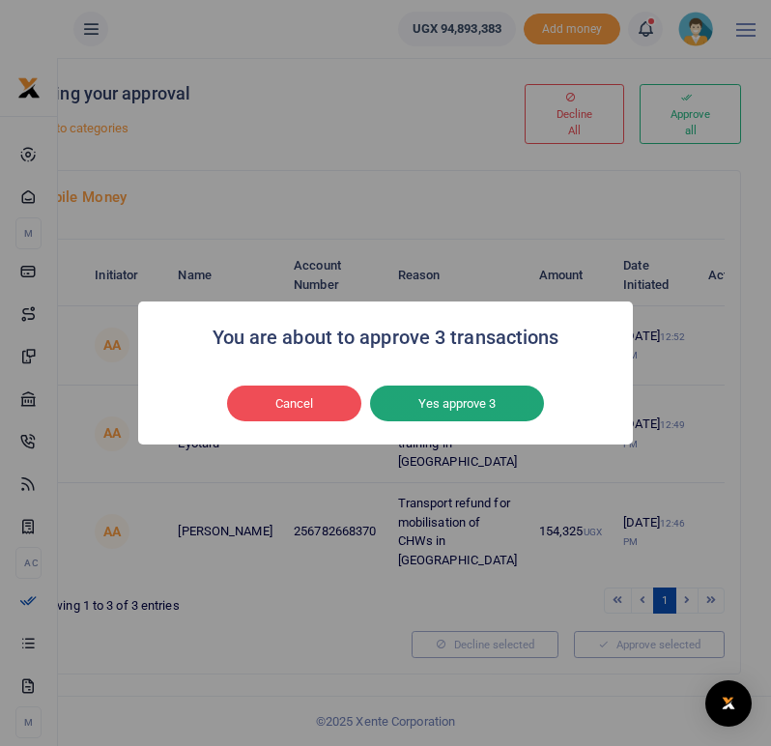
click at [477, 395] on button "Yes approve 3" at bounding box center [457, 404] width 174 height 37
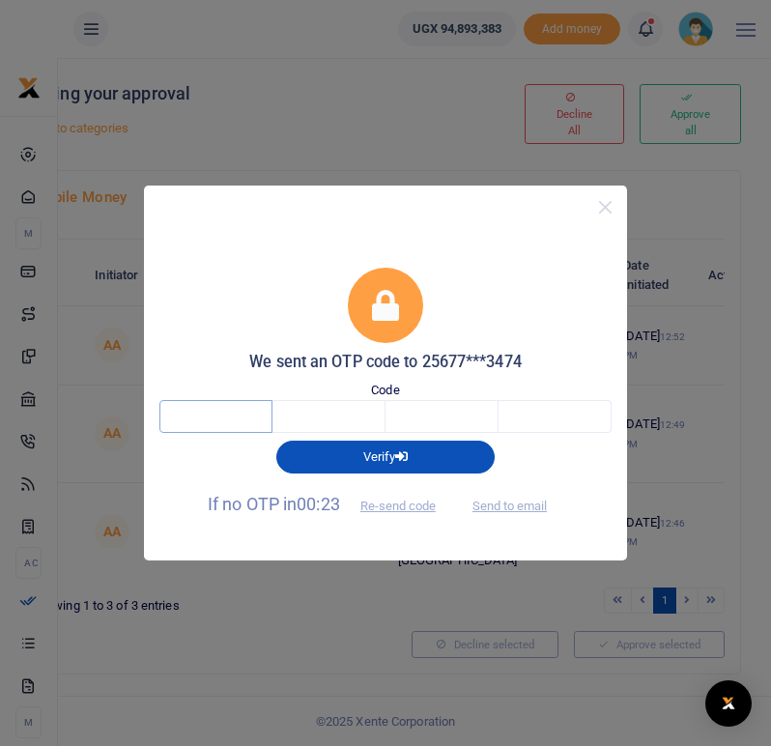
click at [224, 413] on input "text" at bounding box center [216, 416] width 113 height 33
type input "6"
type input "8"
type input "7"
